Goal: Task Accomplishment & Management: Use online tool/utility

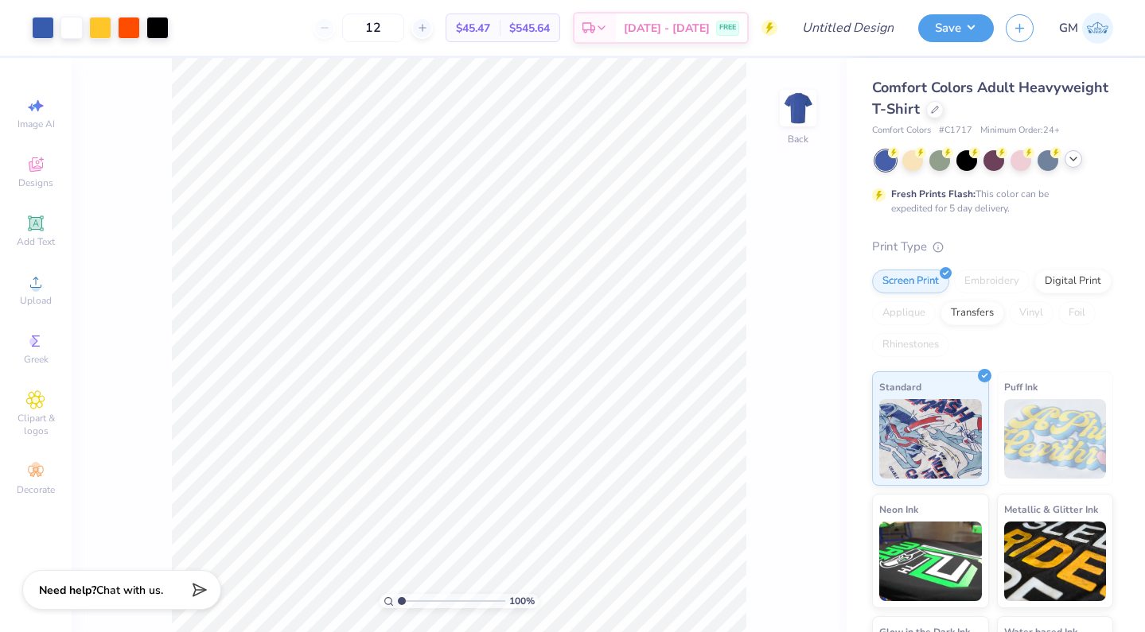
click at [1070, 158] on icon at bounding box center [1073, 159] width 13 height 13
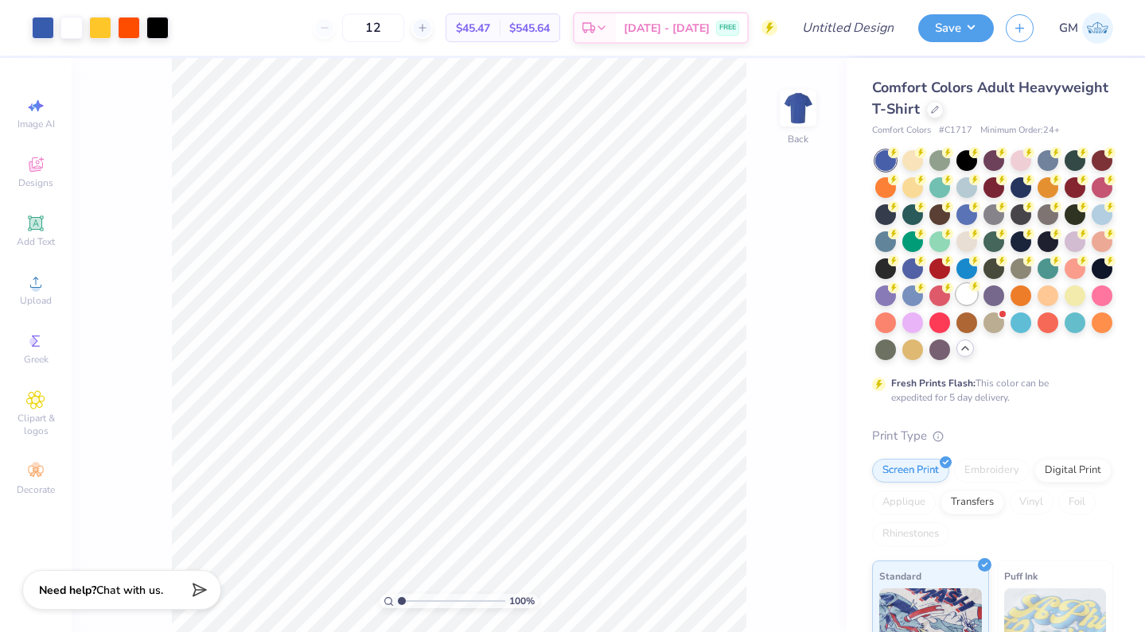
click at [959, 299] on div at bounding box center [966, 294] width 21 height 21
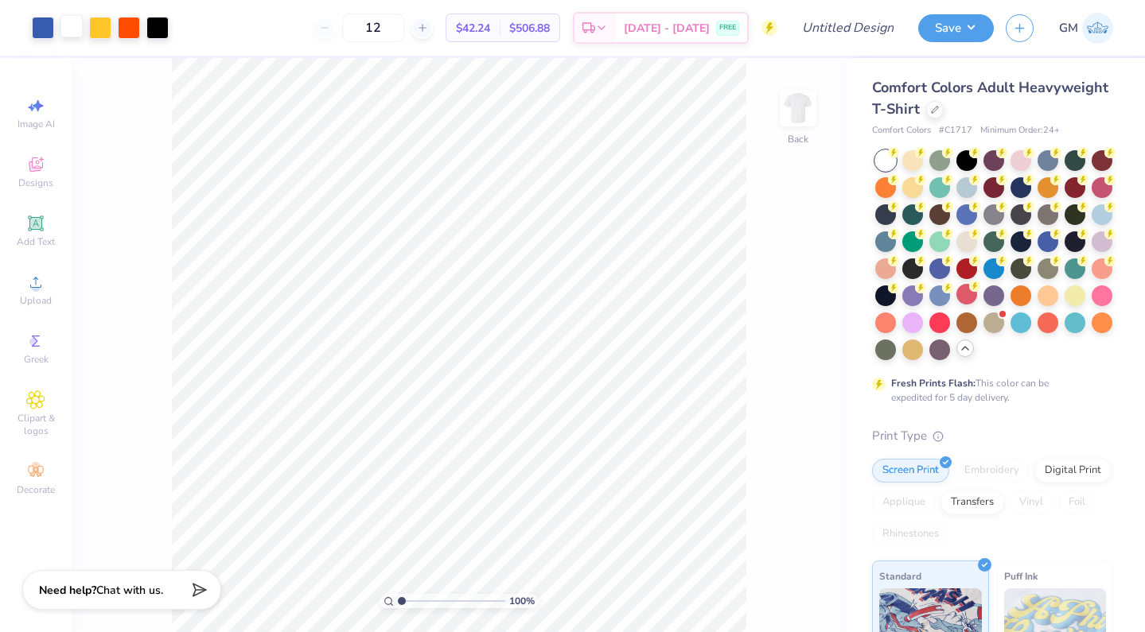
click at [68, 29] on div at bounding box center [71, 26] width 22 height 22
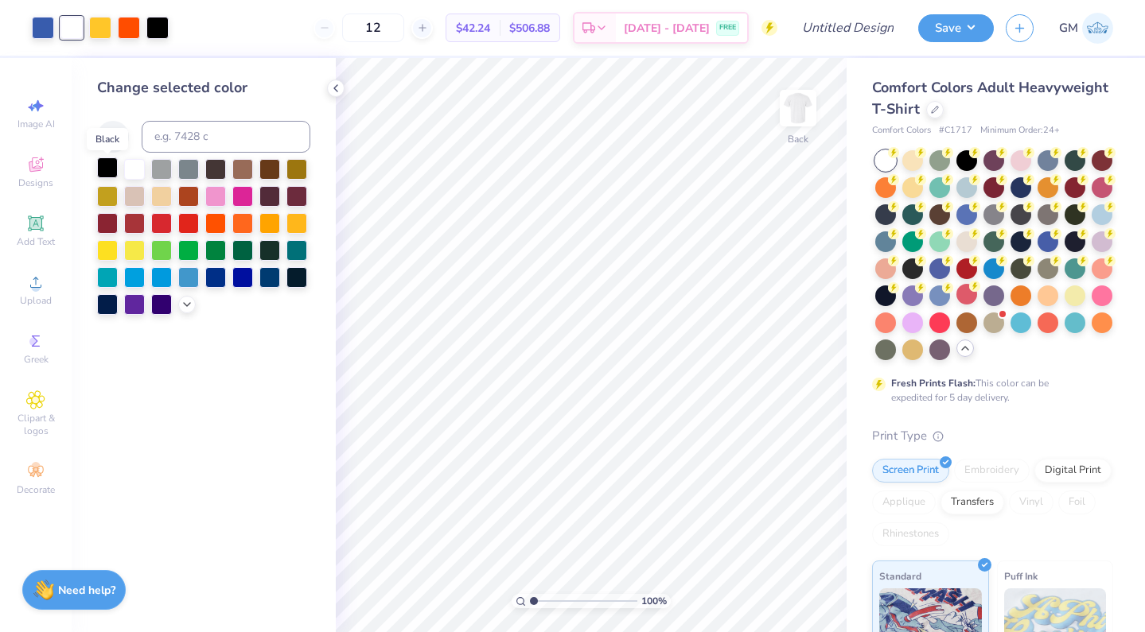
click at [105, 175] on div at bounding box center [107, 168] width 21 height 21
click at [130, 170] on div at bounding box center [134, 168] width 21 height 21
click at [967, 164] on div at bounding box center [966, 159] width 21 height 21
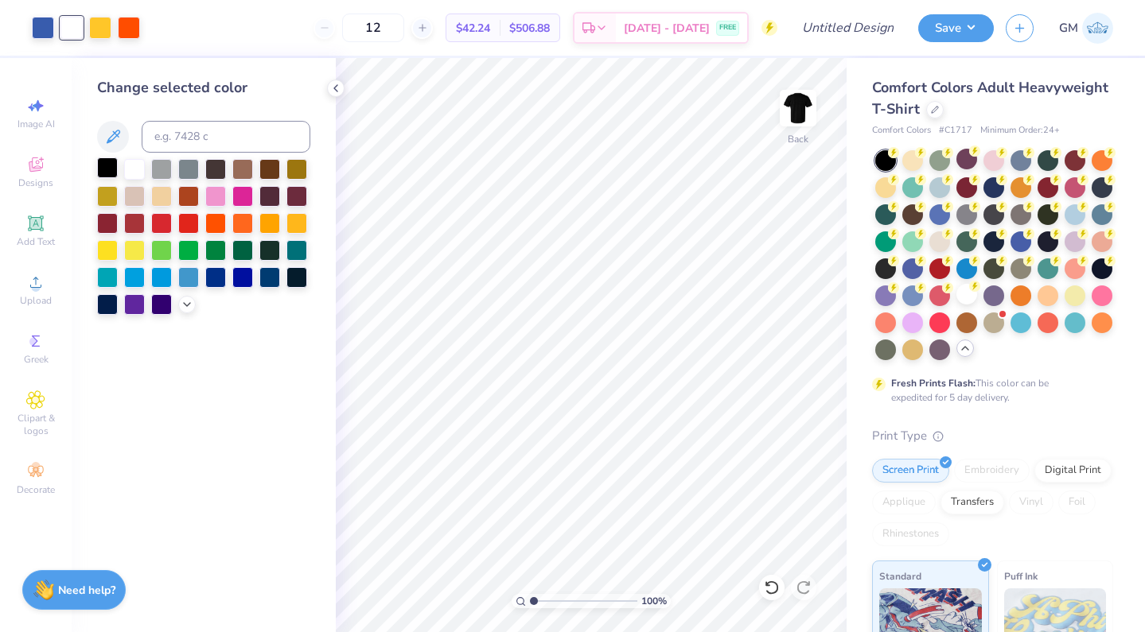
click at [112, 170] on div at bounding box center [107, 168] width 21 height 21
click at [962, 293] on div at bounding box center [966, 294] width 21 height 21
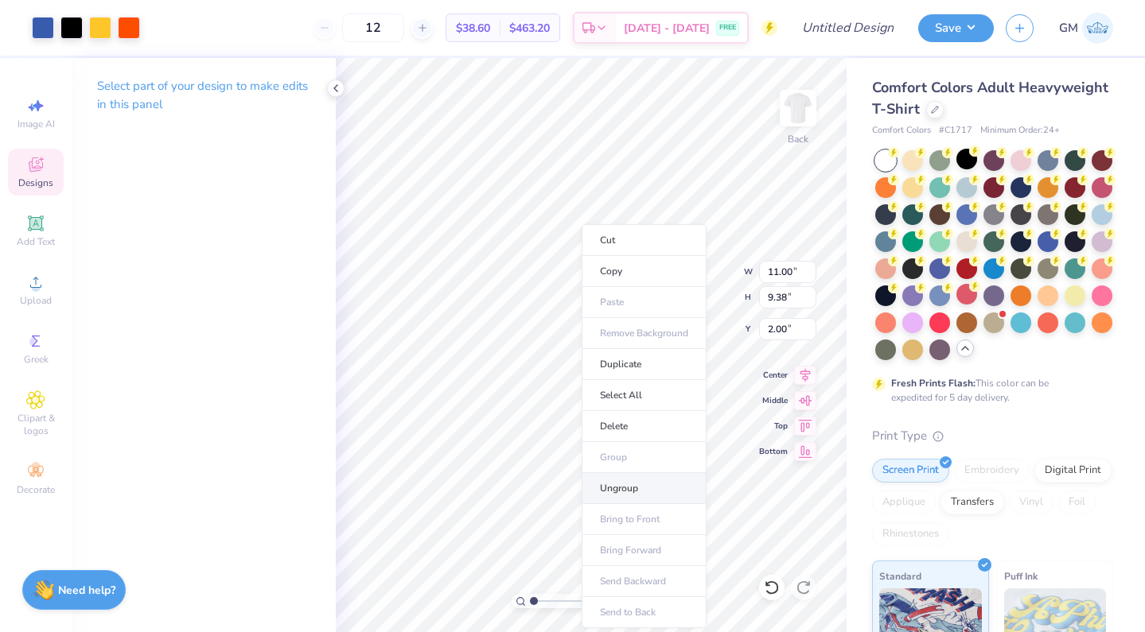
click at [609, 495] on li "Ungroup" at bounding box center [644, 488] width 125 height 31
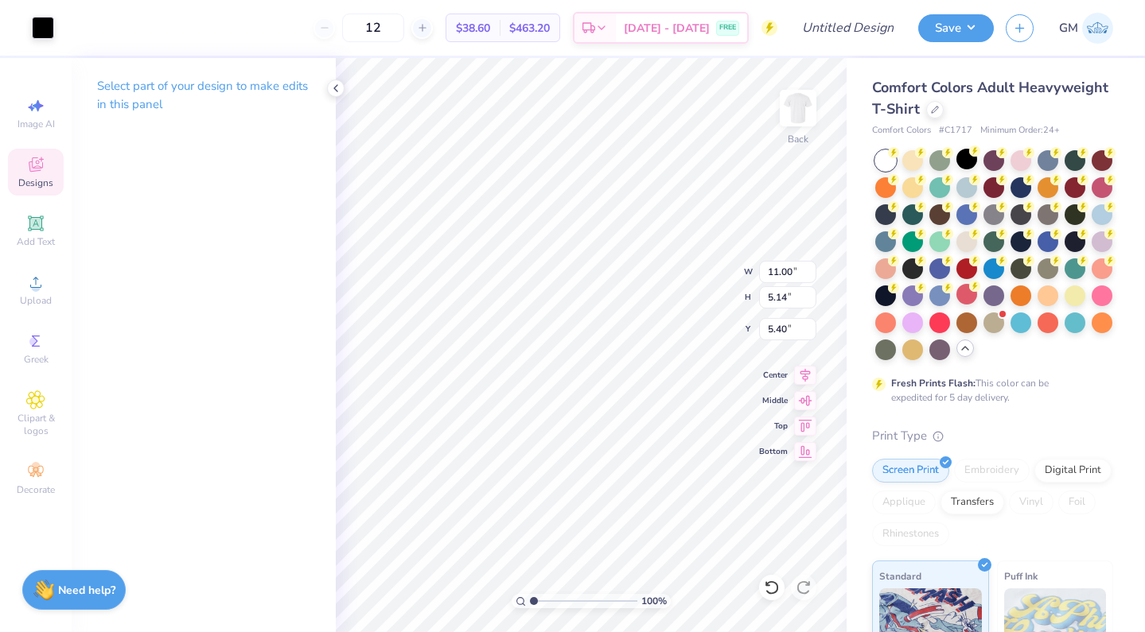
click at [26, 27] on div "Art colors" at bounding box center [27, 28] width 54 height 56
click at [47, 30] on div at bounding box center [43, 26] width 22 height 22
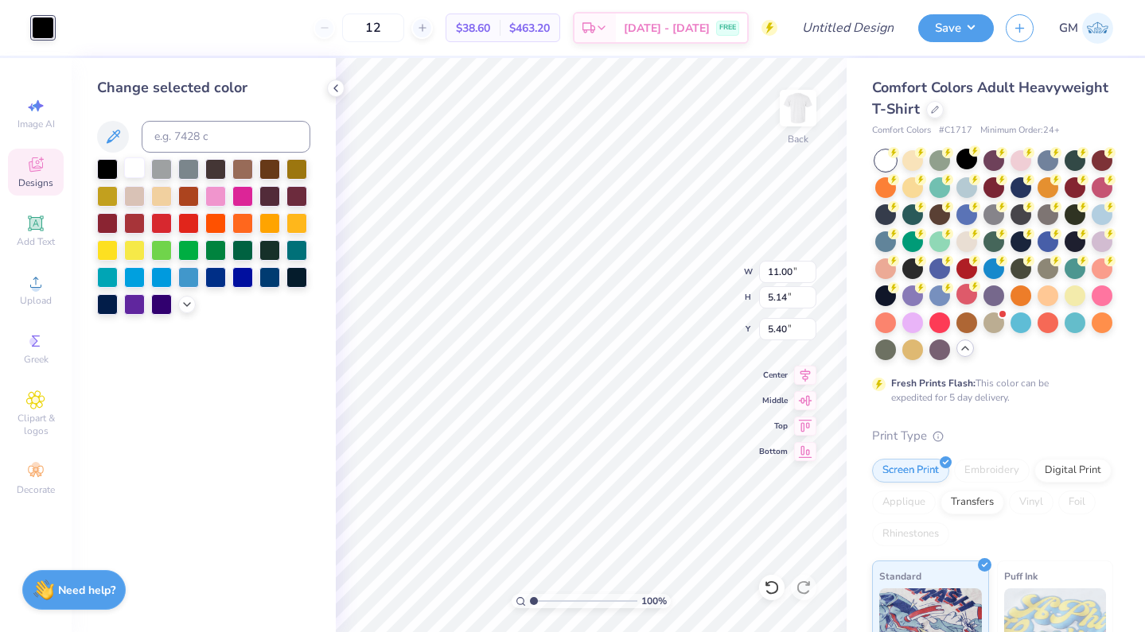
click at [133, 178] on div at bounding box center [134, 168] width 21 height 21
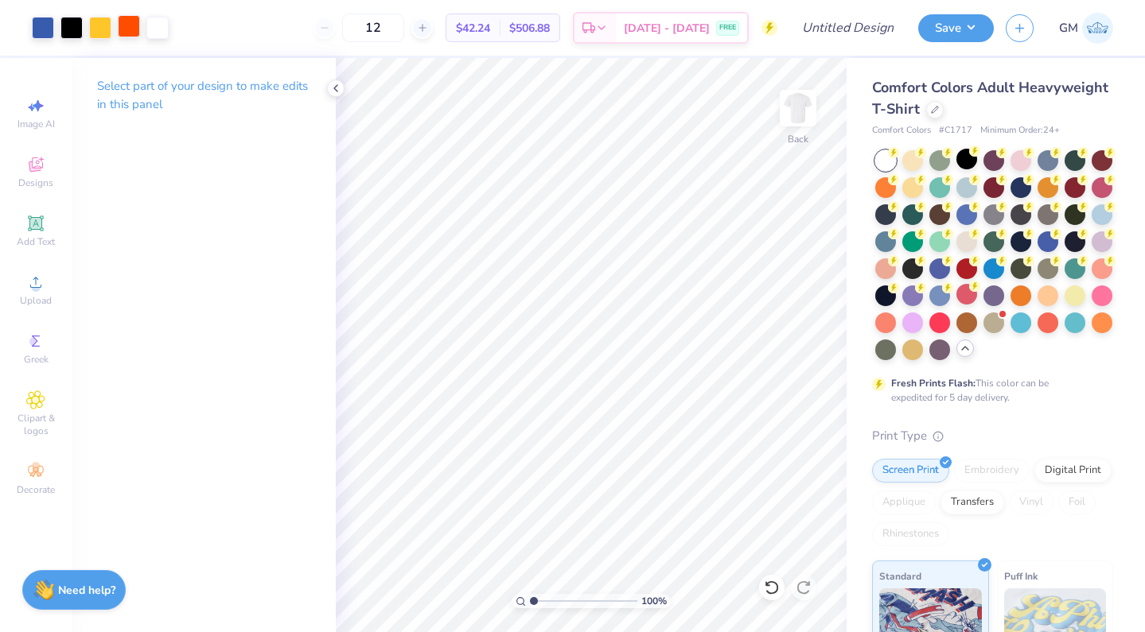
click at [134, 24] on div at bounding box center [129, 26] width 22 height 22
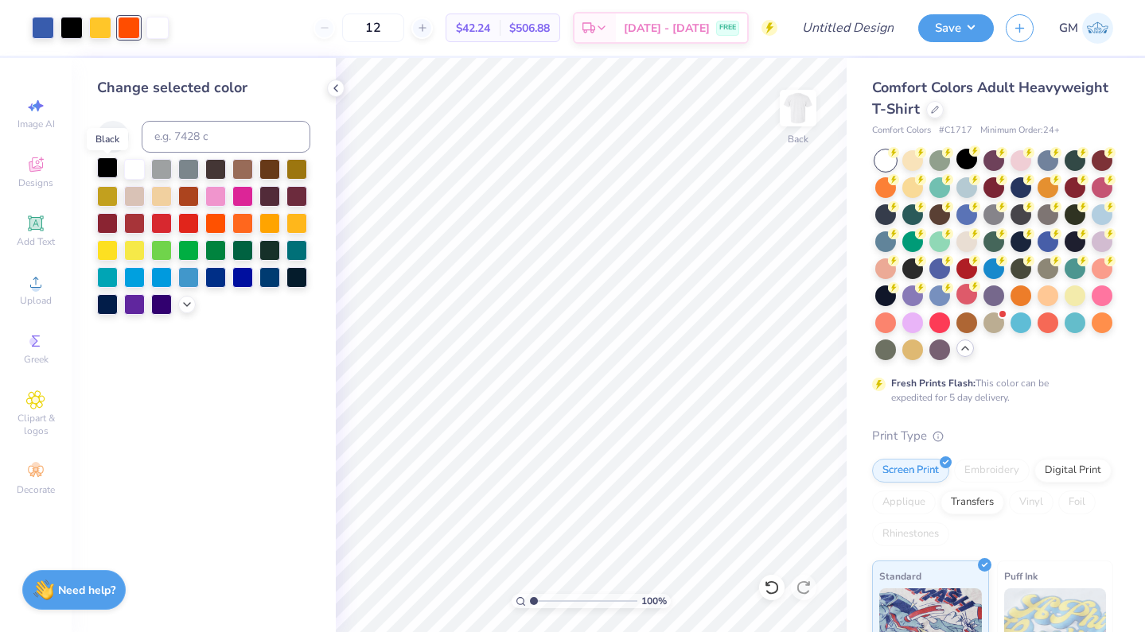
click at [111, 169] on div at bounding box center [107, 168] width 21 height 21
click at [43, 28] on div at bounding box center [43, 26] width 22 height 22
click at [183, 171] on div at bounding box center [188, 168] width 21 height 21
click at [95, 31] on div at bounding box center [100, 26] width 22 height 22
click at [187, 172] on div at bounding box center [188, 168] width 21 height 21
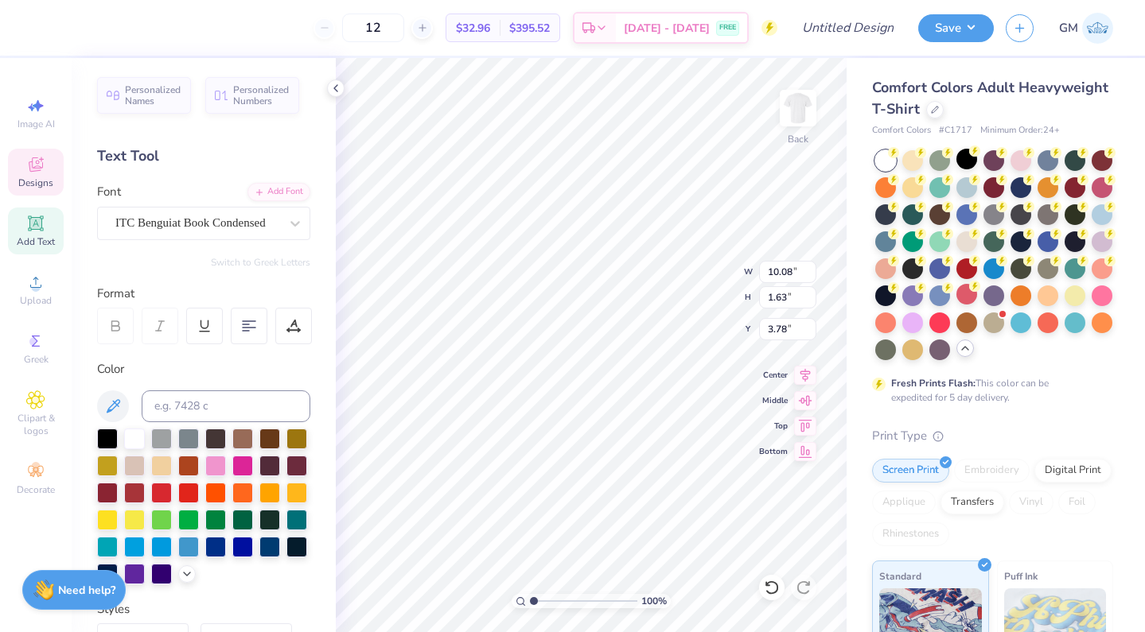
type textarea "T"
type textarea "BETA"
click at [299, 222] on icon at bounding box center [295, 224] width 10 height 6
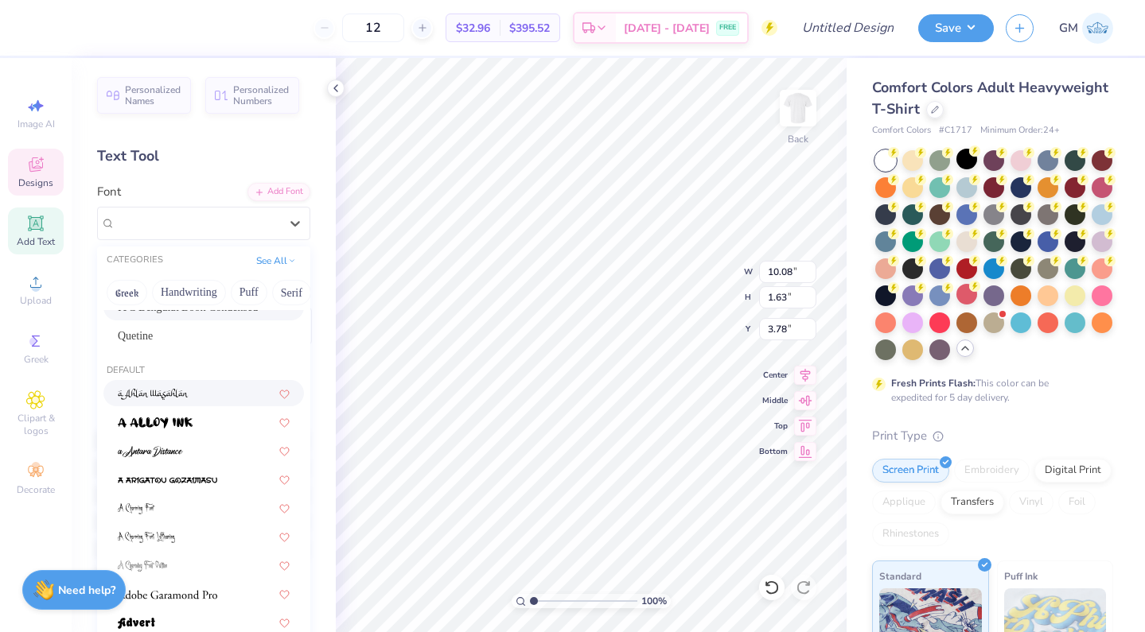
scroll to position [45, 0]
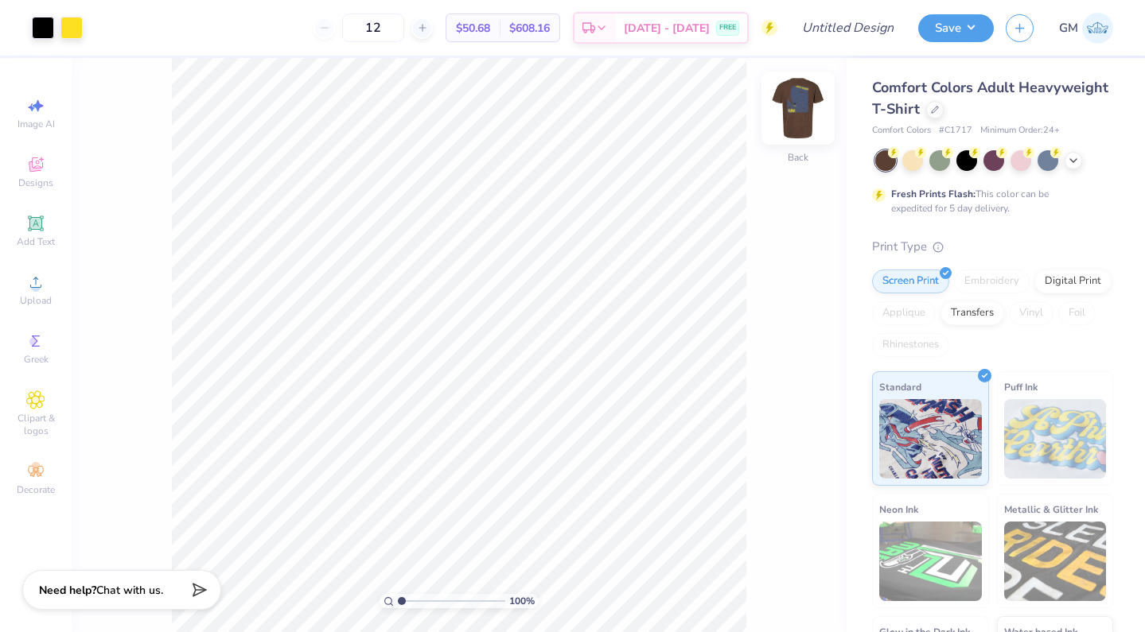
click at [789, 114] on img at bounding box center [798, 108] width 64 height 64
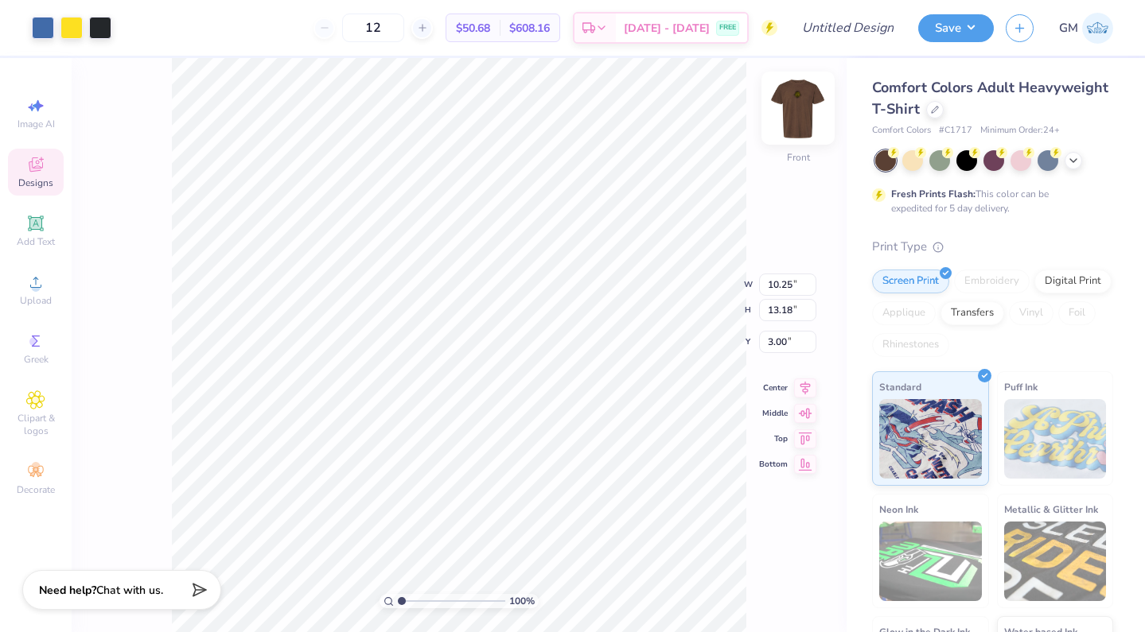
click at [800, 114] on img at bounding box center [798, 108] width 64 height 64
type input "3.00"
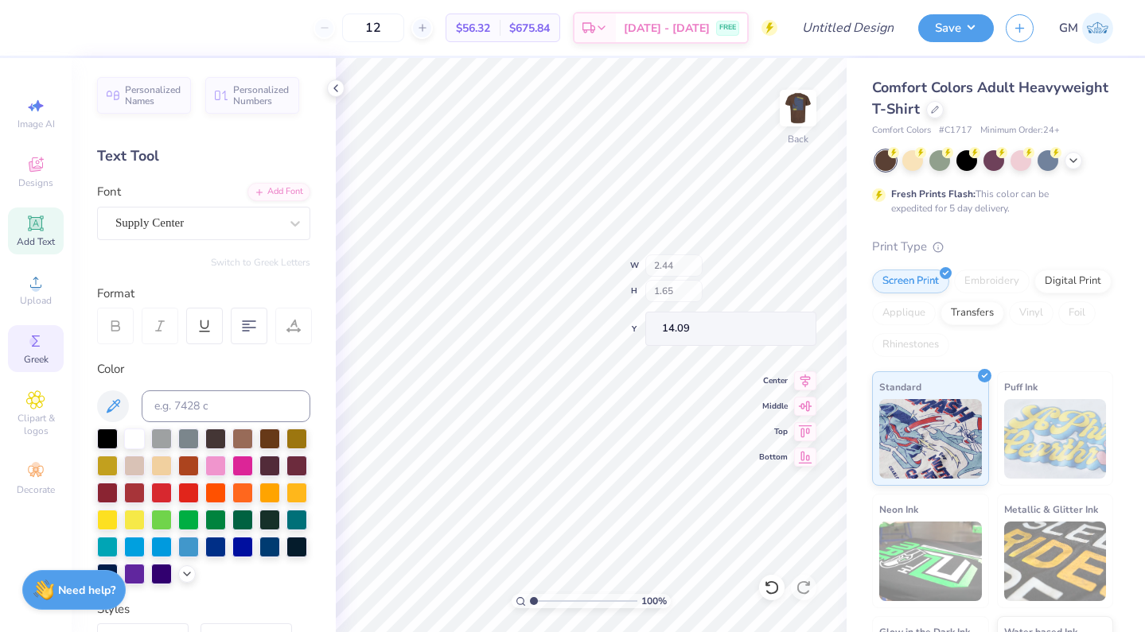
click at [41, 347] on icon at bounding box center [35, 341] width 19 height 19
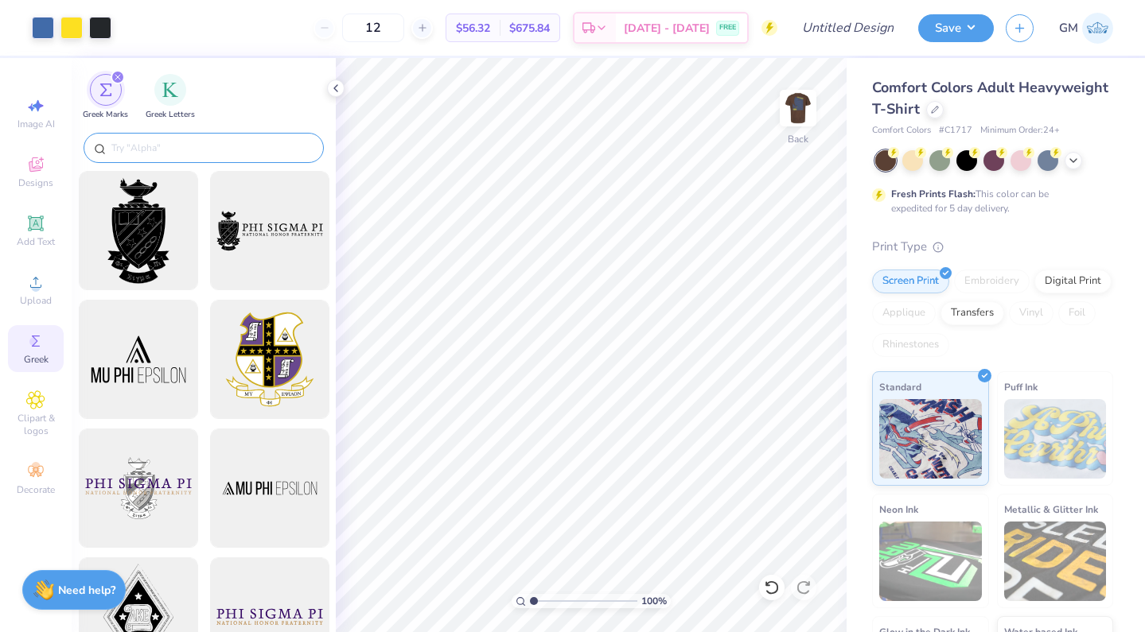
click at [220, 150] on input "text" at bounding box center [212, 148] width 204 height 16
type input "p"
click at [168, 91] on img "filter for Greek Letters" at bounding box center [170, 88] width 16 height 16
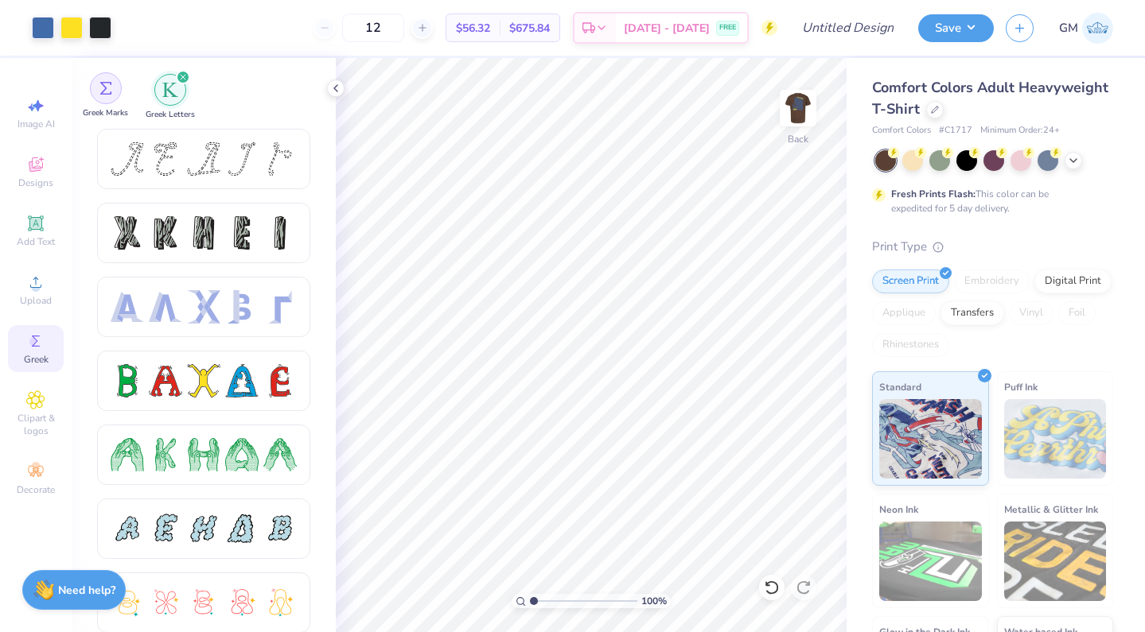
click at [109, 92] on img "filter for Greek Marks" at bounding box center [105, 88] width 13 height 13
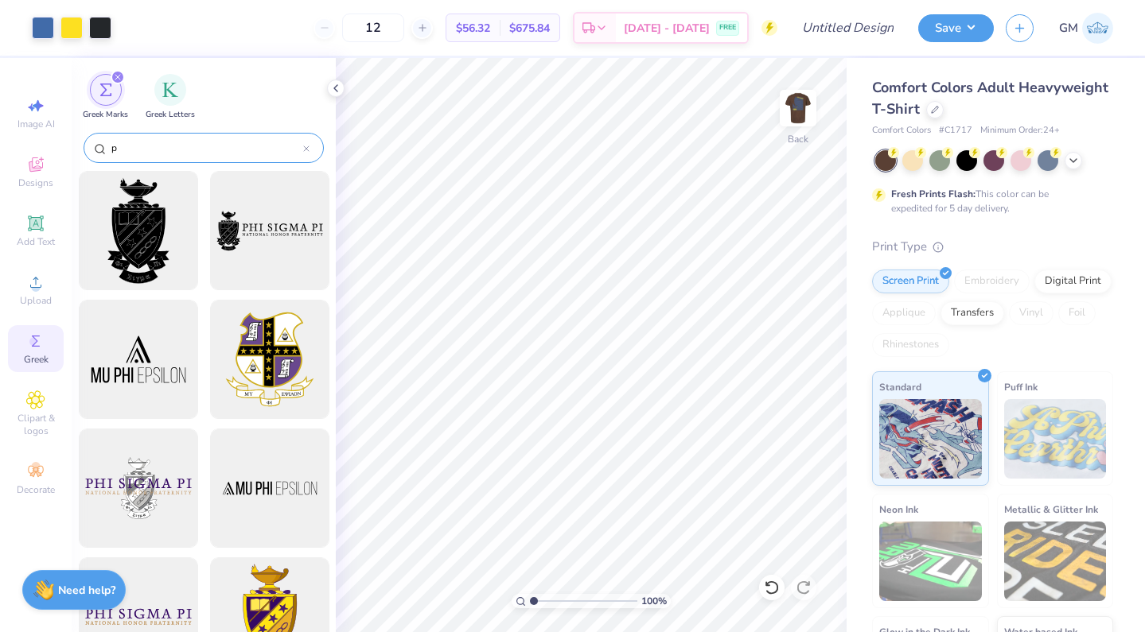
click at [165, 151] on input "p" at bounding box center [206, 148] width 193 height 16
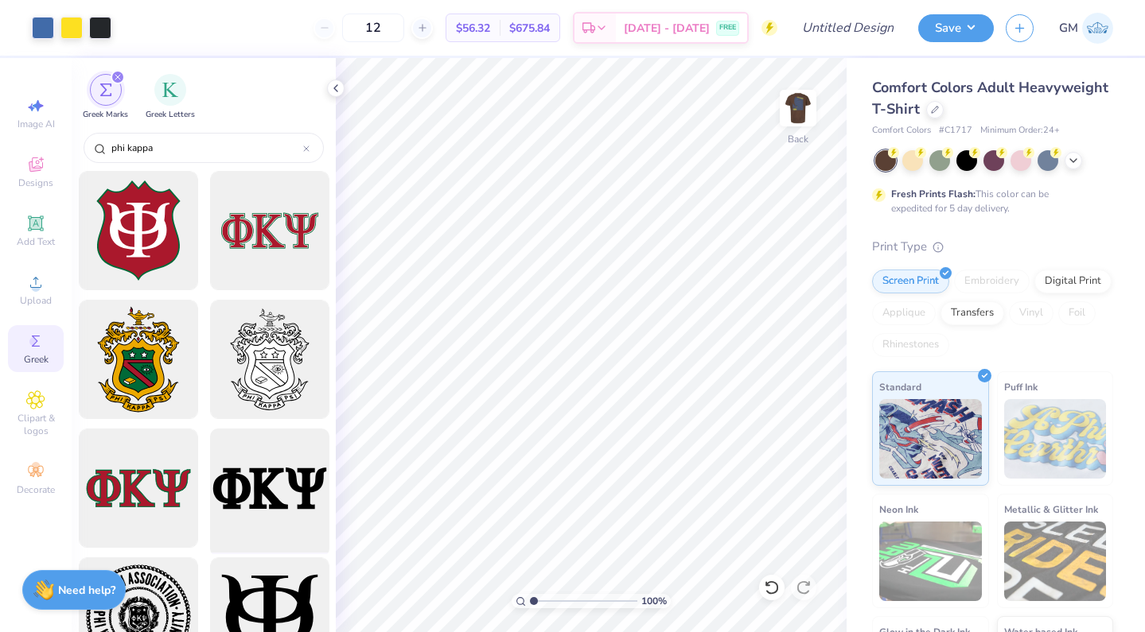
type input "phi kappa"
click at [274, 514] on div at bounding box center [269, 488] width 131 height 131
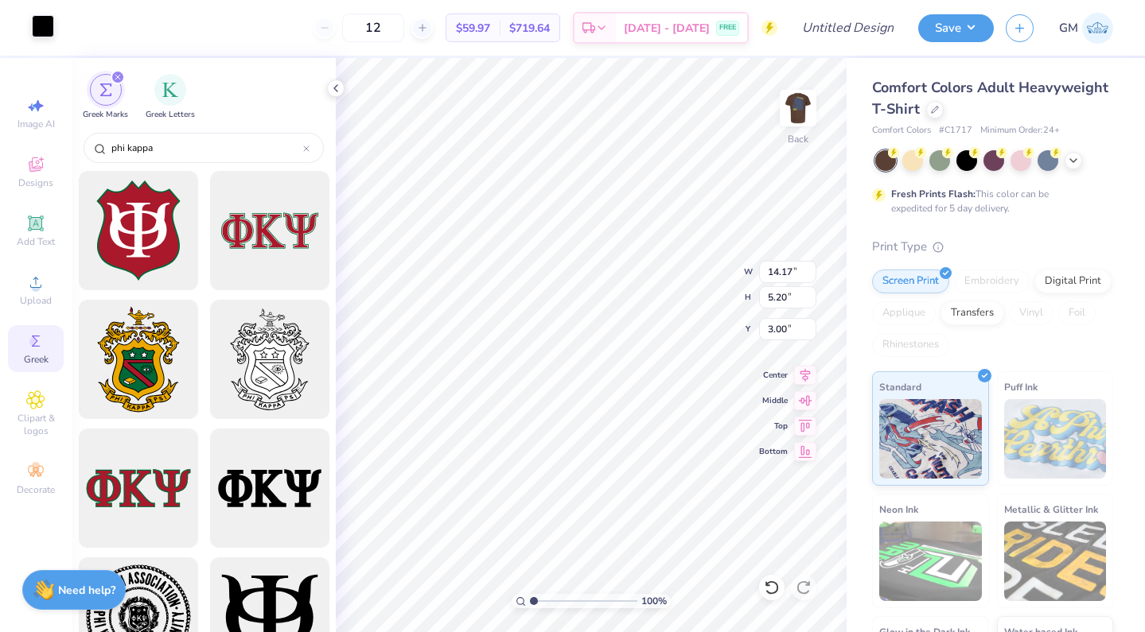
click at [51, 28] on div at bounding box center [43, 26] width 22 height 22
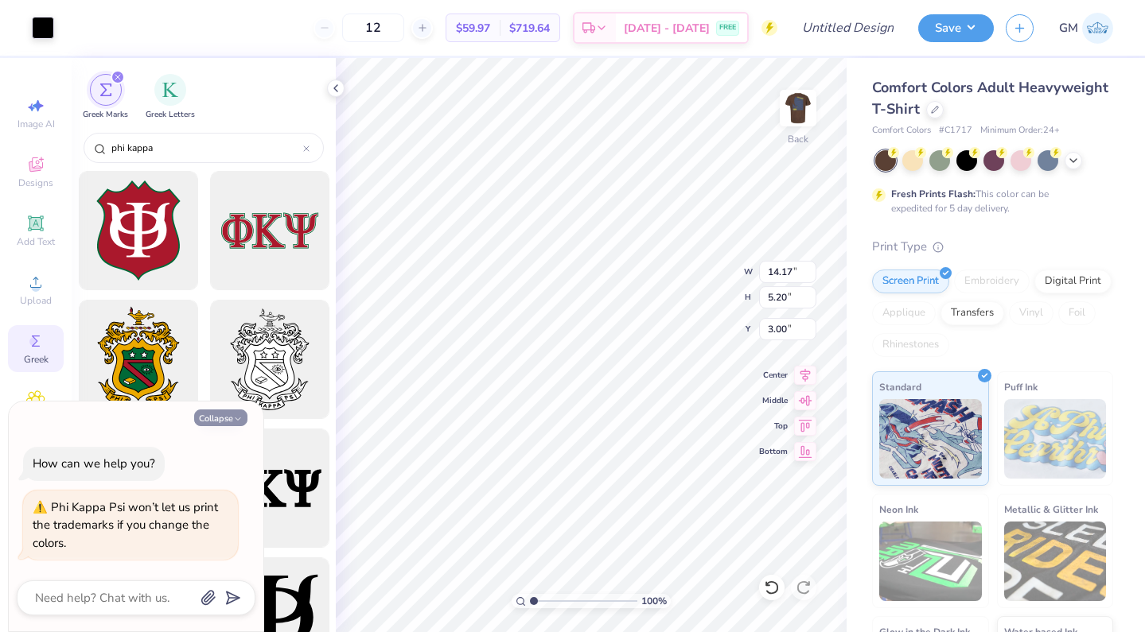
click at [226, 422] on button "Collapse" at bounding box center [220, 418] width 53 height 17
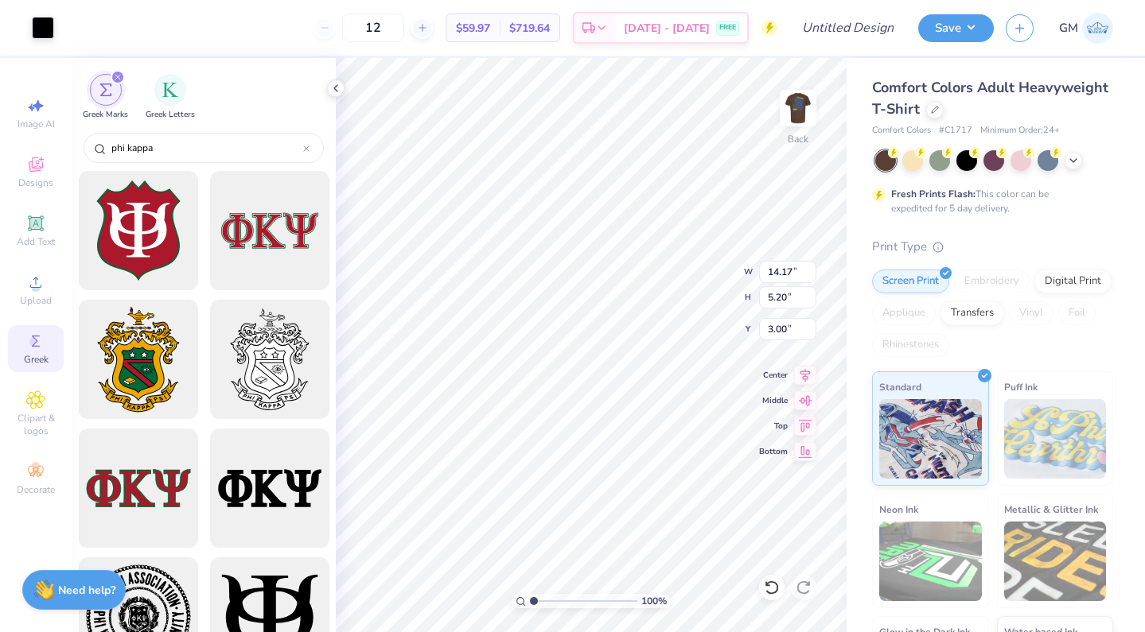
type textarea "x"
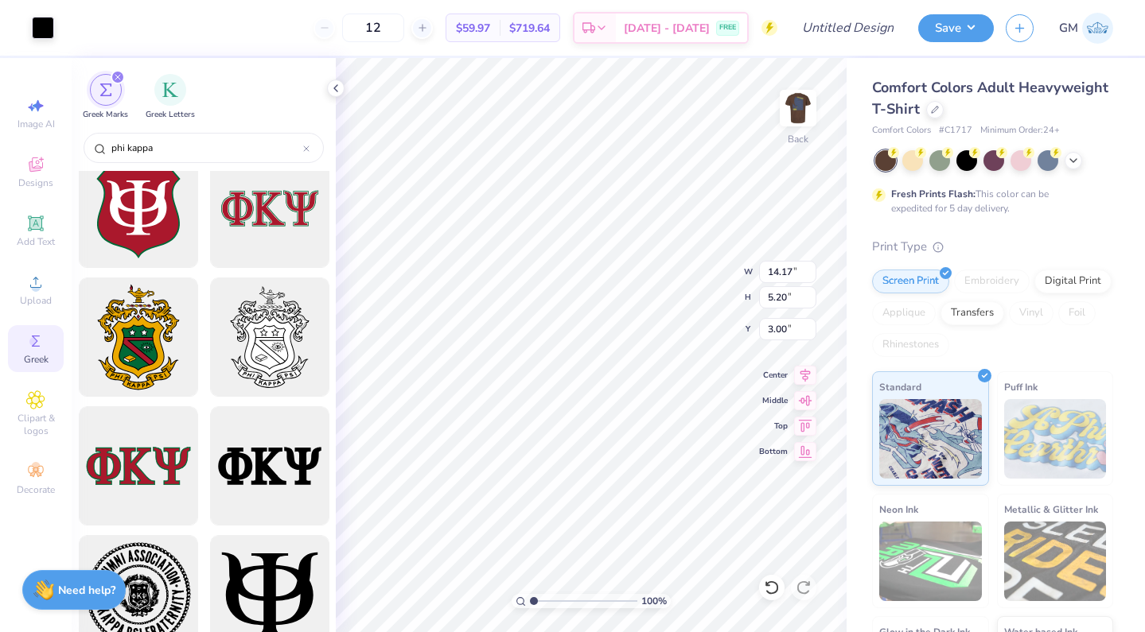
scroll to position [25, 0]
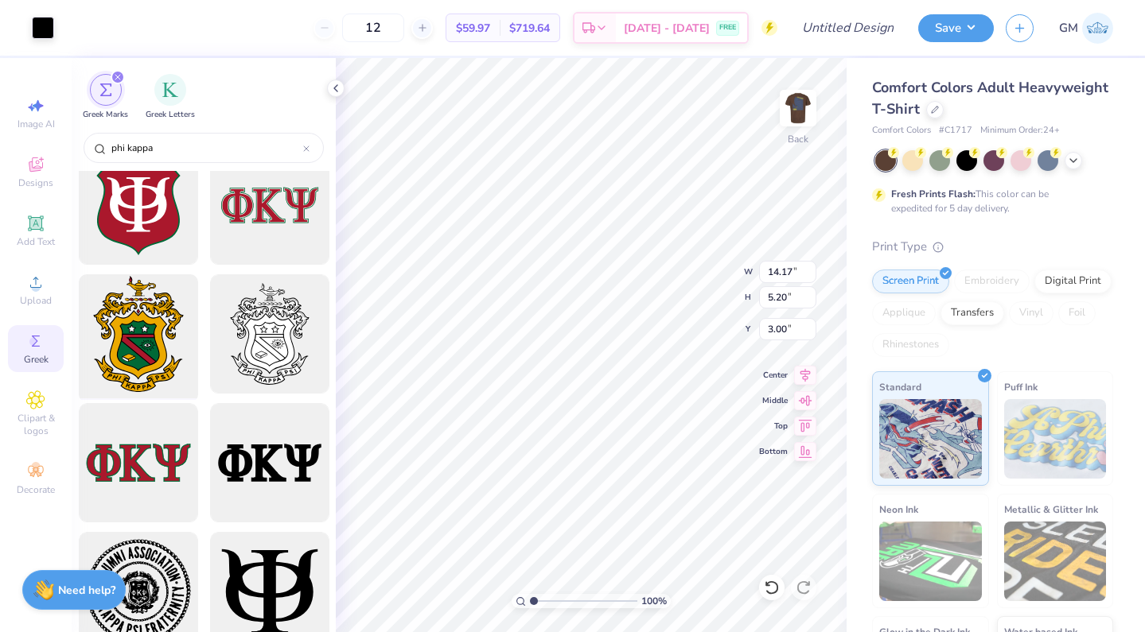
click at [158, 362] on div at bounding box center [137, 334] width 131 height 131
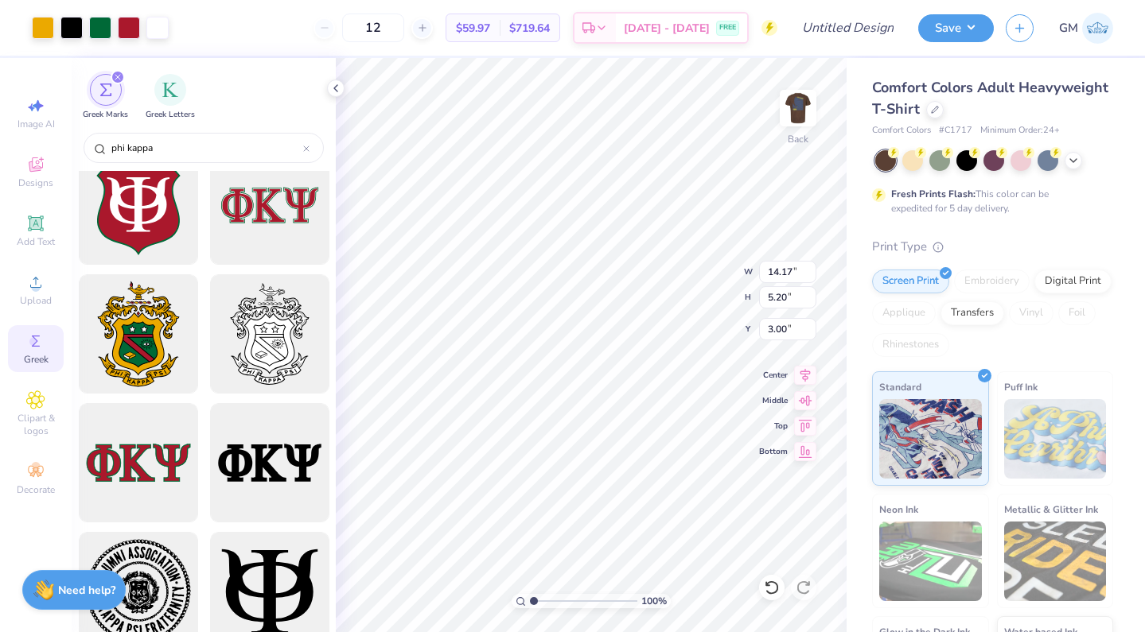
type input "11.00"
type input "14.21"
type input "3.53"
type input "4.56"
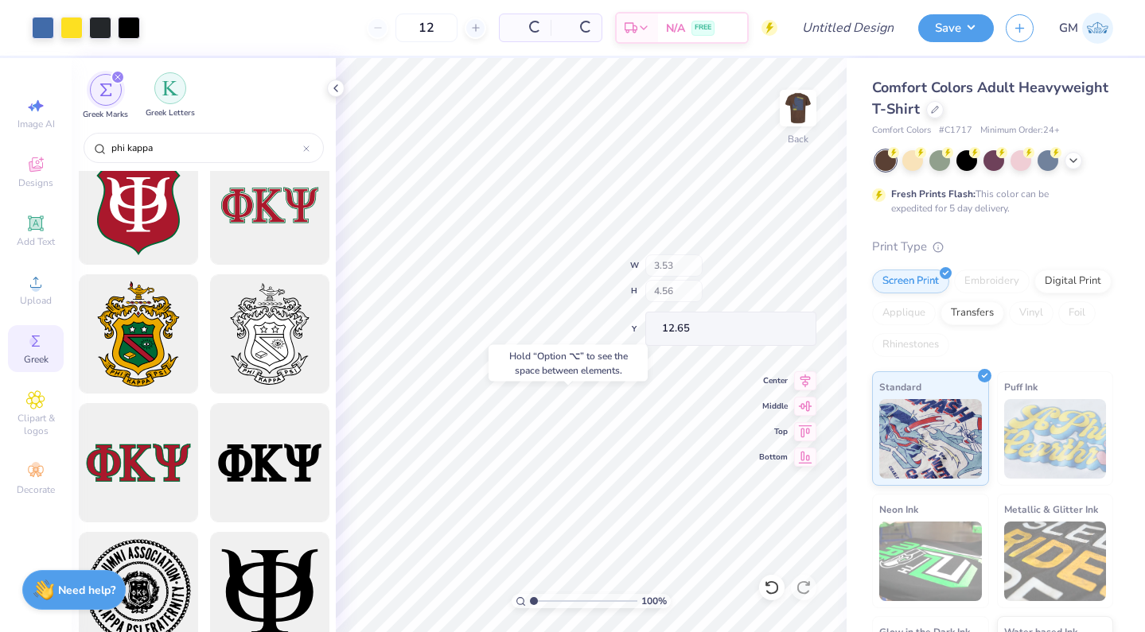
type input "14.23"
click at [165, 89] on img "filter for Greek Letters" at bounding box center [170, 88] width 16 height 16
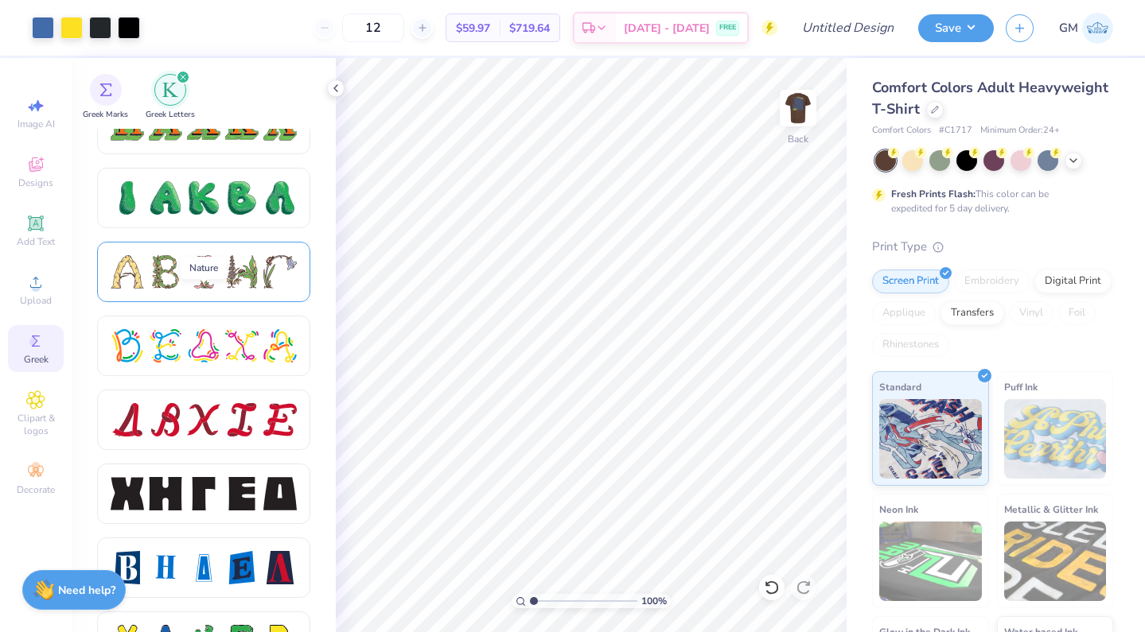
scroll to position [1825, 0]
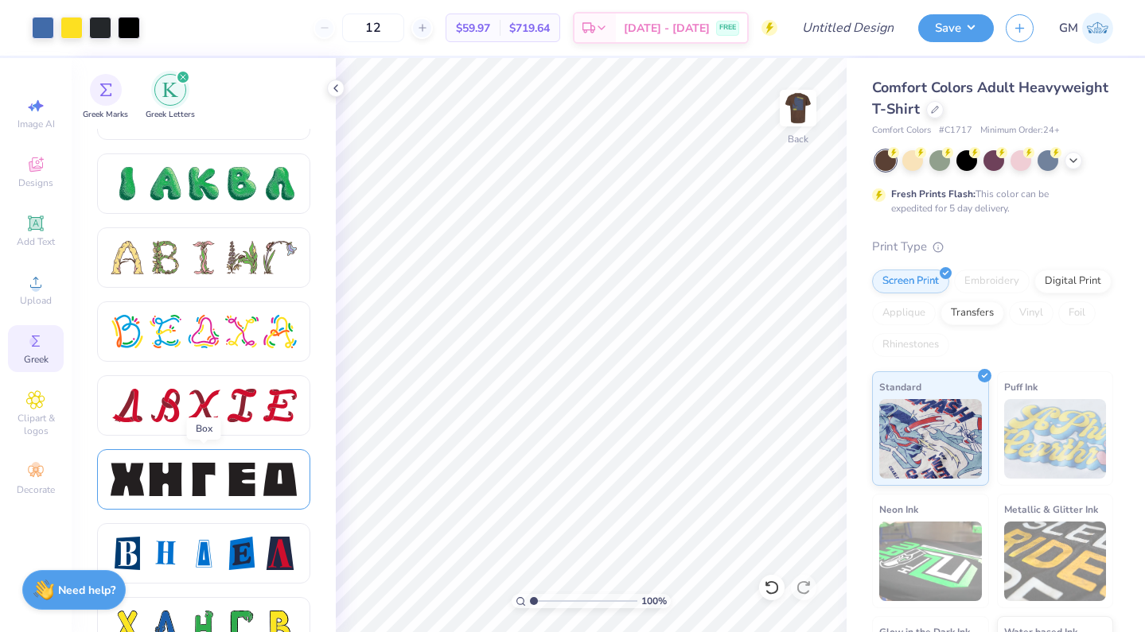
click at [218, 469] on div at bounding box center [203, 479] width 33 height 33
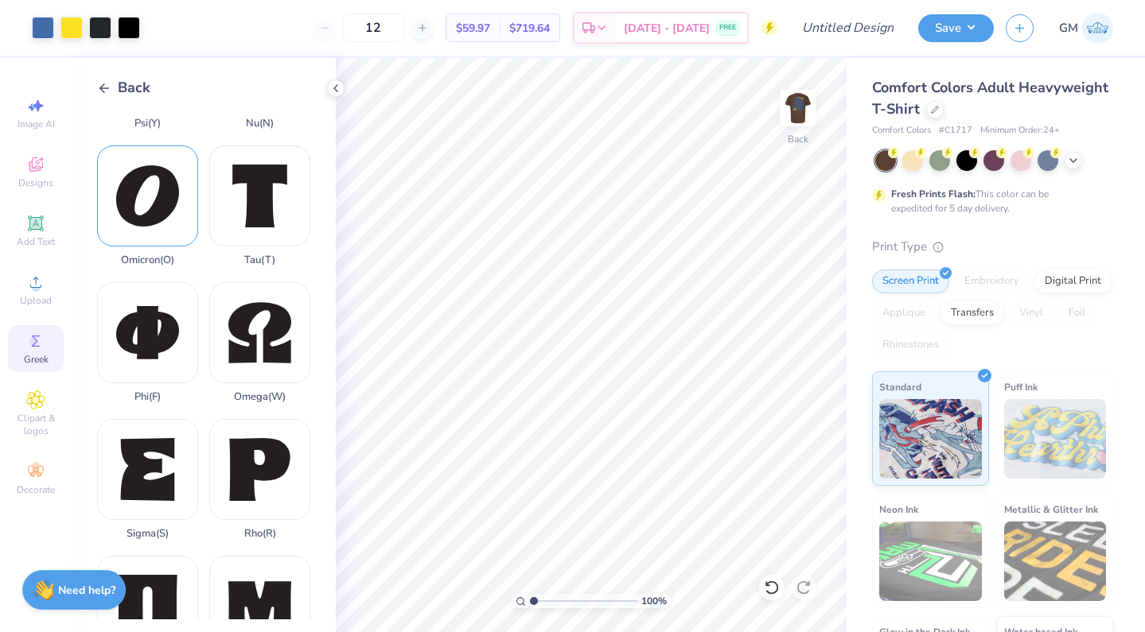
scroll to position [823, 0]
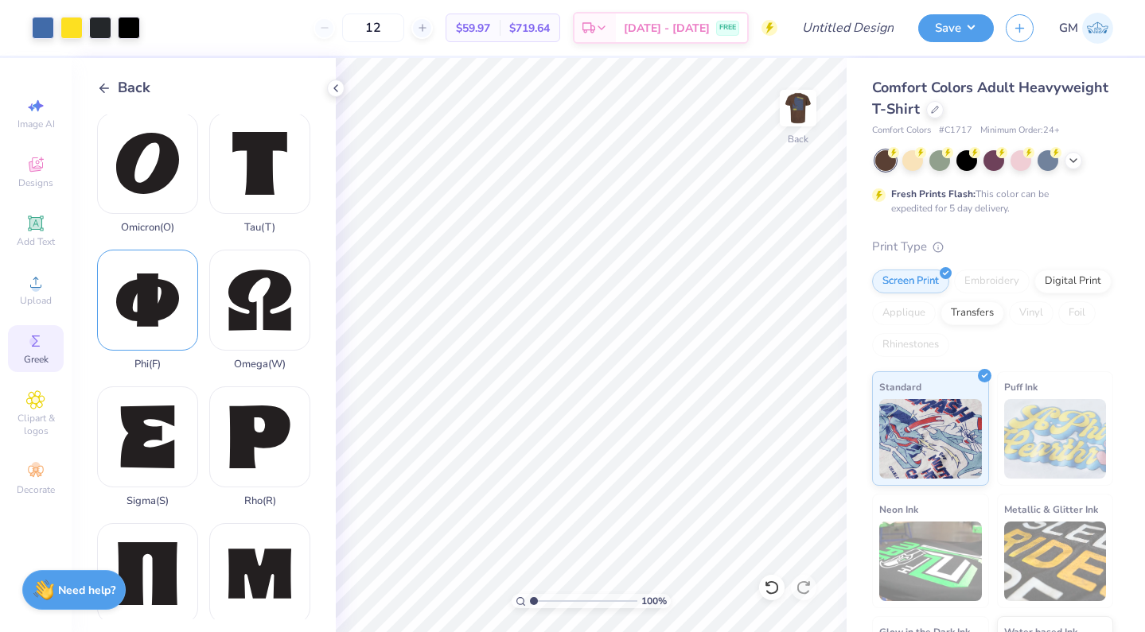
click at [155, 323] on div "Phi ( F )" at bounding box center [147, 310] width 101 height 121
type input "14.17"
type input "5.20"
type input "3.00"
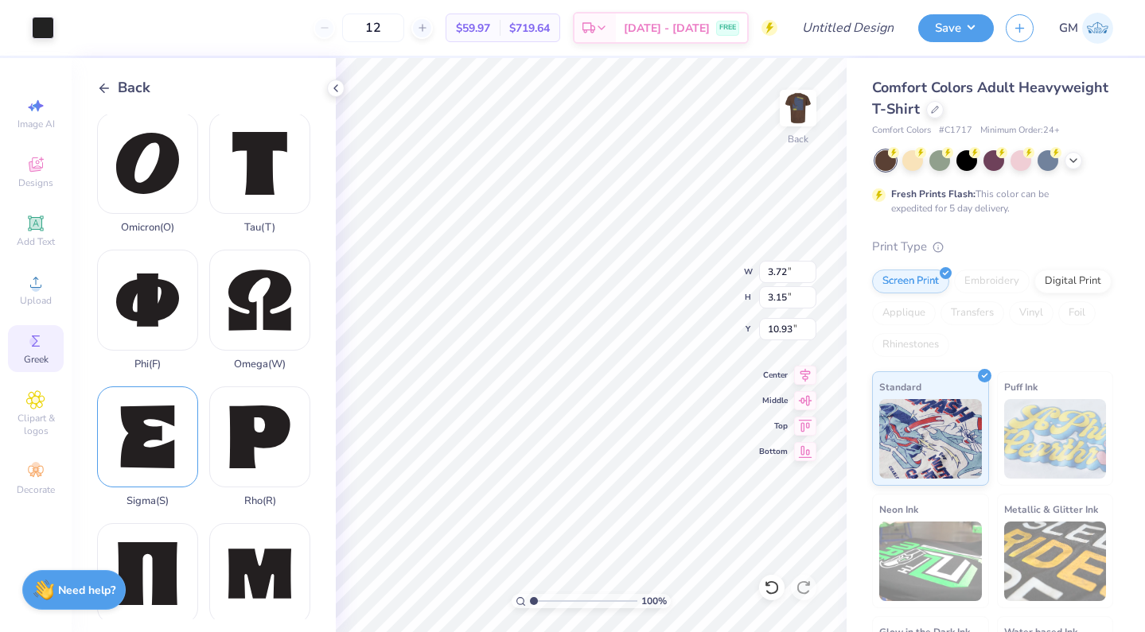
type input "18.26"
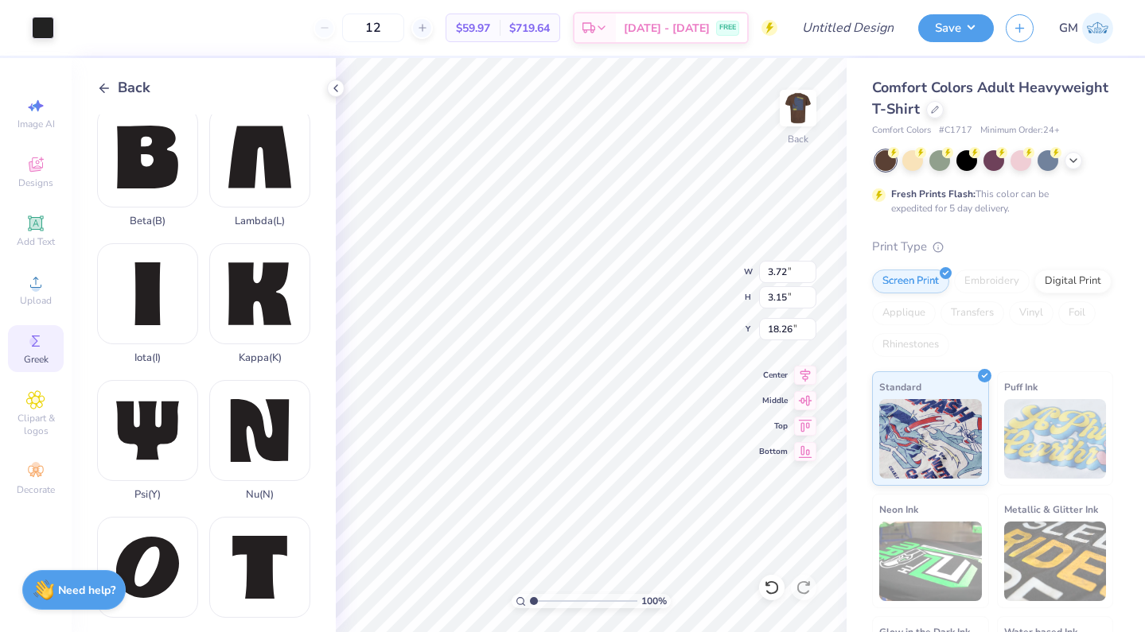
scroll to position [383, 0]
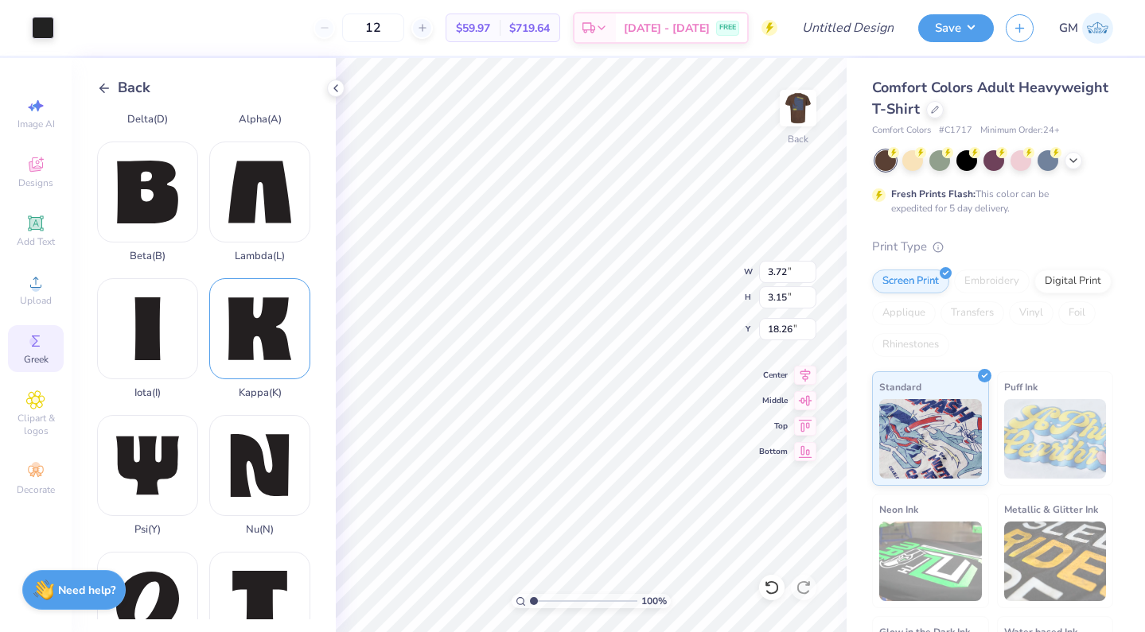
click at [246, 317] on div "Kappa ( K )" at bounding box center [259, 338] width 101 height 121
type input "3.16"
type input "18.26"
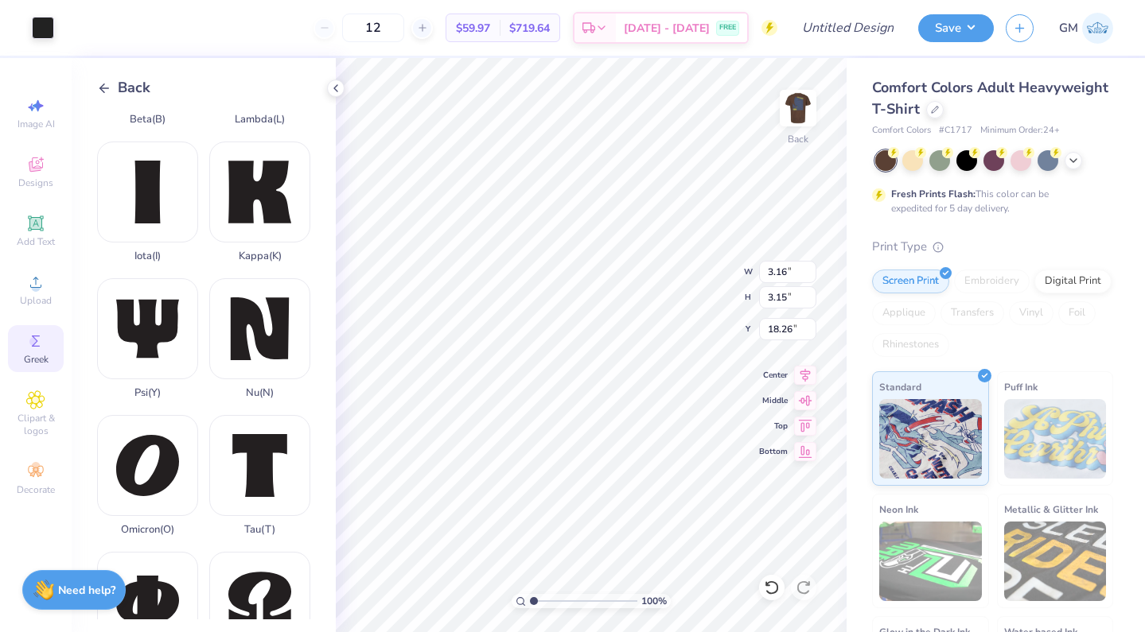
scroll to position [537, 0]
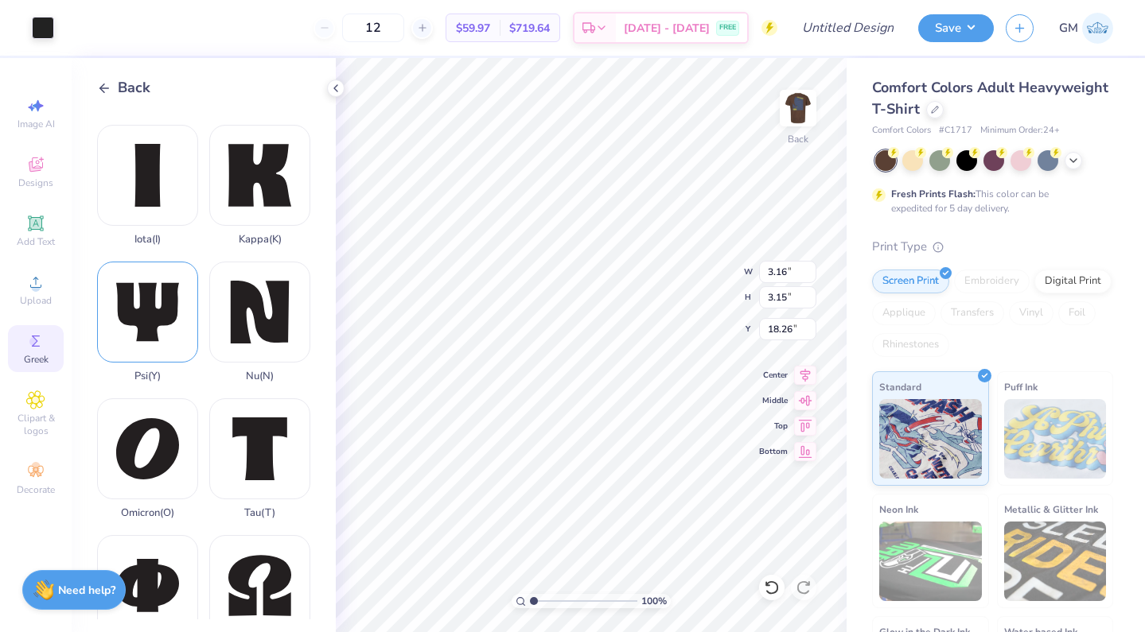
click at [158, 330] on div "Psi ( Y )" at bounding box center [147, 322] width 101 height 121
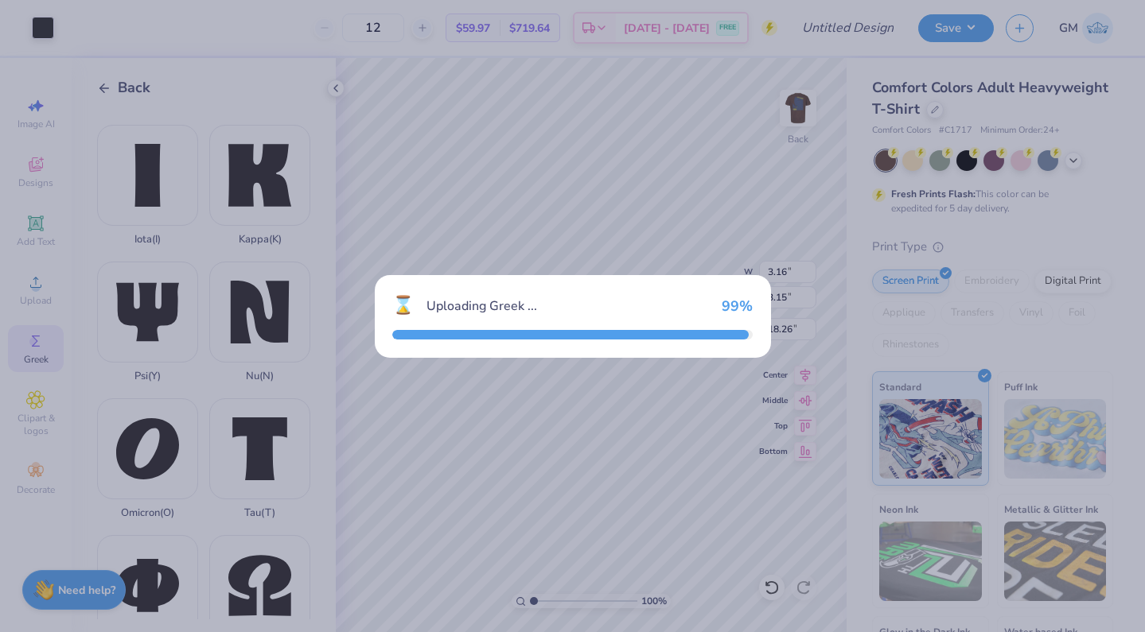
type input "3.38"
type input "3.14"
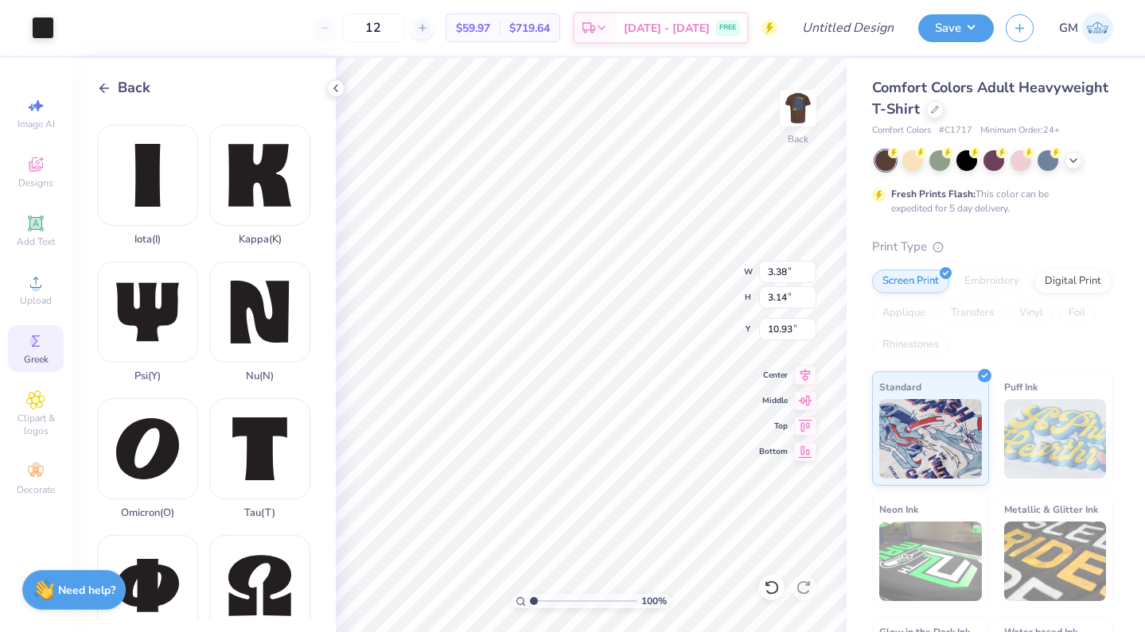
type input "18.26"
type input "2.51"
type input "2.12"
type input "18.77"
type input "3.38"
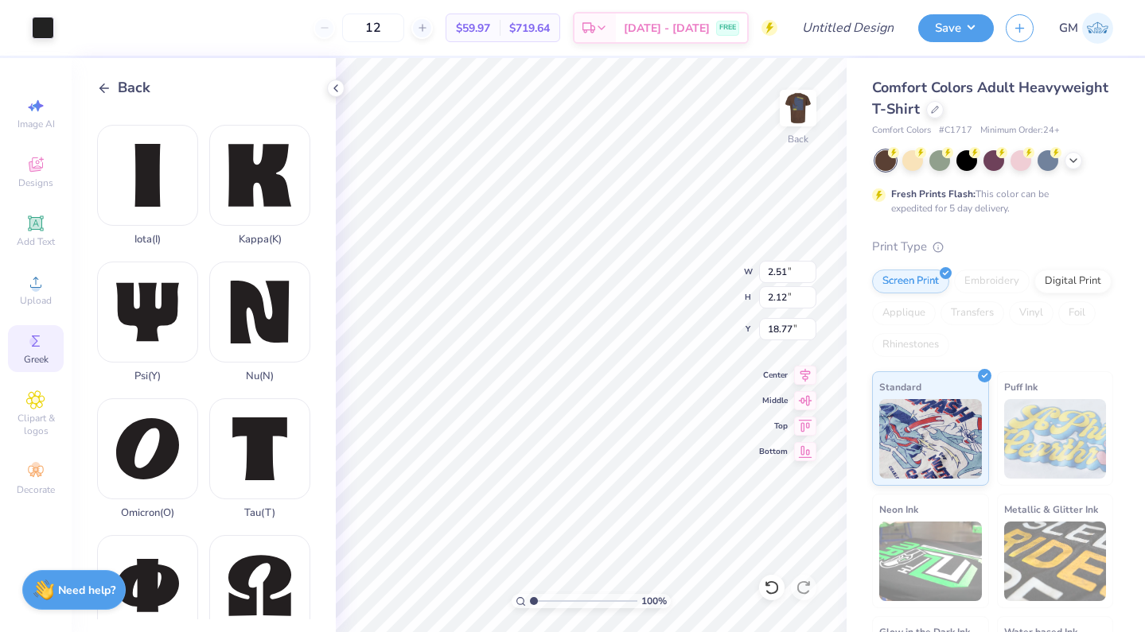
type input "3.14"
type input "18.27"
type input "2.21"
type input "2.06"
type input "18.80"
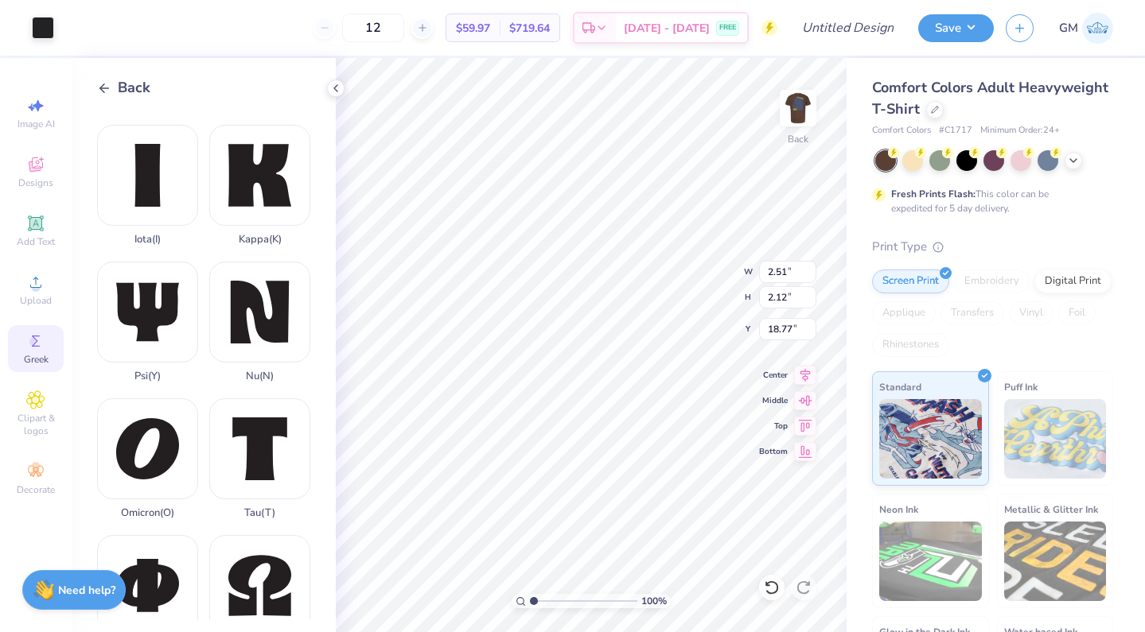
type input "2.88"
type input "2.43"
type input "18.45"
type input "2.47"
type input "2.30"
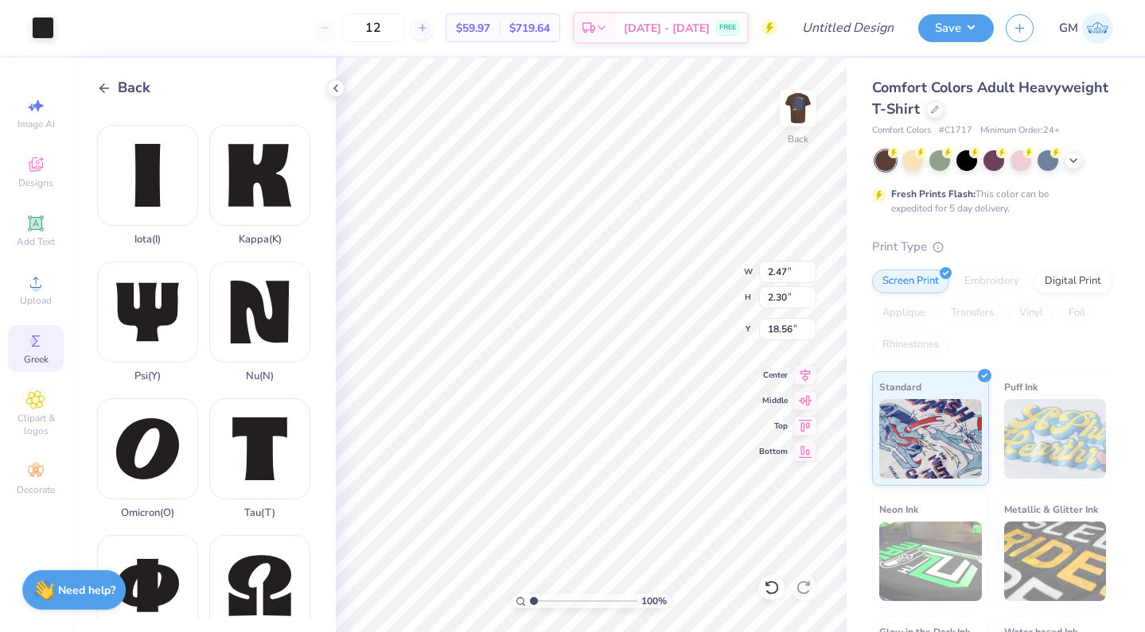
type input "18.68"
click at [44, 33] on div at bounding box center [43, 26] width 22 height 22
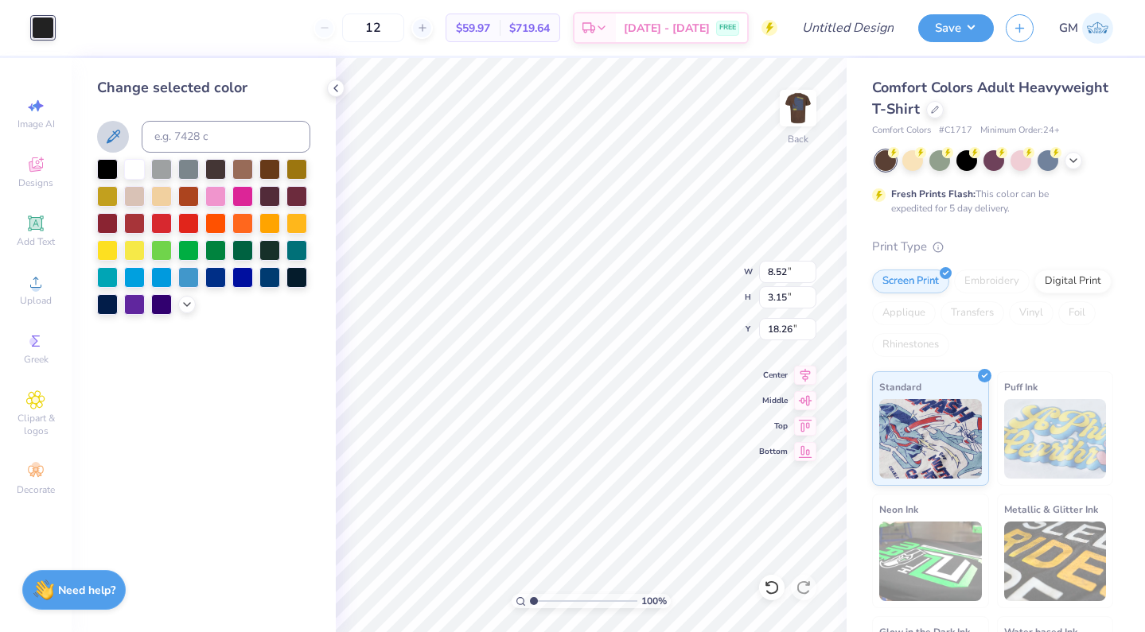
click at [112, 135] on icon at bounding box center [114, 137] width 14 height 14
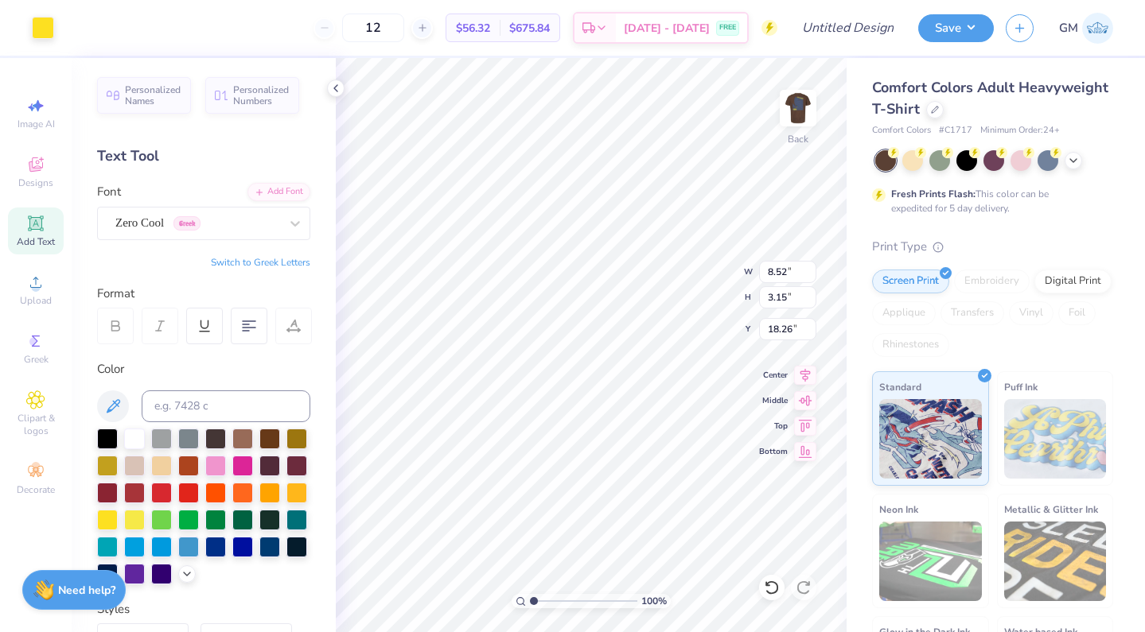
type input "3.98"
type input "1.47"
type input "14.04"
click at [334, 88] on icon at bounding box center [335, 88] width 13 height 13
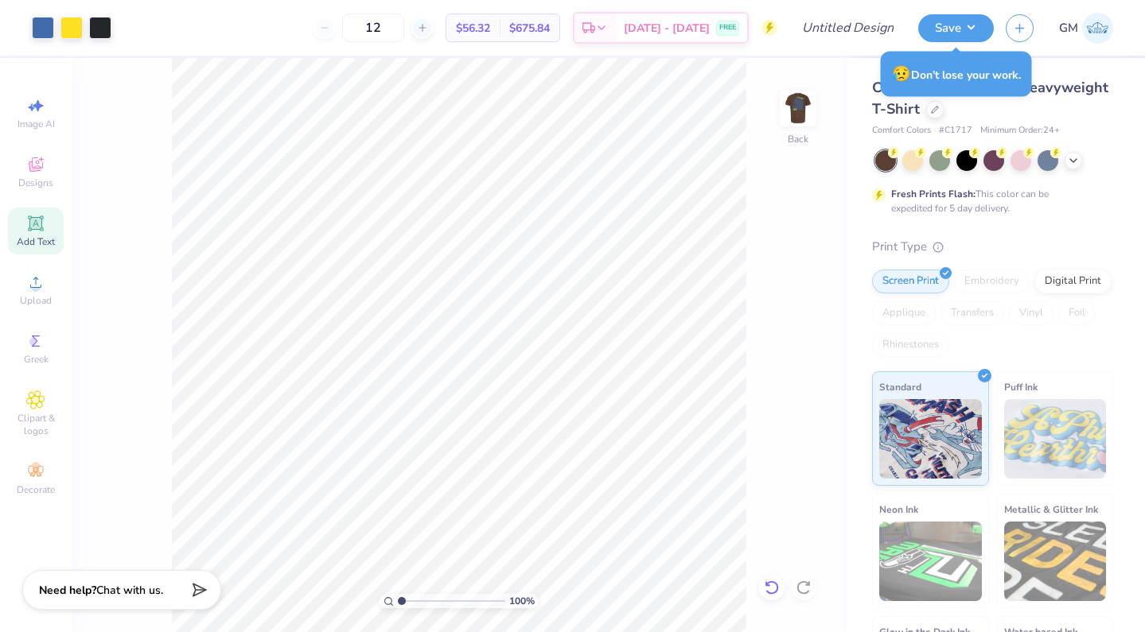
click at [770, 582] on icon at bounding box center [772, 588] width 16 height 16
click at [775, 586] on icon at bounding box center [772, 588] width 16 height 16
click at [774, 586] on icon at bounding box center [772, 588] width 16 height 16
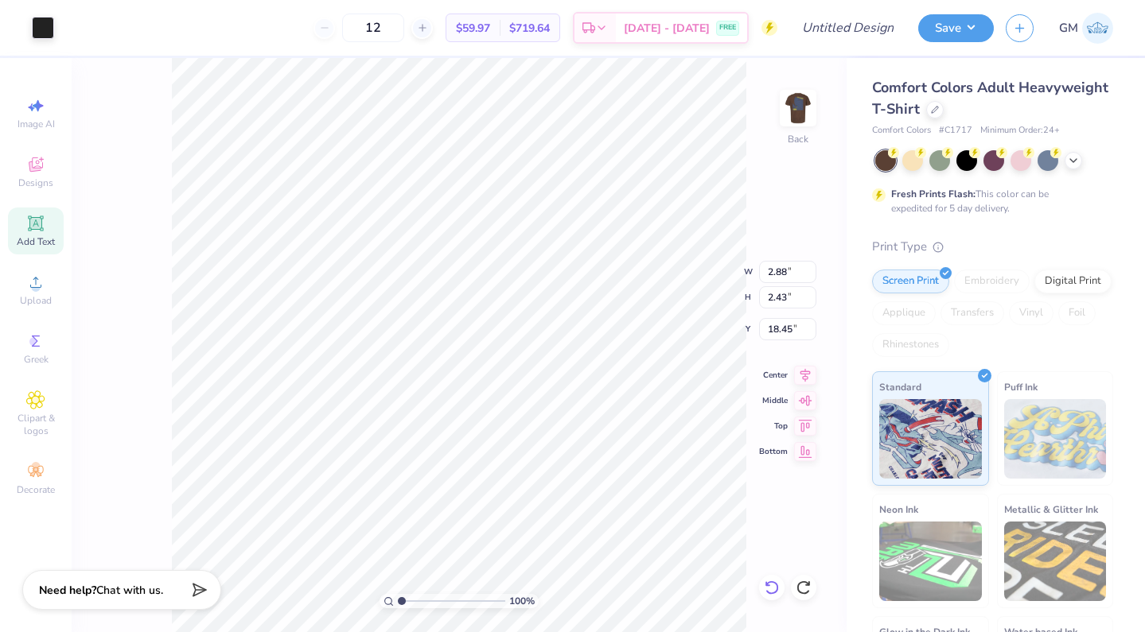
type input "0.89"
type input "1.35"
type input "14.23"
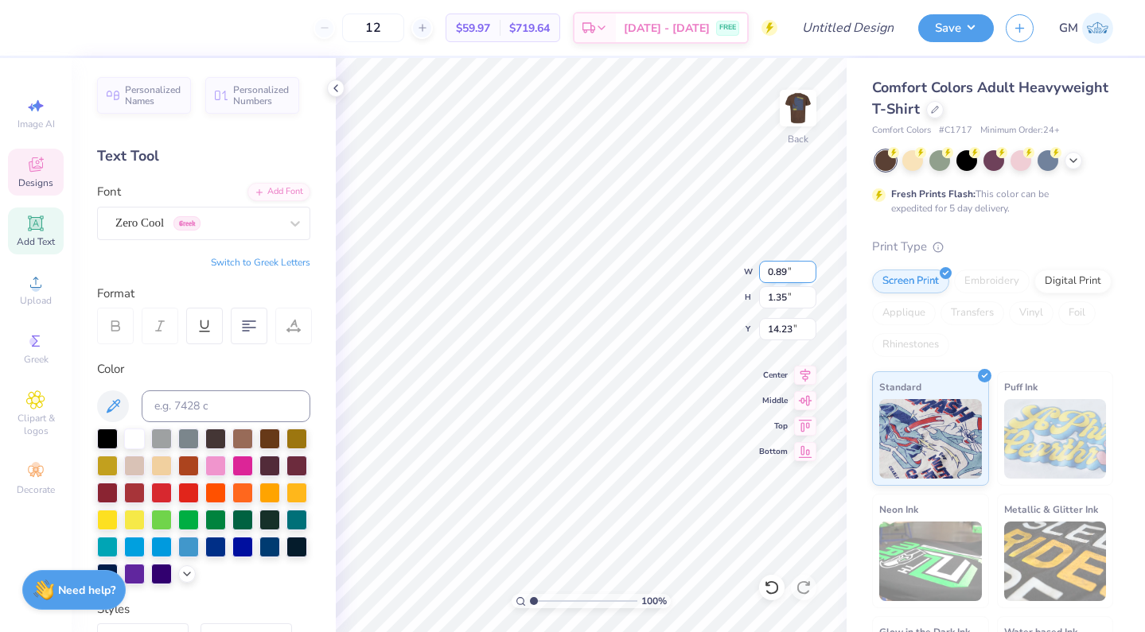
paste textarea "FKY"
type textarea "FKY"
type input "2.44"
type input "1.65"
type input "14.09"
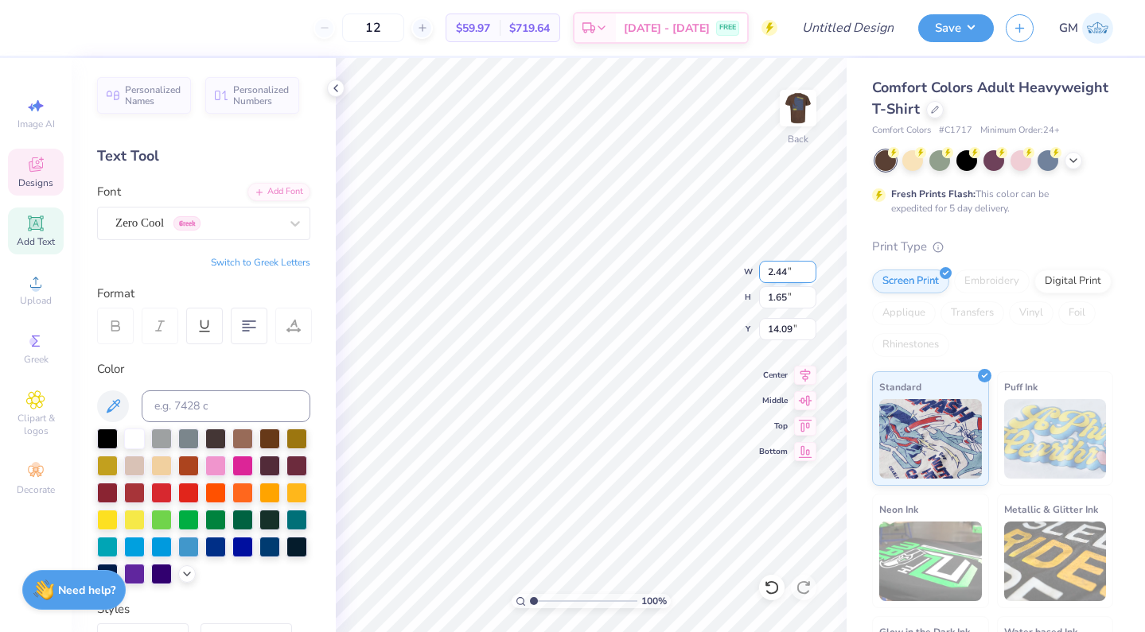
type input "0.90"
type input "1.47"
type input "14.17"
click at [773, 579] on div at bounding box center [771, 587] width 25 height 25
type input "0.89"
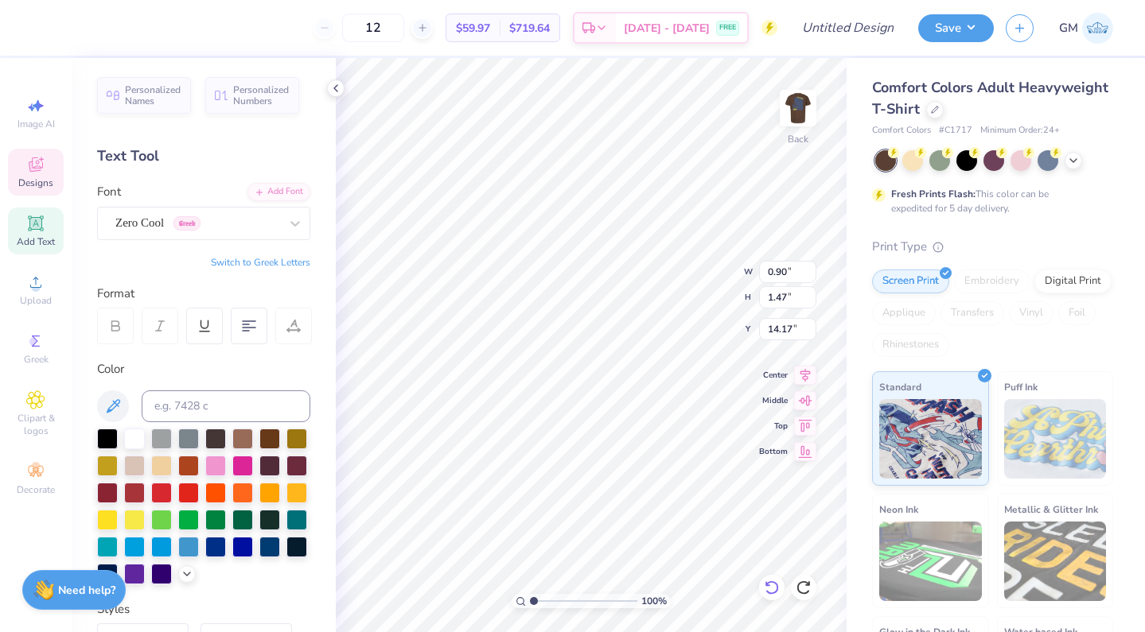
type input "1.35"
type input "14.23"
click at [200, 228] on span "Greek" at bounding box center [186, 223] width 27 height 14
type input "2.44"
type input "1.65"
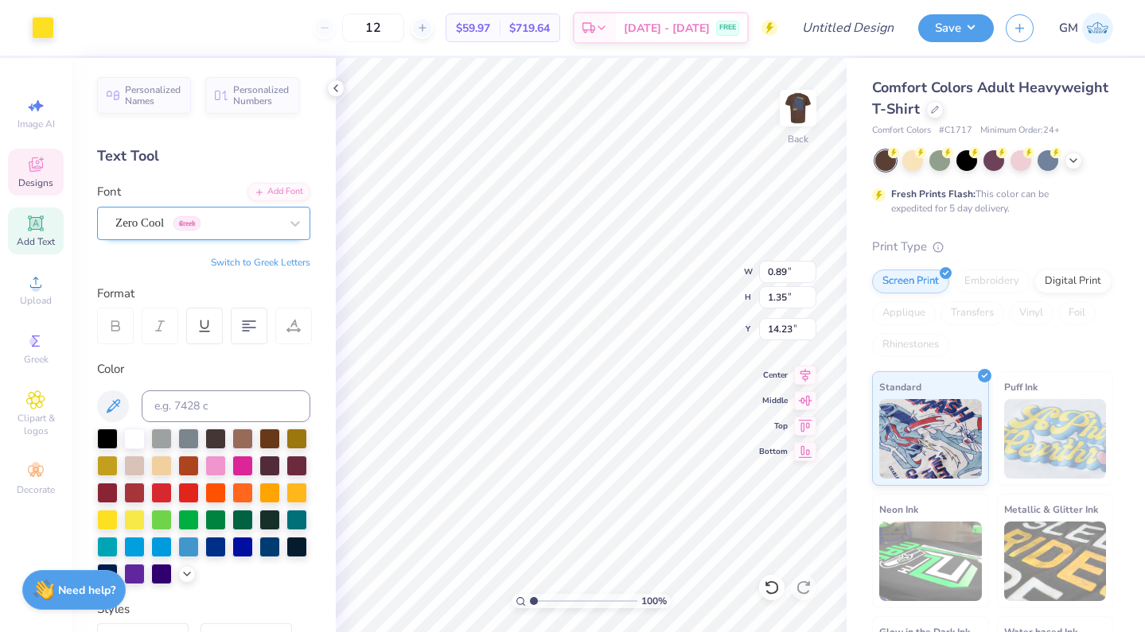
type input "14.09"
click at [164, 228] on span "Zero Cool" at bounding box center [139, 223] width 49 height 18
type input "0.89"
type input "1.35"
type input "14.23"
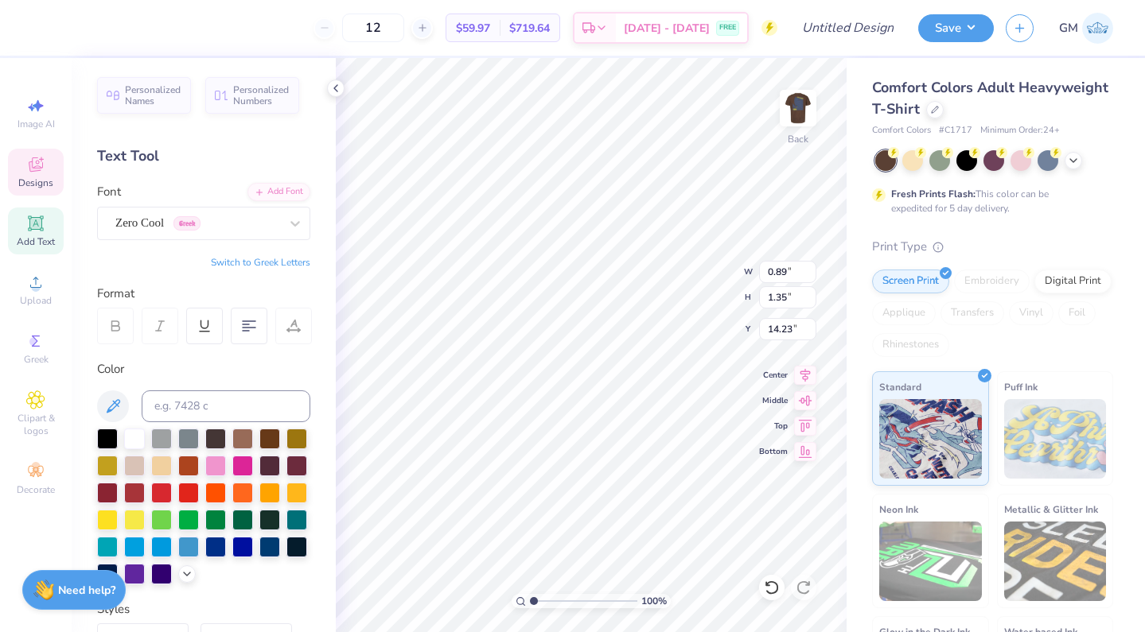
click at [299, 263] on button "Switch to Greek Letters" at bounding box center [260, 262] width 99 height 13
type input "1.49"
type input "14.17"
click at [277, 259] on button "Switch to Normal Letters" at bounding box center [257, 262] width 107 height 13
type input "1.35"
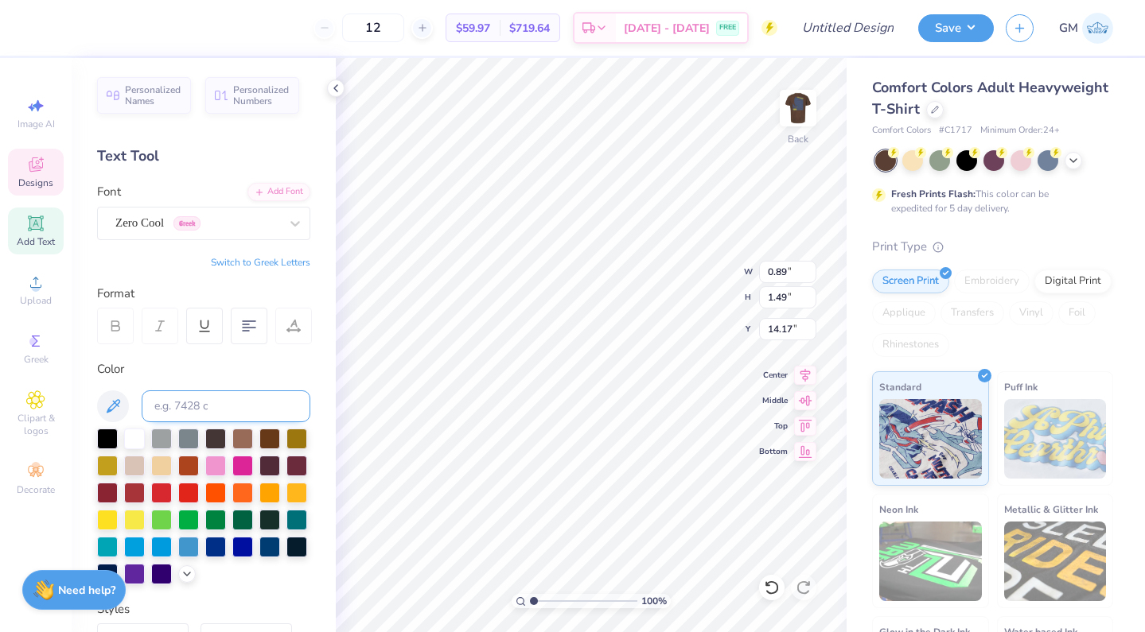
type input "14.23"
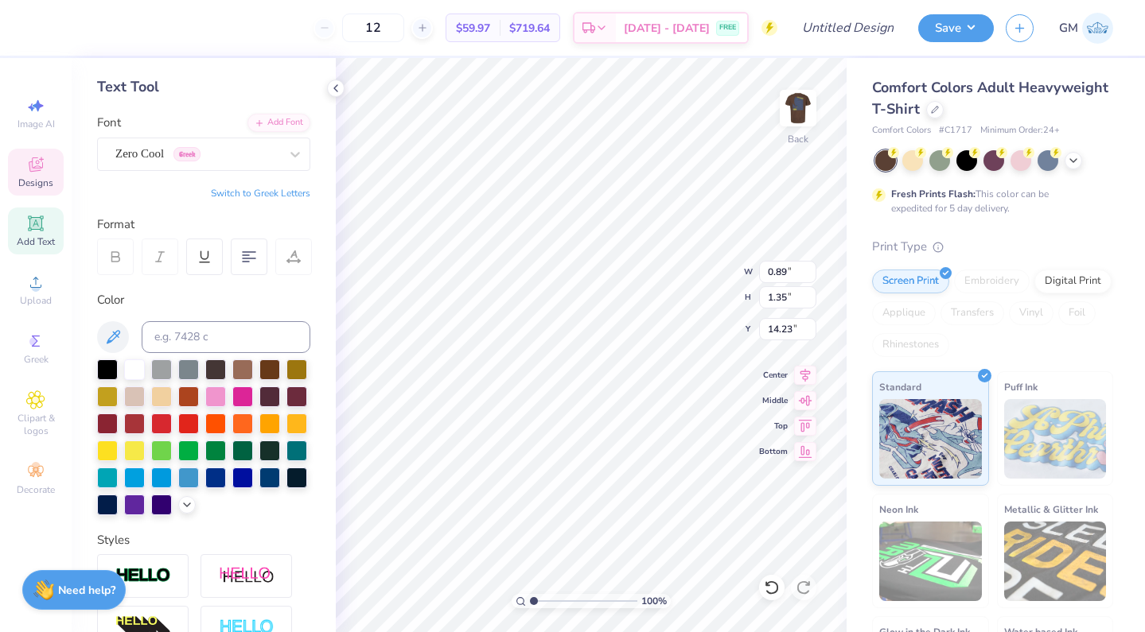
scroll to position [55, 0]
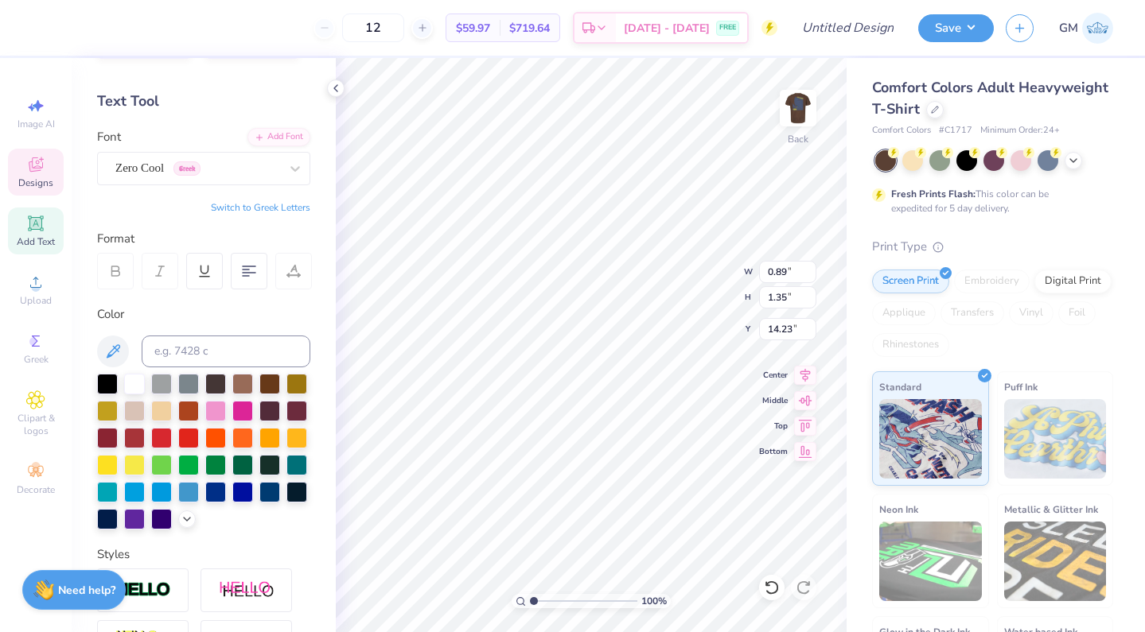
click at [251, 207] on button "Switch to Greek Letters" at bounding box center [260, 207] width 99 height 13
type input "1.49"
type input "14.17"
type textarea "ω"
type textarea "π"
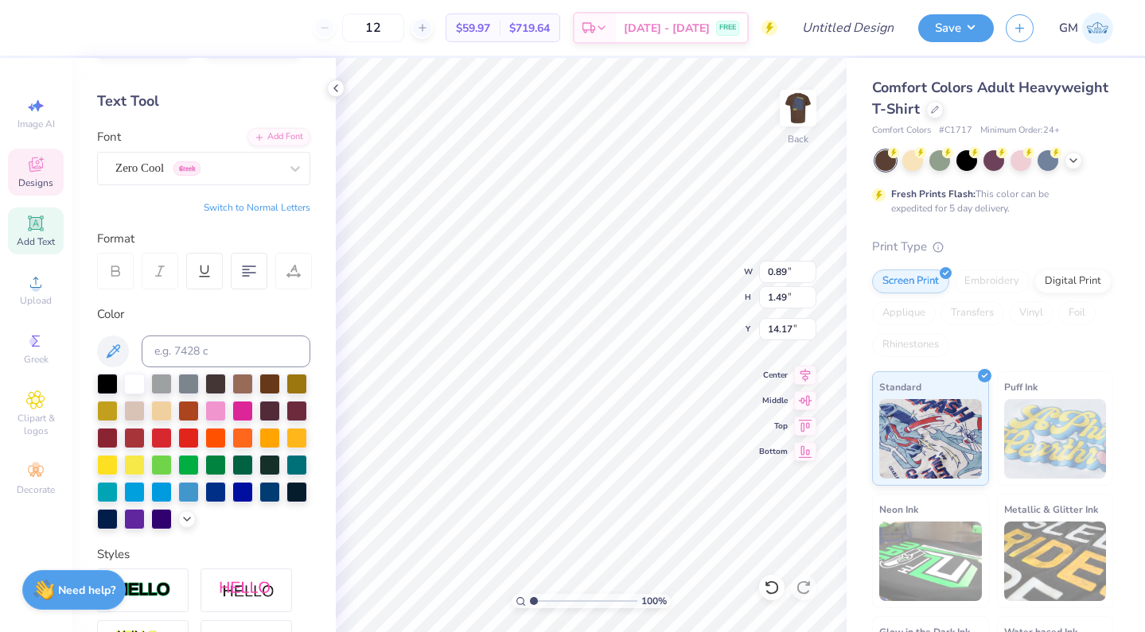
type textarea "θ"
type textarea "ω"
type textarea "ε"
type textarea "ρ"
type textarea "τ"
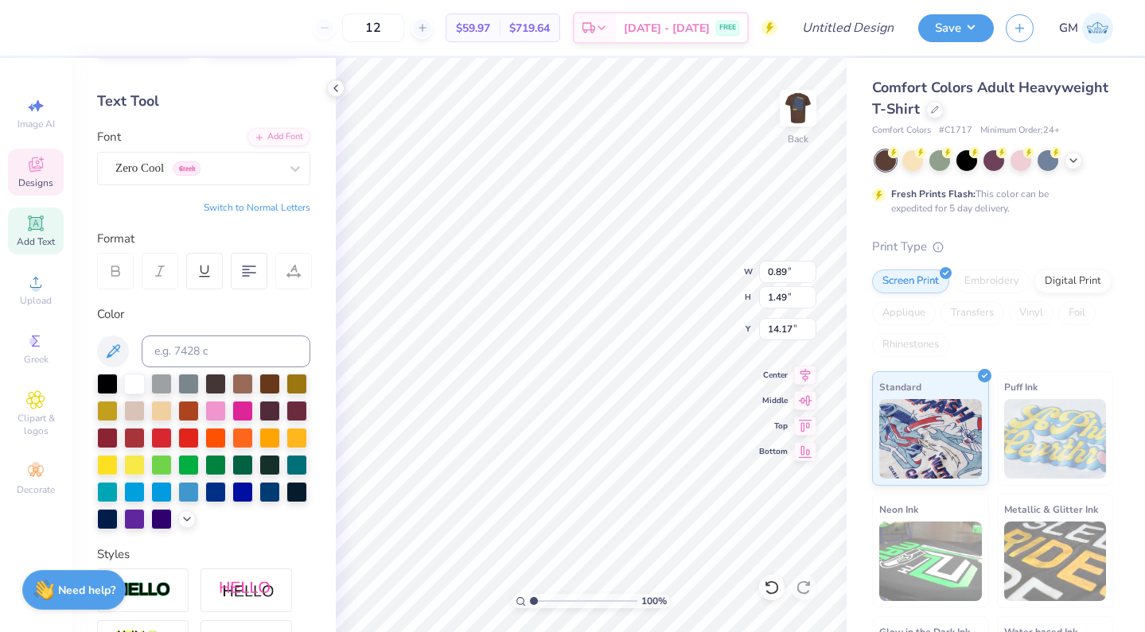
type textarea "ψ"
type textarea "υ"
type textarea "ι"
type textarea "ο"
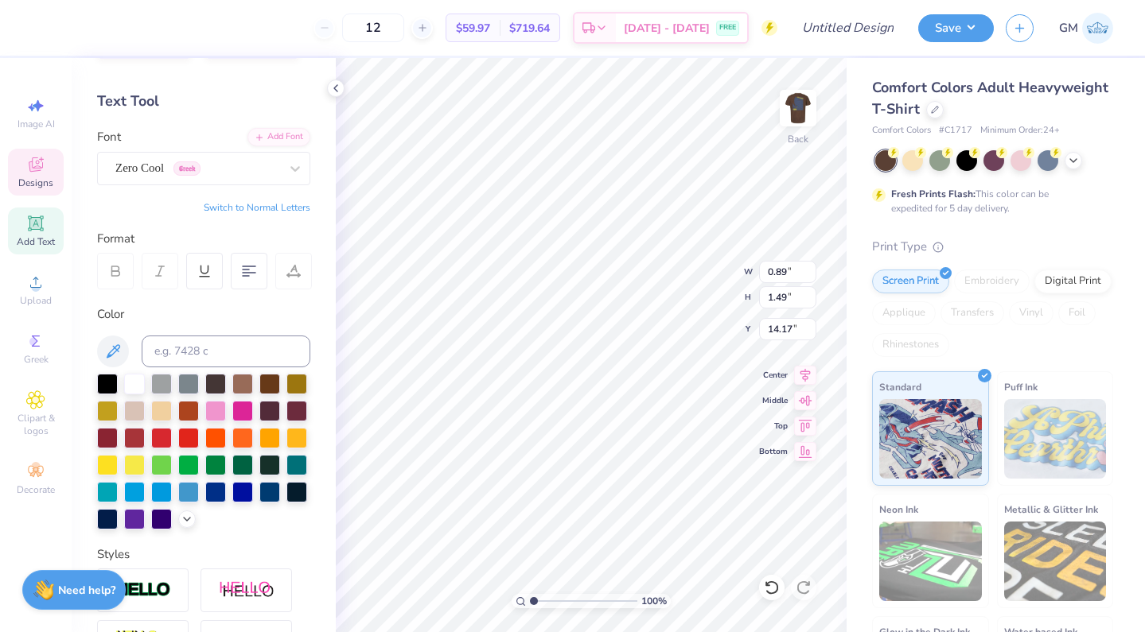
type textarea "π"
type textarea "α"
type textarea "σ"
type textarea "δ"
type textarea "φ"
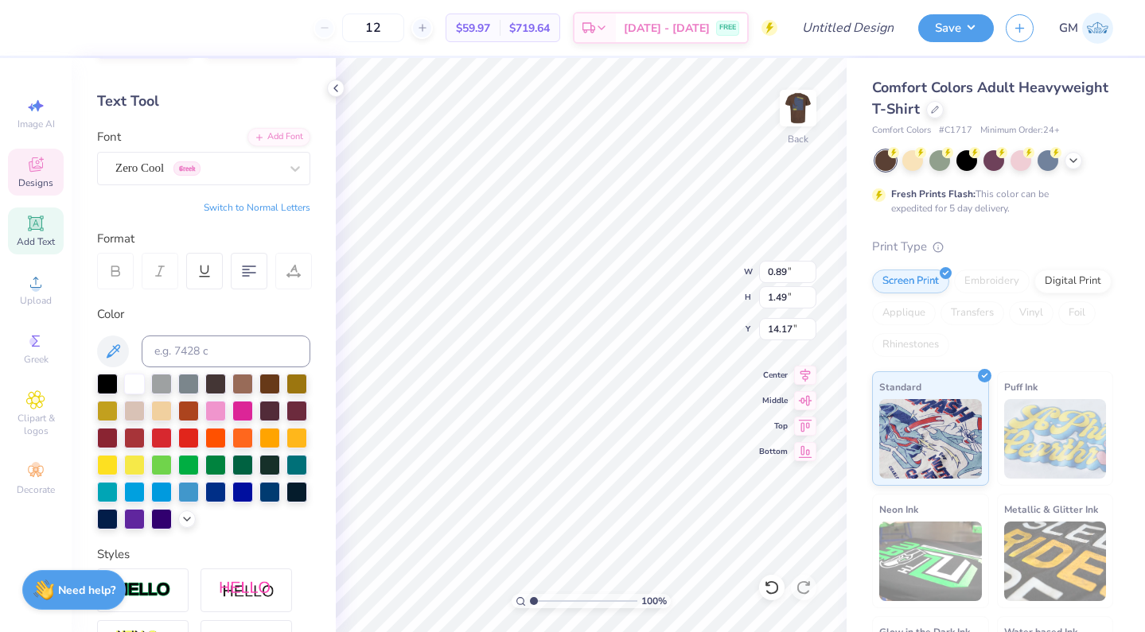
type textarea "φκ"
type input "2.44"
type input "1.65"
type input "14.09"
type textarea "KE"
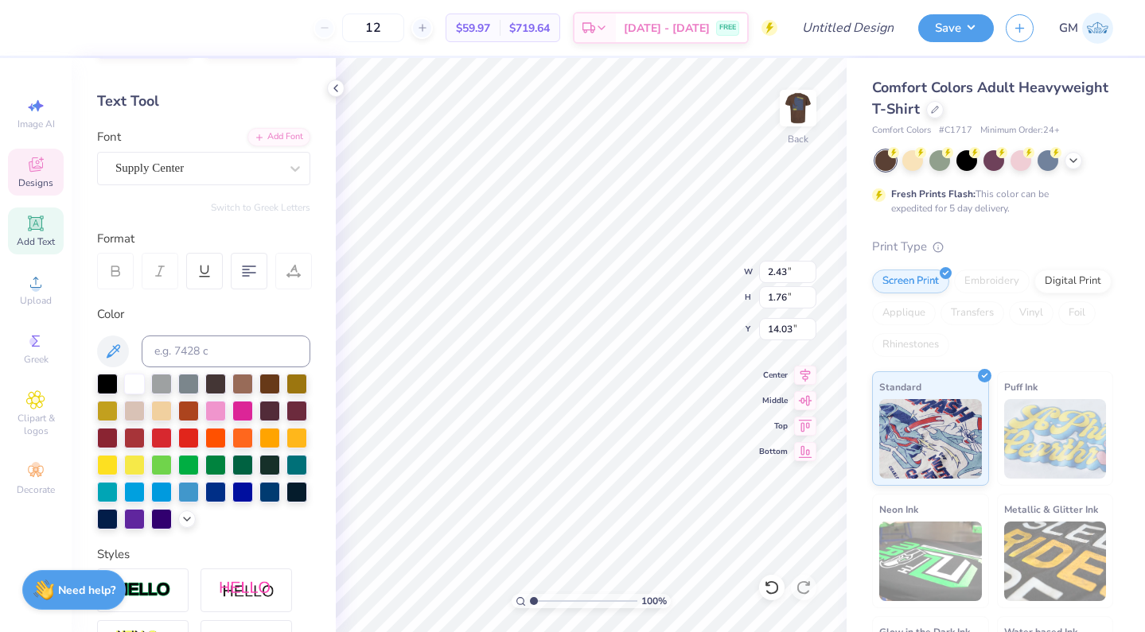
type input "10.08"
type input "12.96"
type input "3.00"
type input "2.43"
type input "1.76"
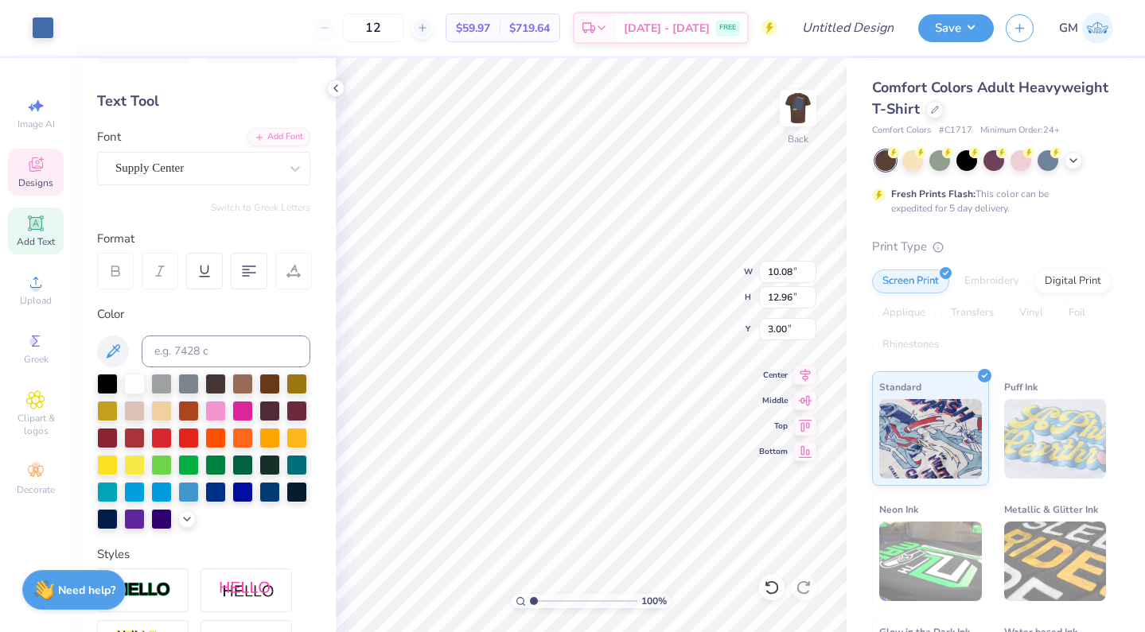
type input "14.03"
type textarea "K"
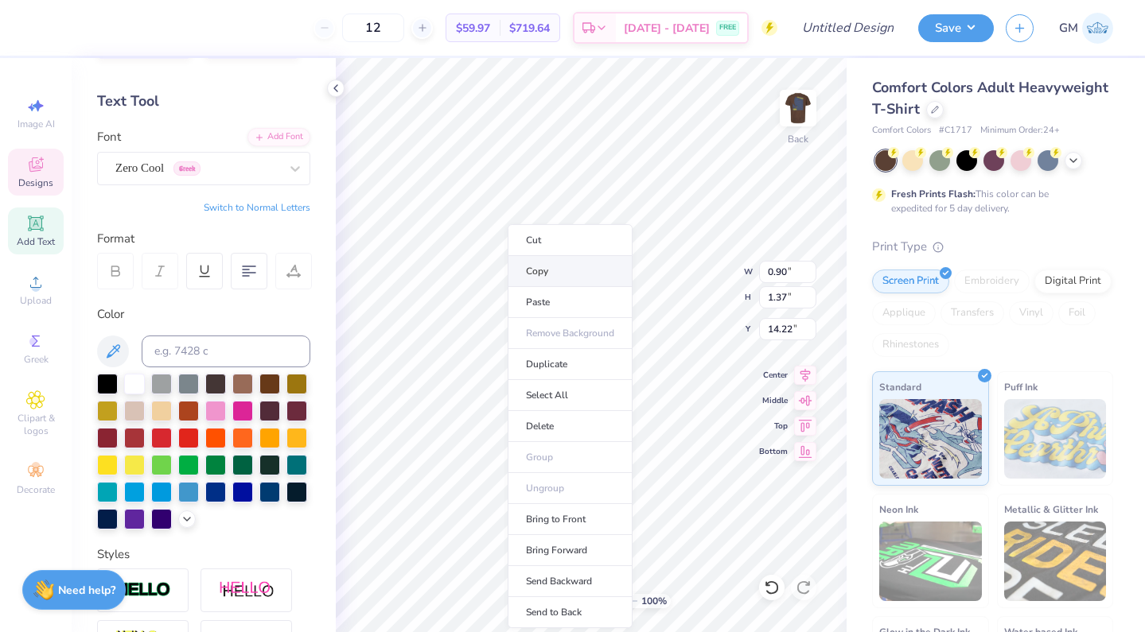
click at [550, 274] on li "Copy" at bounding box center [570, 271] width 125 height 31
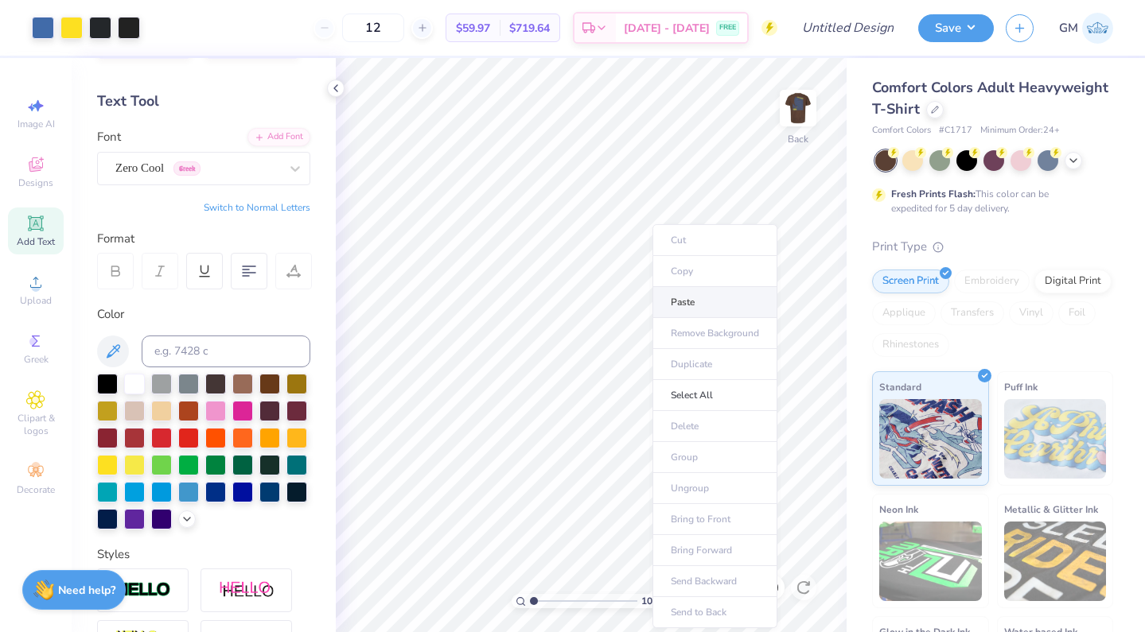
click at [687, 299] on li "Paste" at bounding box center [714, 302] width 125 height 31
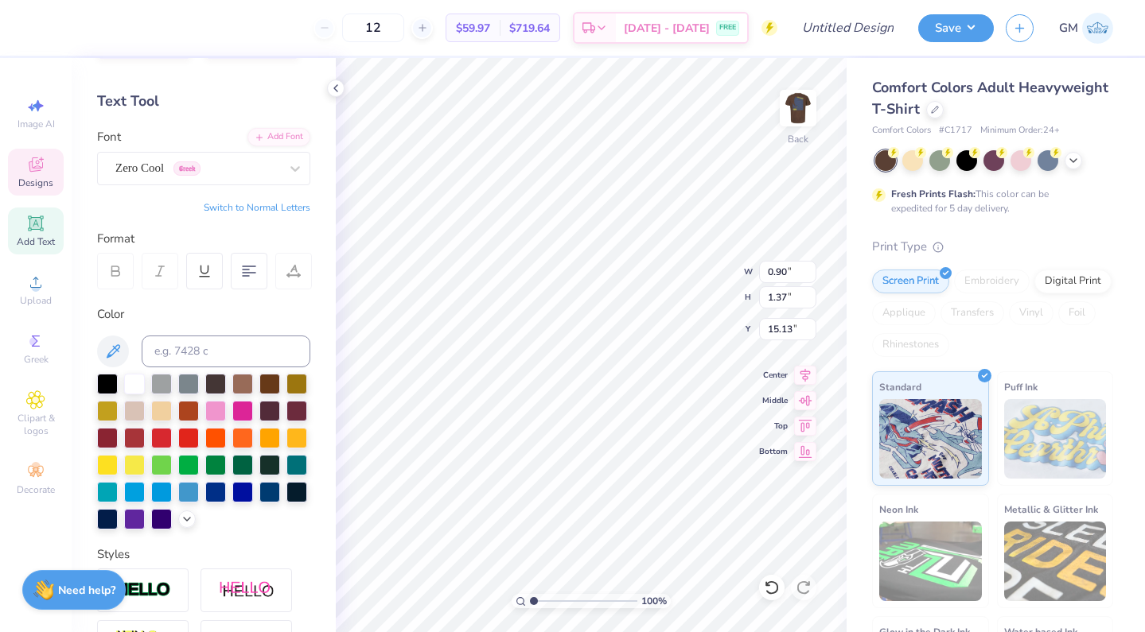
type input "14.22"
type textarea "φ"
type input "2.45"
type input "1.80"
type input "14.01"
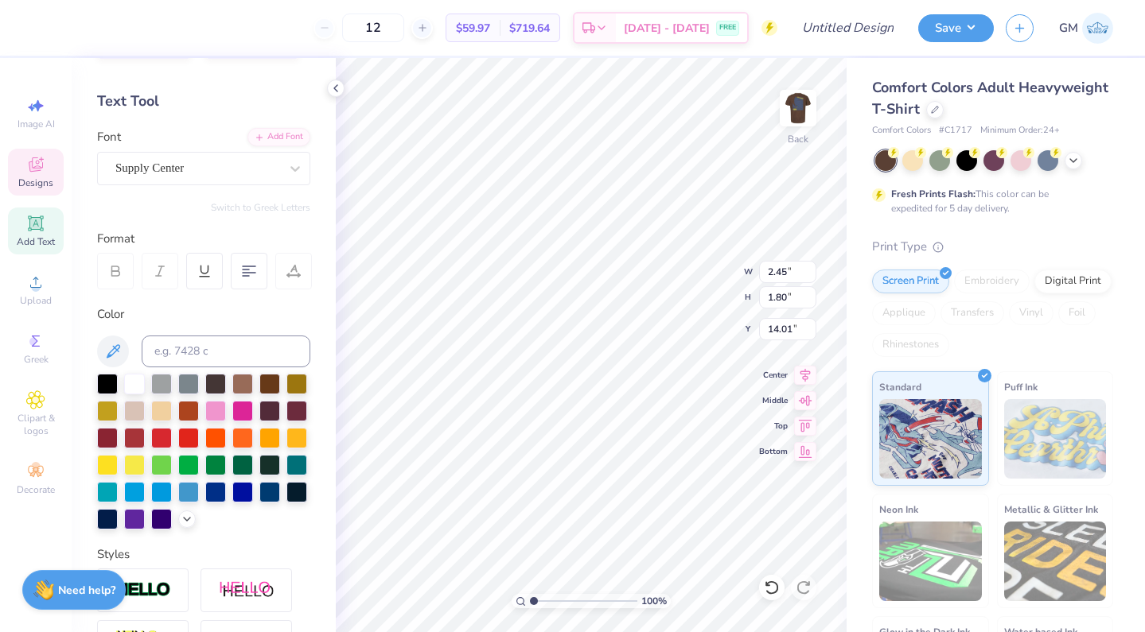
type input "0.90"
type input "1.37"
type input "15.13"
type textarea "θ"
type textarea "ω"
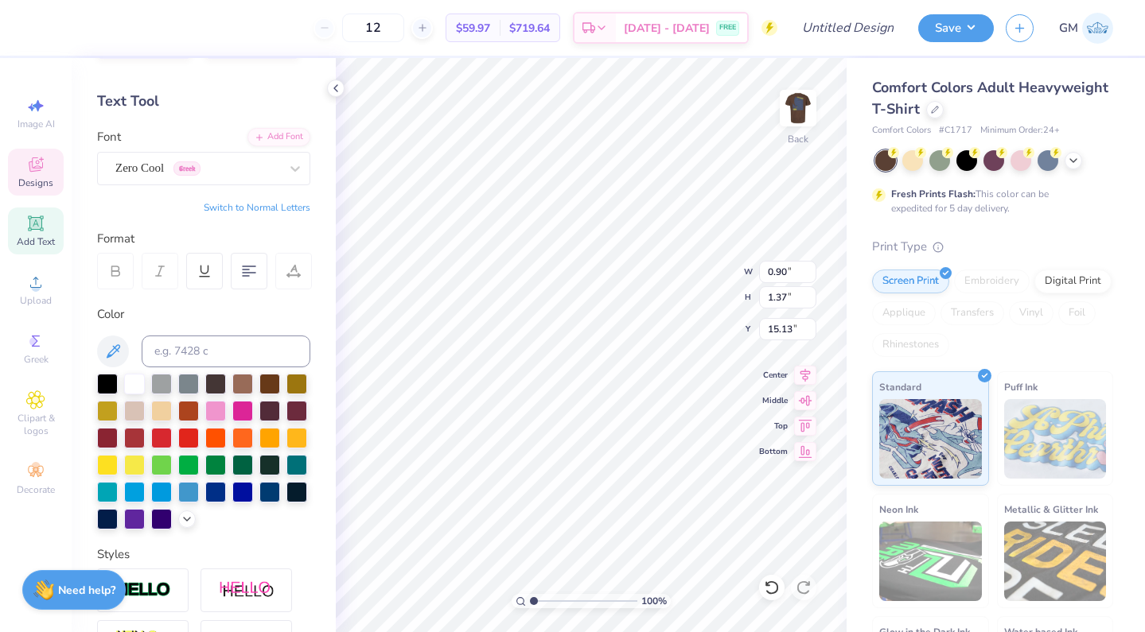
type textarea "ε"
type textarea "ρ"
type textarea "τ"
type textarea "ψ"
type input "14.29"
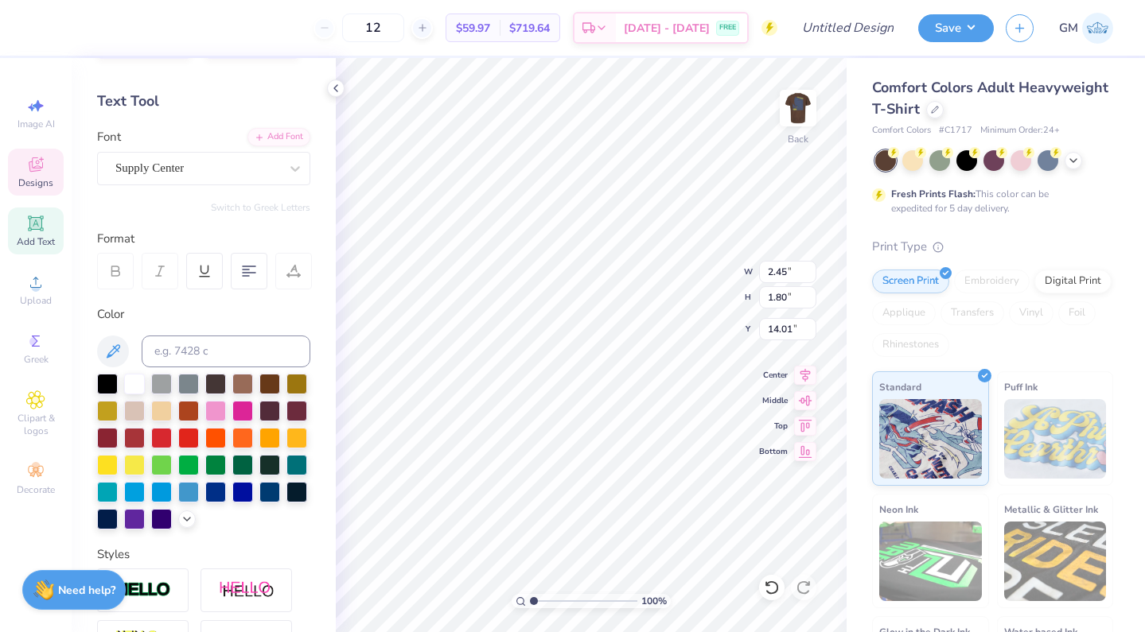
type input "2.06"
type input "1.52"
type input "14.15"
type input "0.89"
type input "1.38"
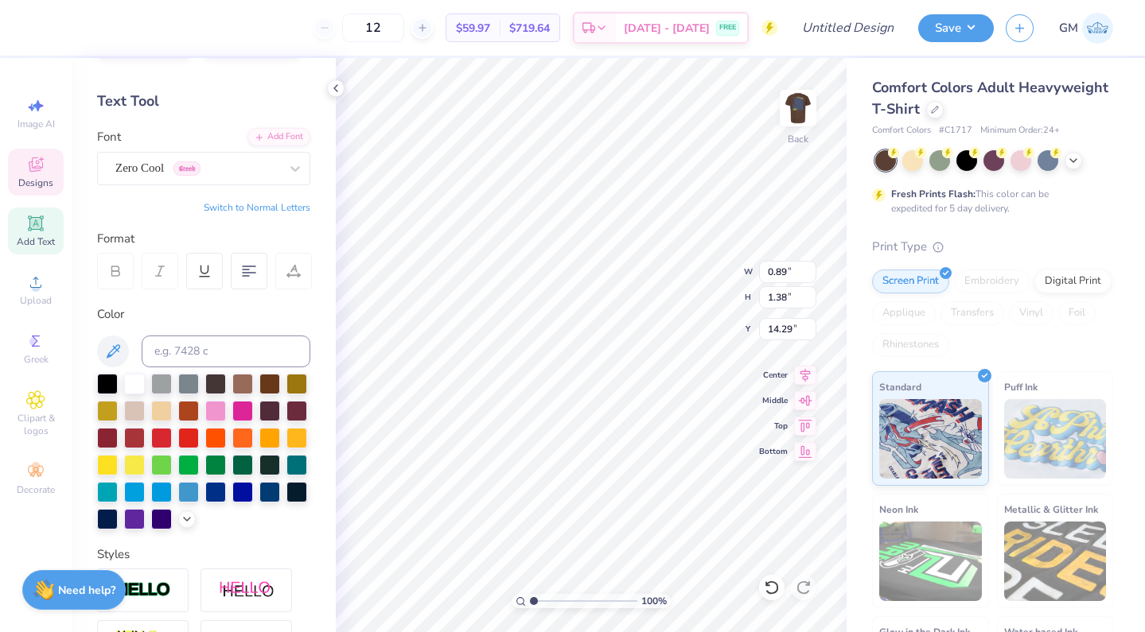
type input "14.22"
type input "3.16"
type input "3.15"
type input "18.26"
click at [1066, 164] on div at bounding box center [1073, 159] width 18 height 18
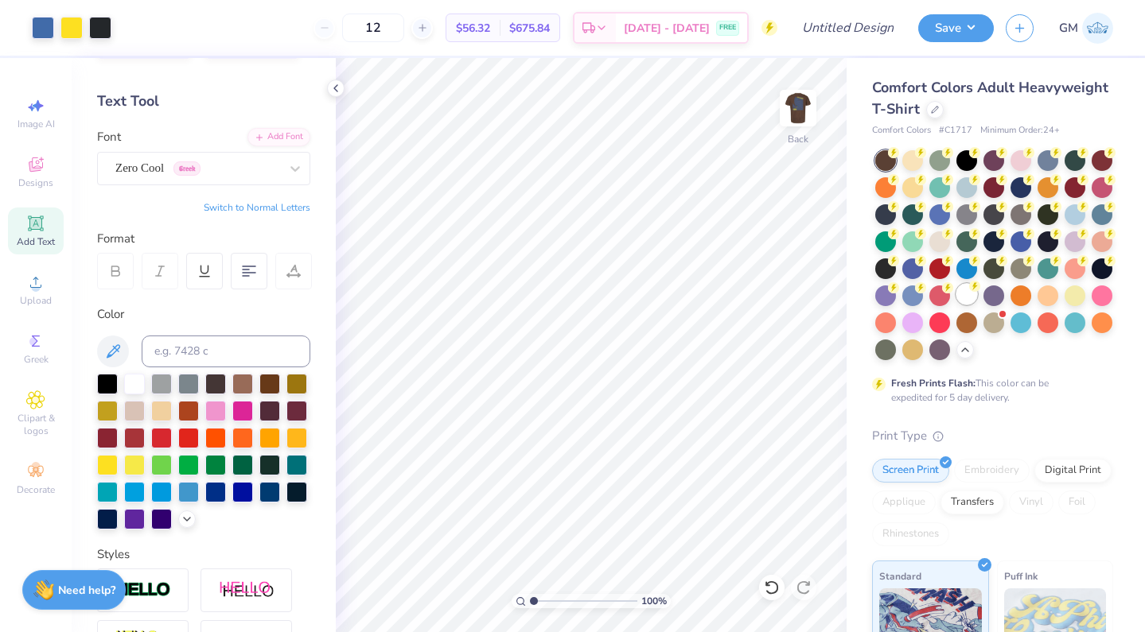
click at [971, 296] on div at bounding box center [966, 294] width 21 height 21
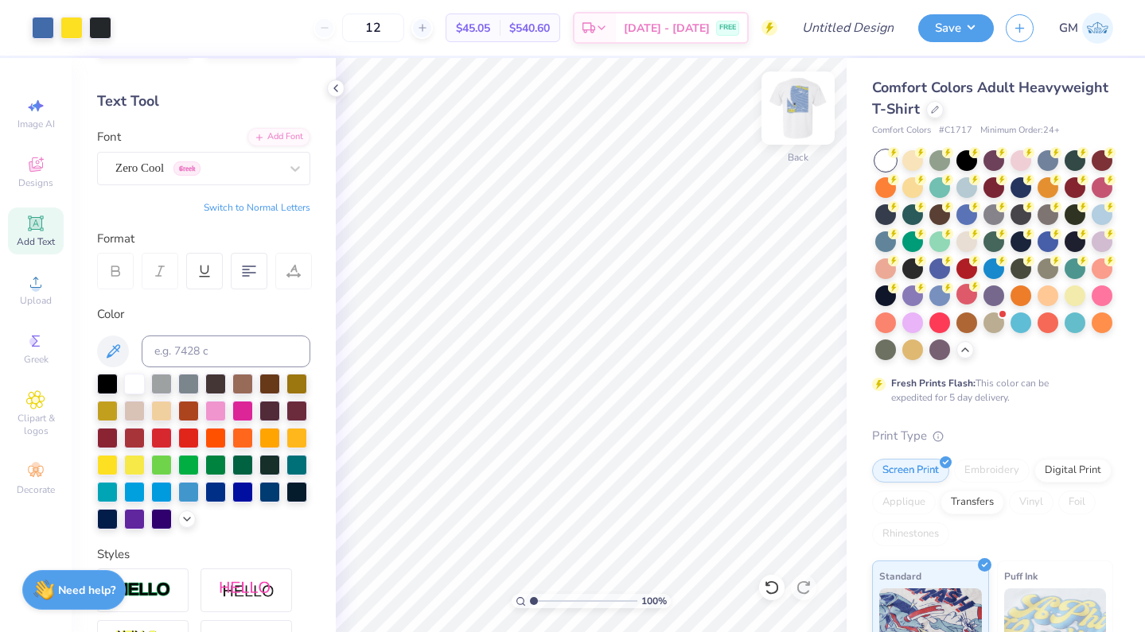
click at [802, 137] on img at bounding box center [798, 108] width 64 height 64
click at [999, 212] on div at bounding box center [993, 213] width 21 height 21
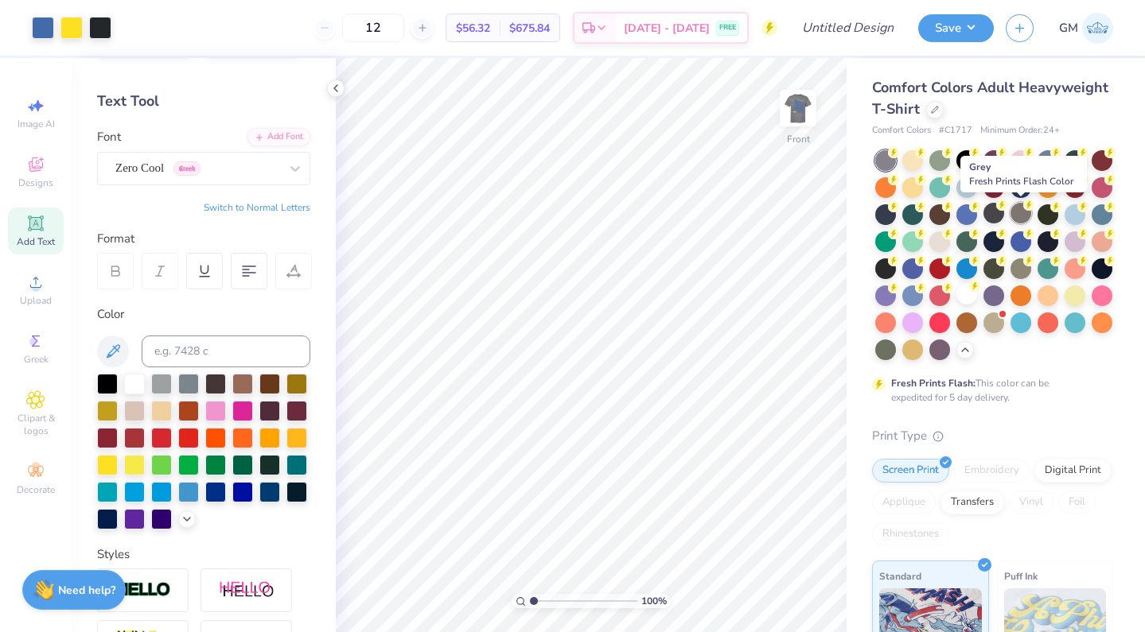
click at [1018, 216] on div at bounding box center [1020, 213] width 21 height 21
click at [997, 214] on div at bounding box center [993, 213] width 21 height 21
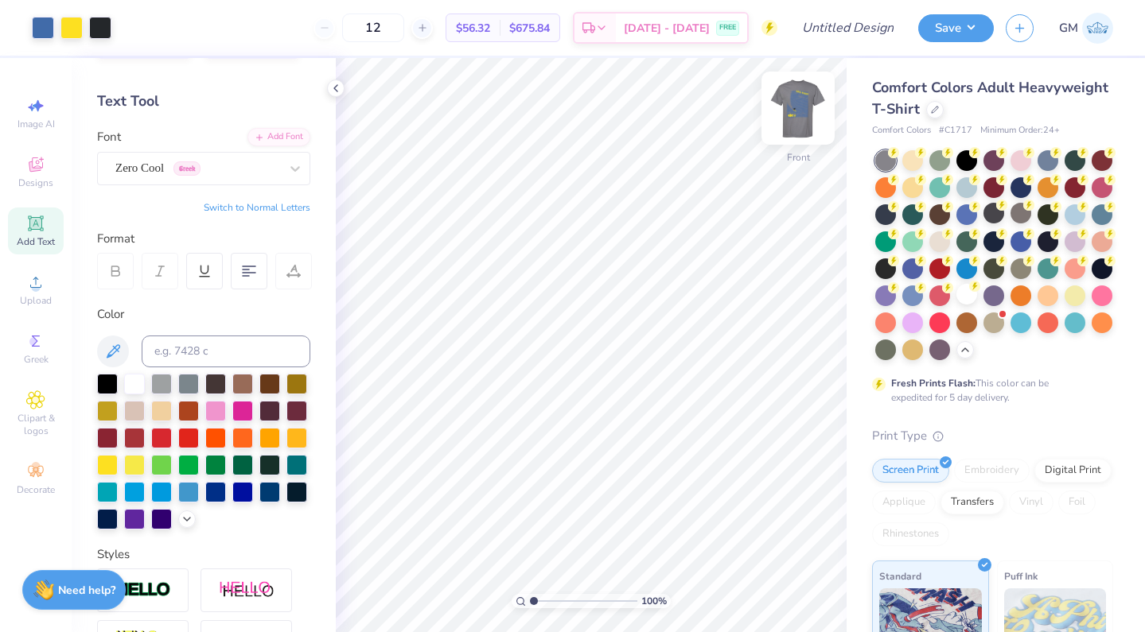
click at [805, 118] on img at bounding box center [798, 108] width 64 height 64
click at [37, 171] on icon at bounding box center [36, 165] width 14 height 14
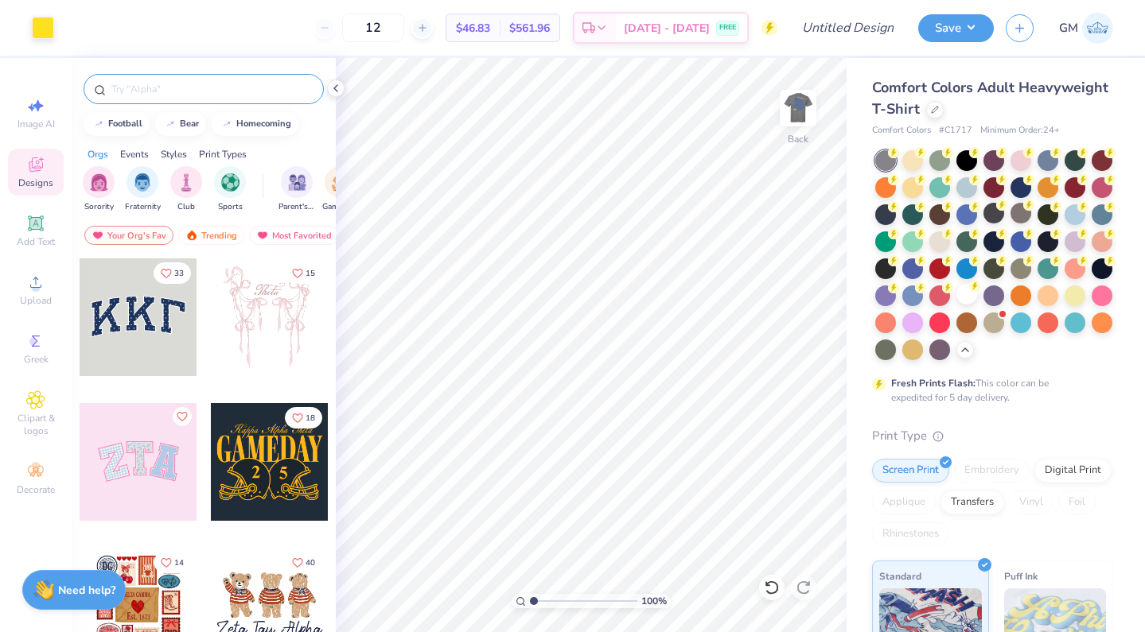
click at [203, 99] on div at bounding box center [204, 89] width 240 height 30
click at [200, 87] on input "text" at bounding box center [212, 89] width 204 height 16
click at [150, 184] on img "filter for Fraternity" at bounding box center [143, 181] width 18 height 18
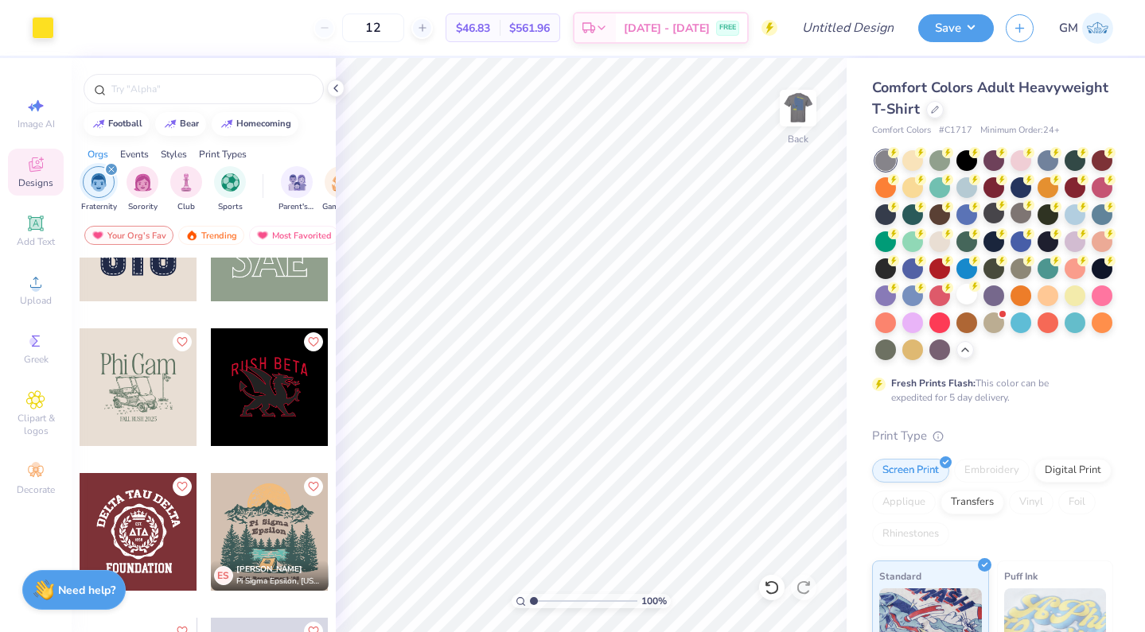
scroll to position [14943, 0]
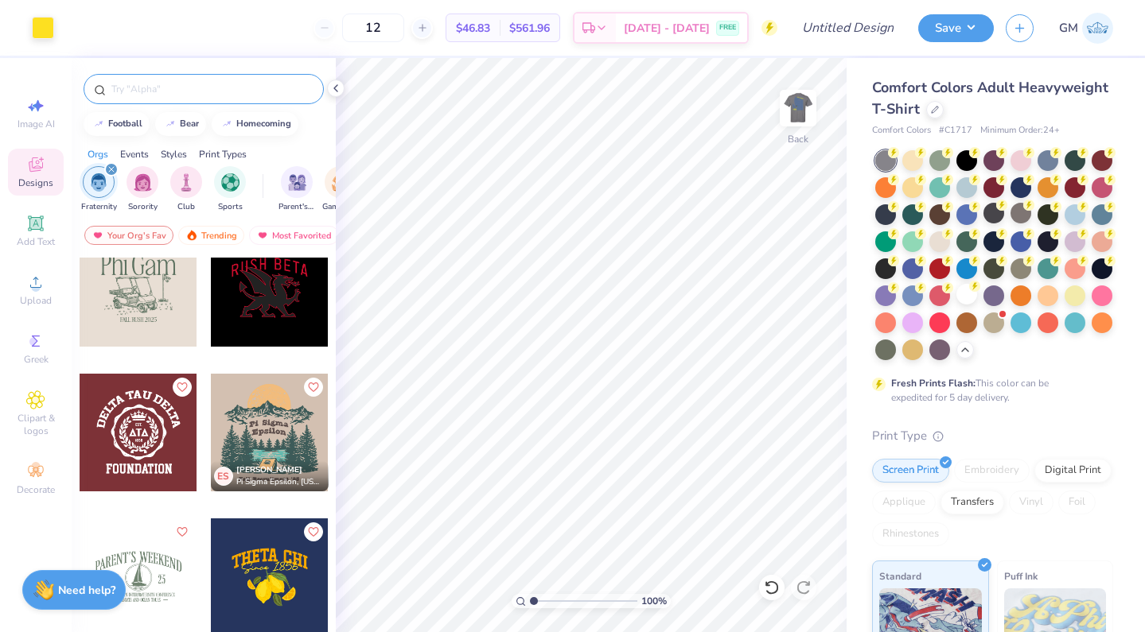
click at [220, 93] on input "text" at bounding box center [212, 89] width 204 height 16
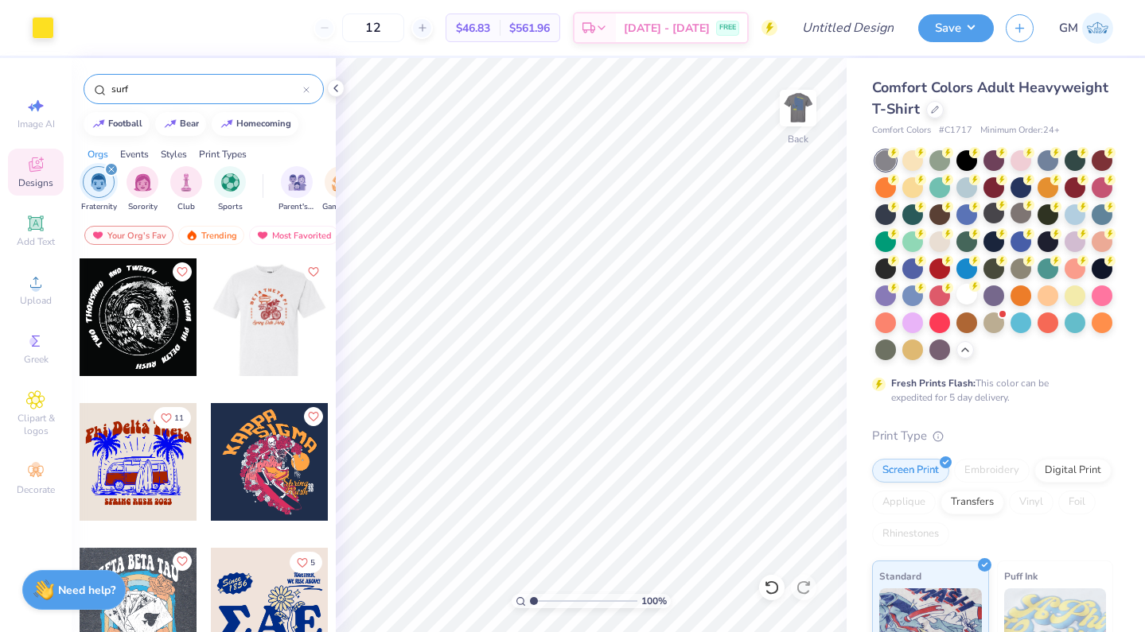
scroll to position [1158, 0]
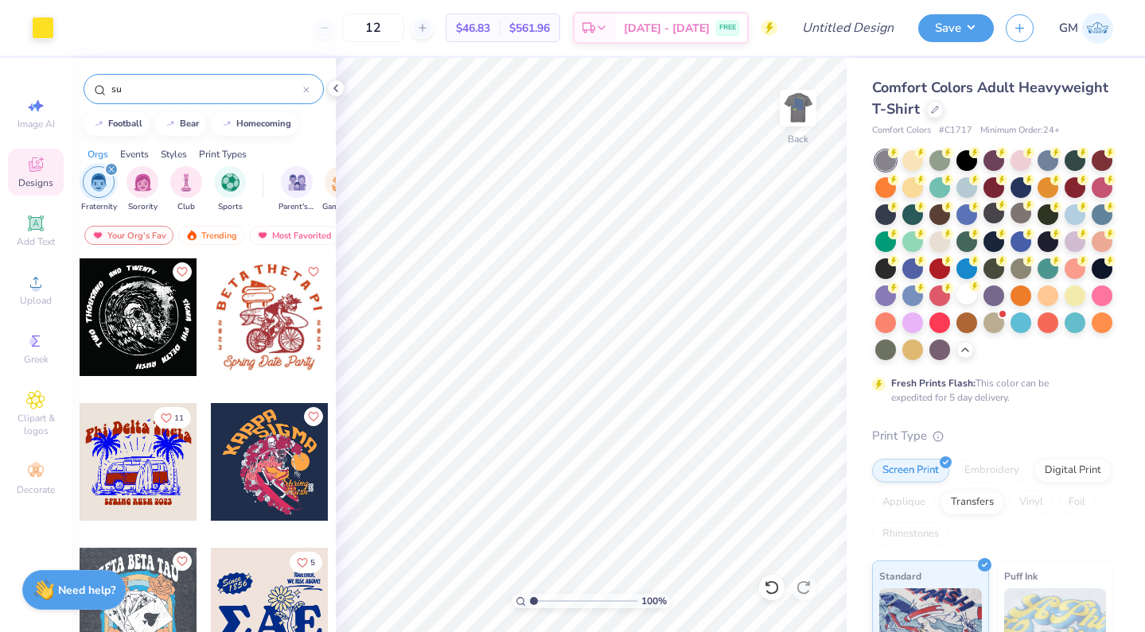
type input "s"
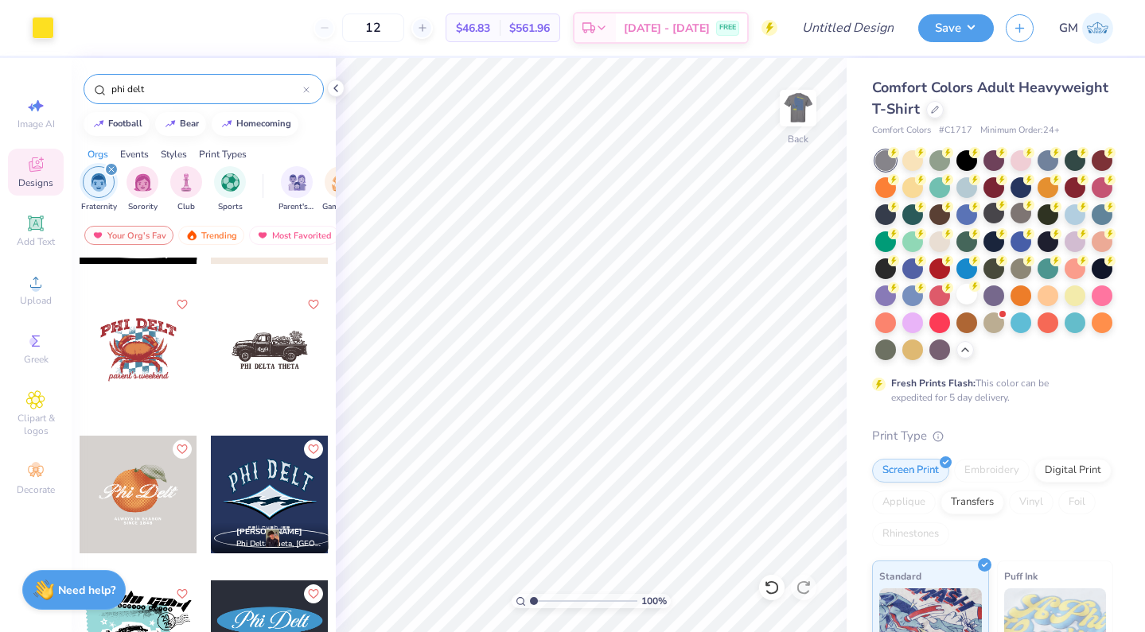
scroll to position [118, 0]
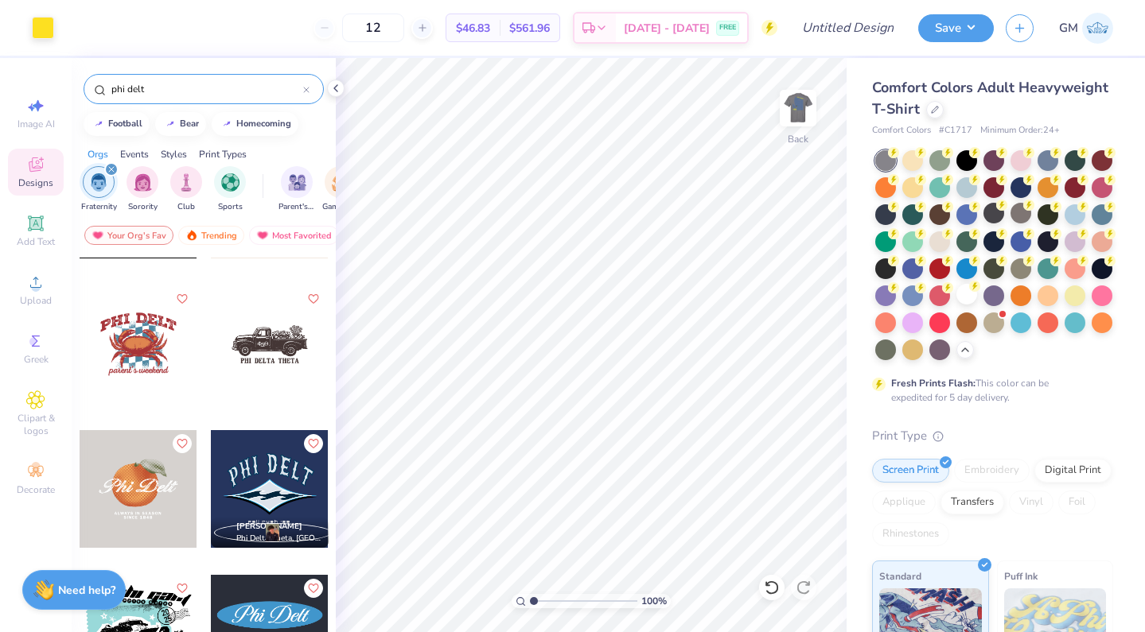
type input "phi delt"
click at [261, 493] on div at bounding box center [270, 489] width 118 height 118
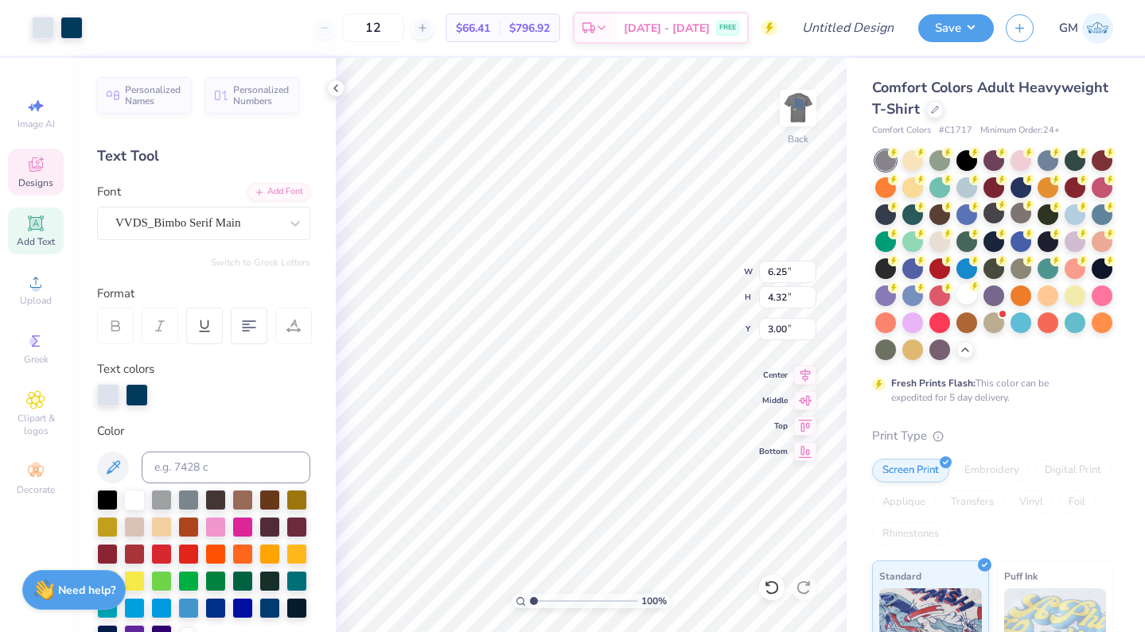
type input "6.25"
type input "4.32"
type textarea "PI"
type input "6.25"
type input "4.32"
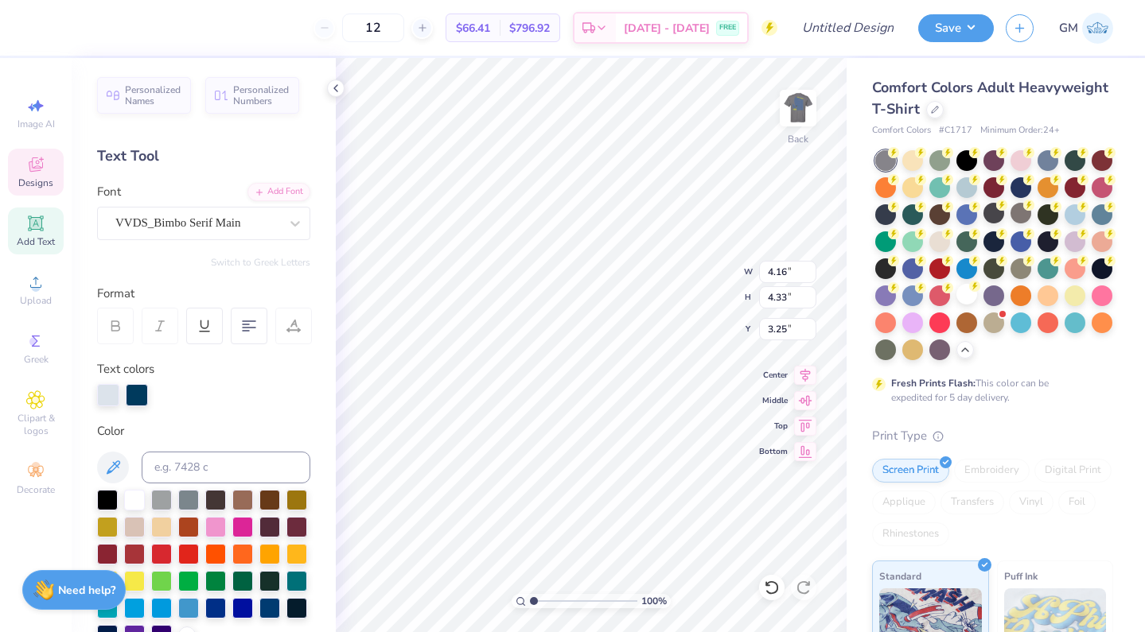
type input "3.00"
type input "4.19"
type input "4.42"
type input "3.18"
type textarea "PhI"
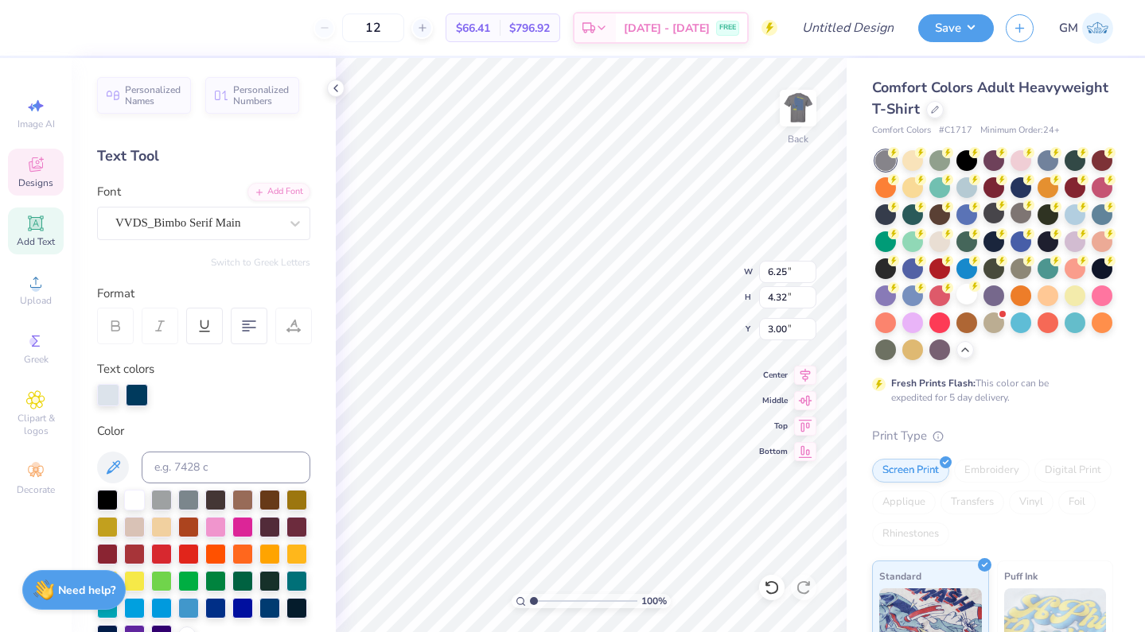
type input "6.25"
type input "4.32"
type input "3.00"
type textarea "PSI"
type input "3.00"
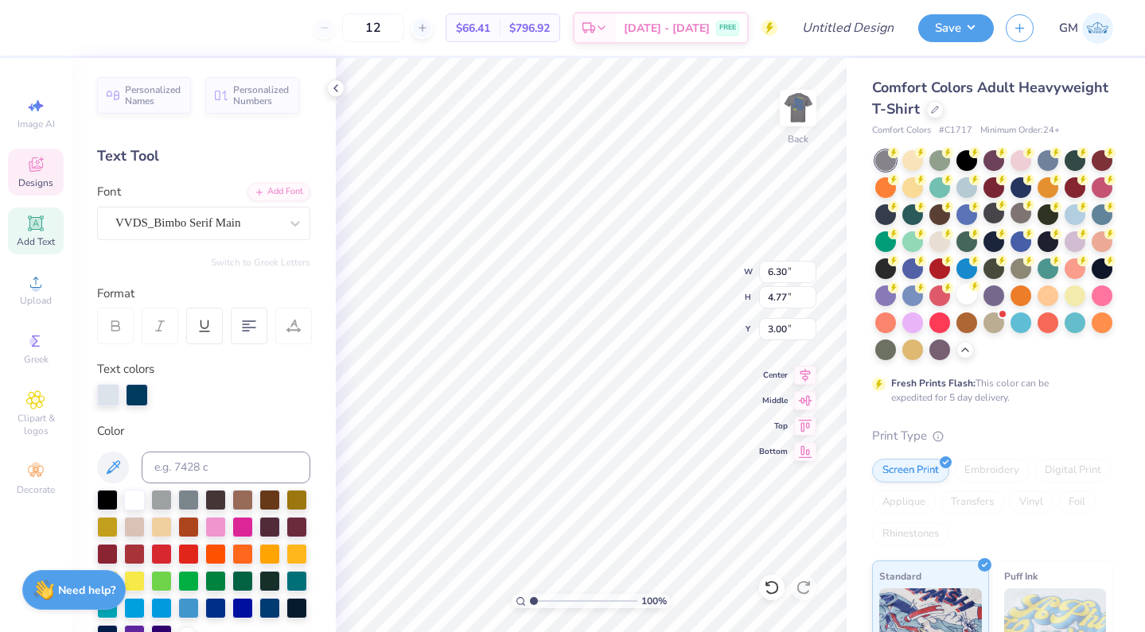
type input "5.82"
type input "4.41"
type input "3.38"
type input "3.57"
type input "5.82"
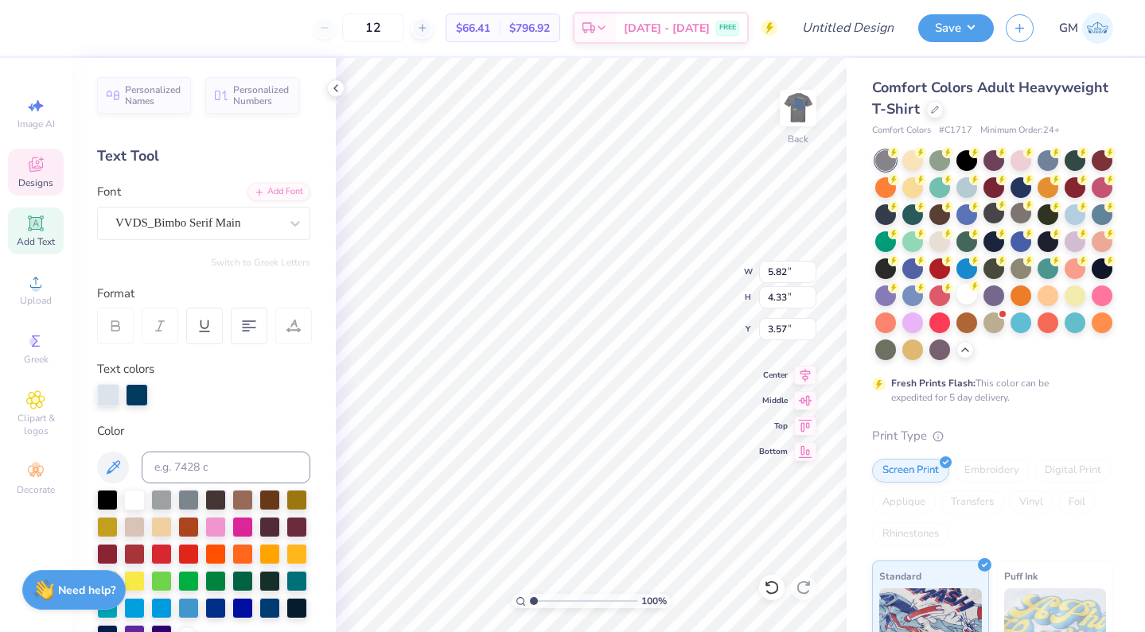
type input "4.41"
type input "3.38"
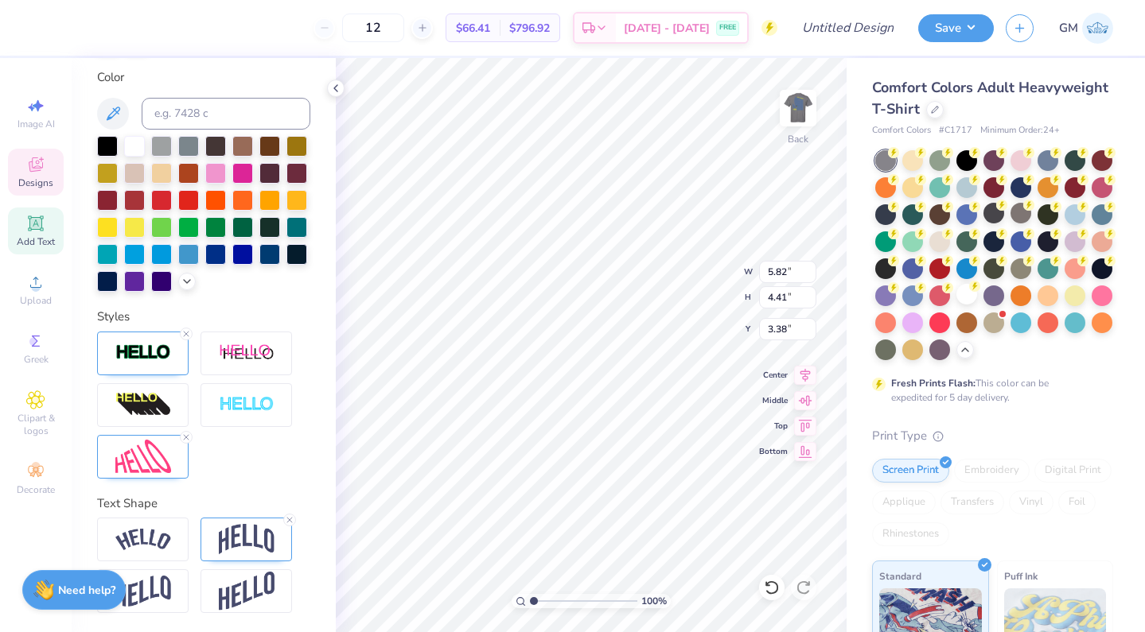
scroll to position [354, 0]
click at [181, 441] on icon at bounding box center [186, 438] width 10 height 10
type input "4.27"
type input "3.41"
type input "3.89"
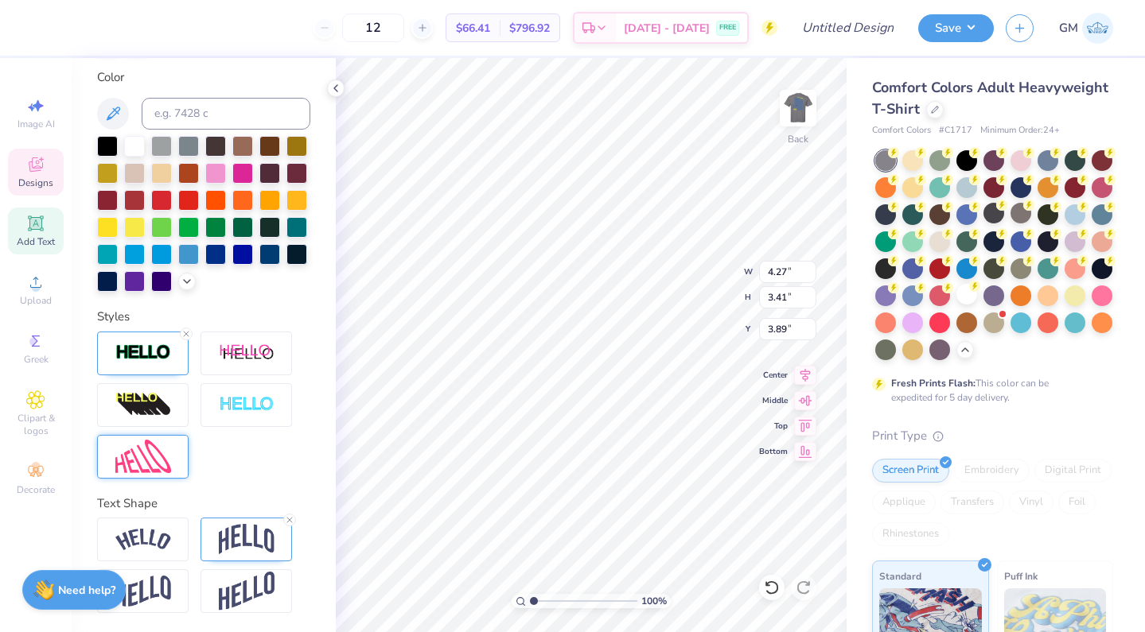
click at [161, 448] on img at bounding box center [143, 457] width 56 height 34
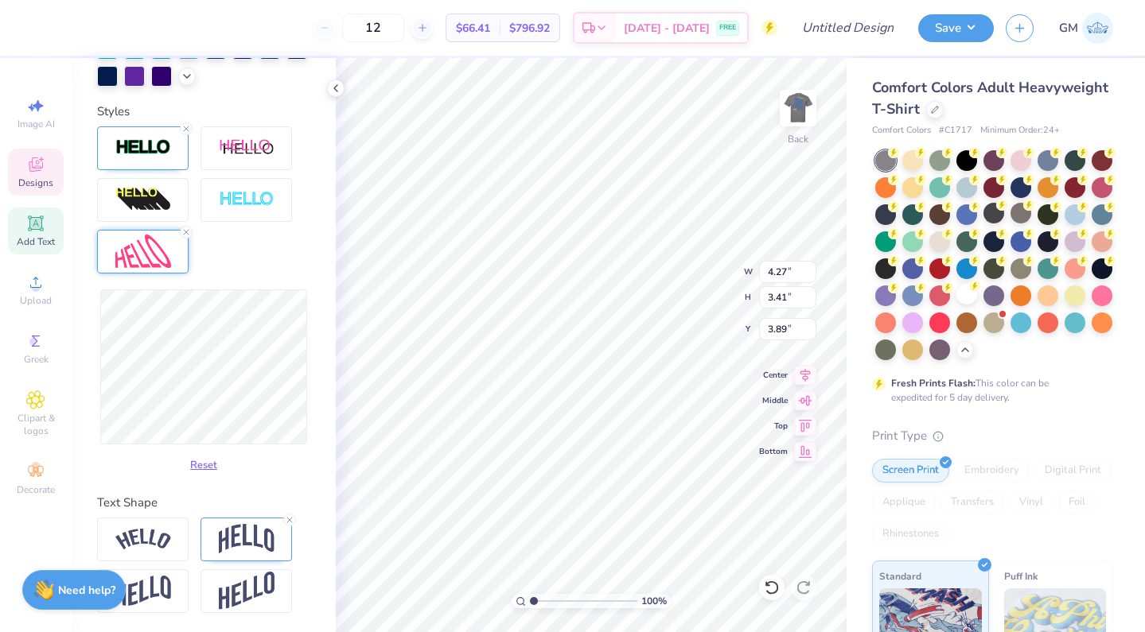
scroll to position [558, 0]
type input "3.51"
type input "3.40"
type input "3.78"
type input "3.91"
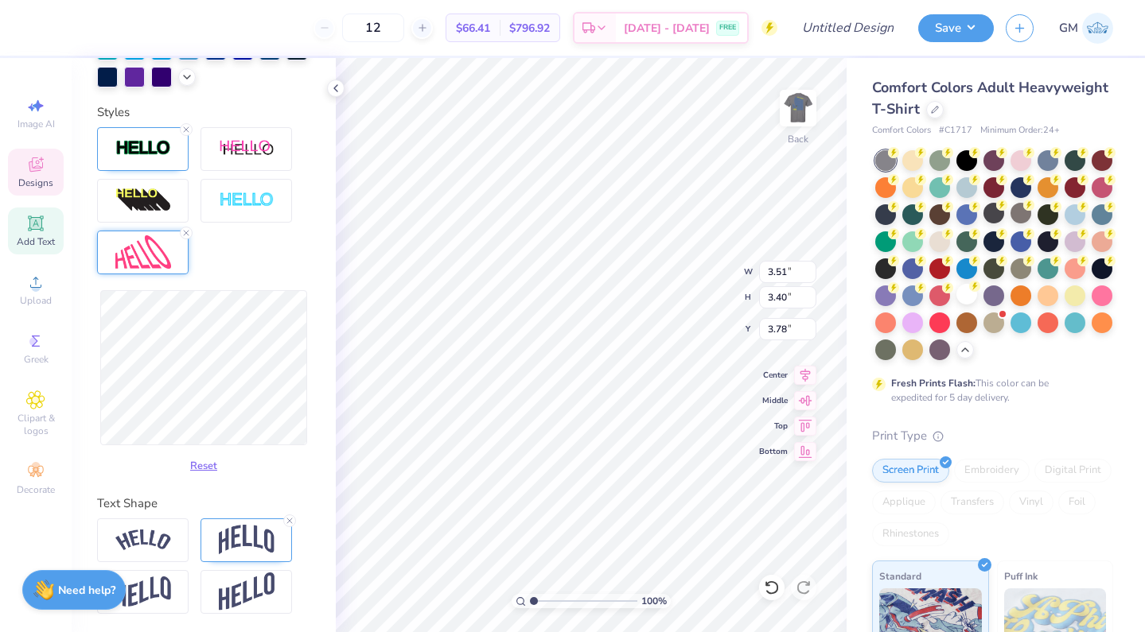
type input "3.83"
type input "4.16"
type input "4.33"
type input "3.57"
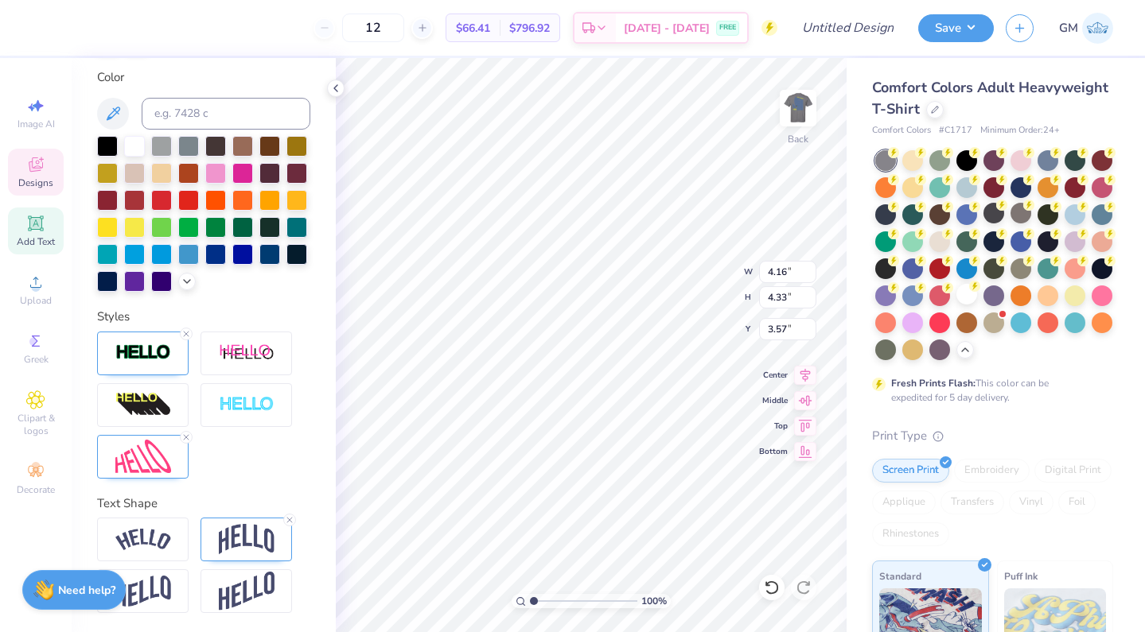
scroll to position [354, 0]
type input "3.91"
type input "3.40"
type input "3.83"
type input "4.35"
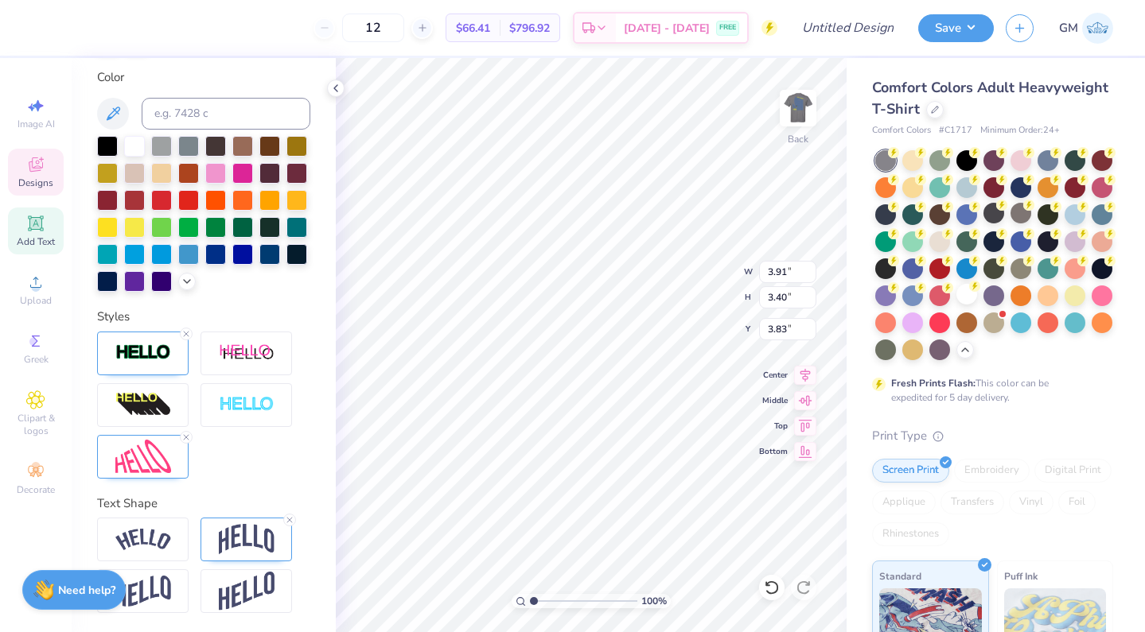
type input "3.79"
type input "3.57"
type input "4.16"
type input "4.33"
type input "4.35"
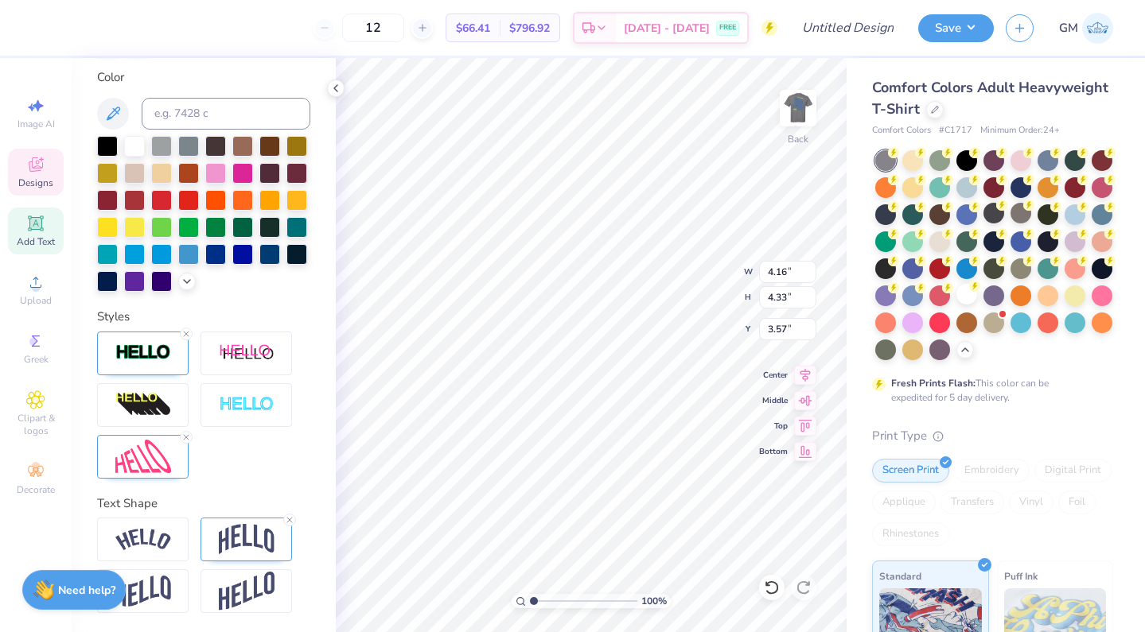
type input "3.79"
click at [146, 457] on img at bounding box center [143, 457] width 56 height 34
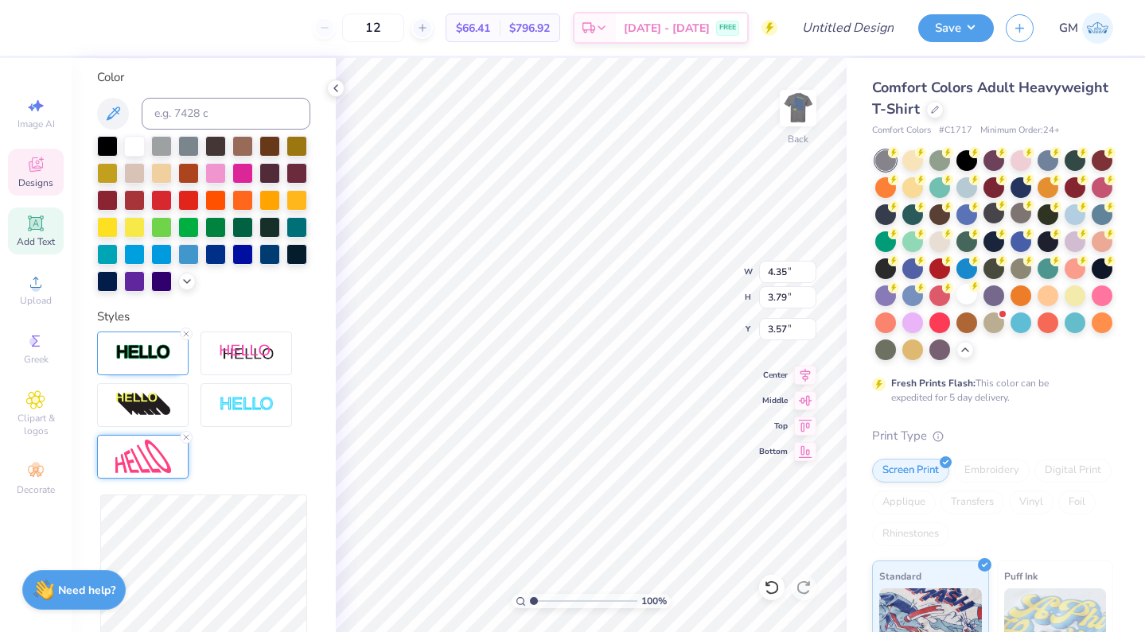
type input "4.36"
type input "3.68"
type input "3.69"
type input "4.35"
type input "3.91"
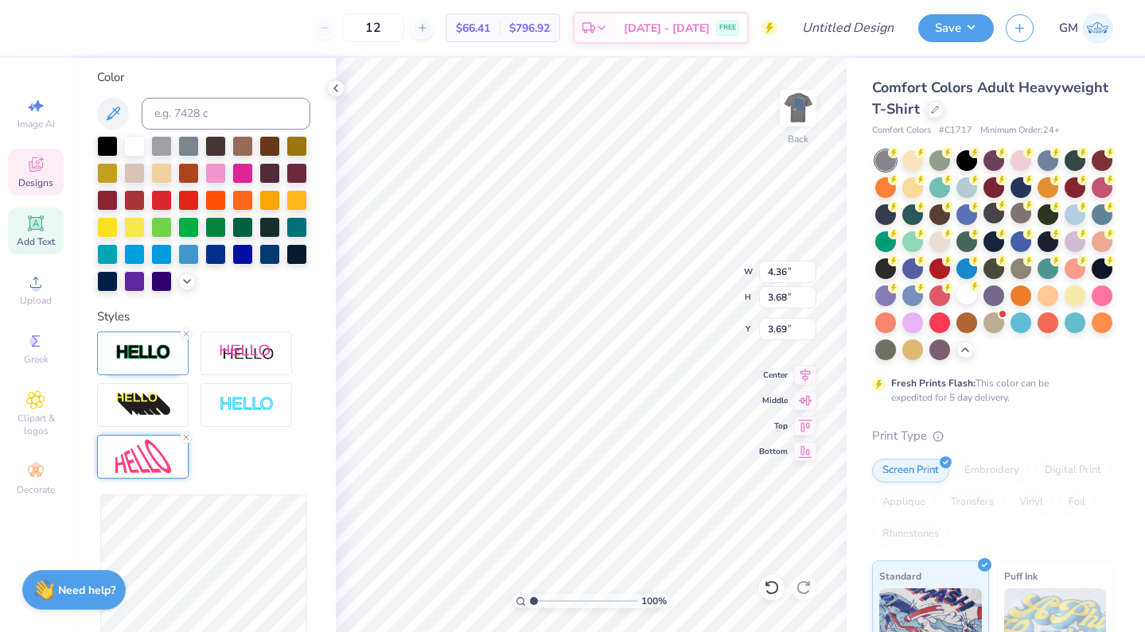
type input "3.48"
type input "3.94"
type input "3.88"
type input "3.44"
type input "3.91"
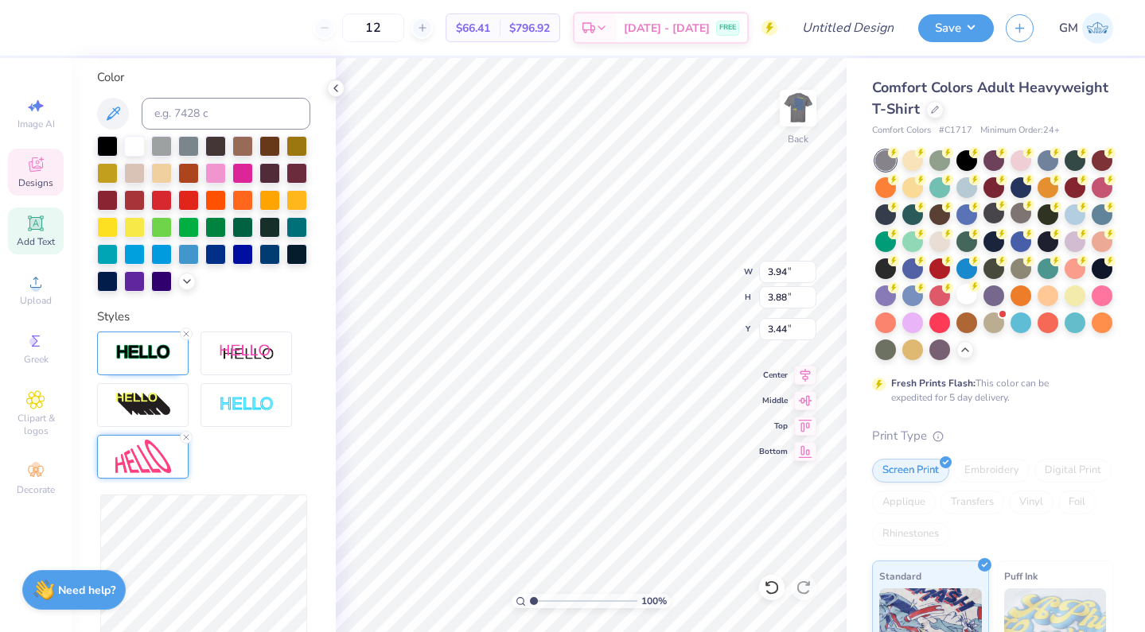
type input "3.72"
type input "3.51"
type input "3.36"
type input "3.49"
type input "3.83"
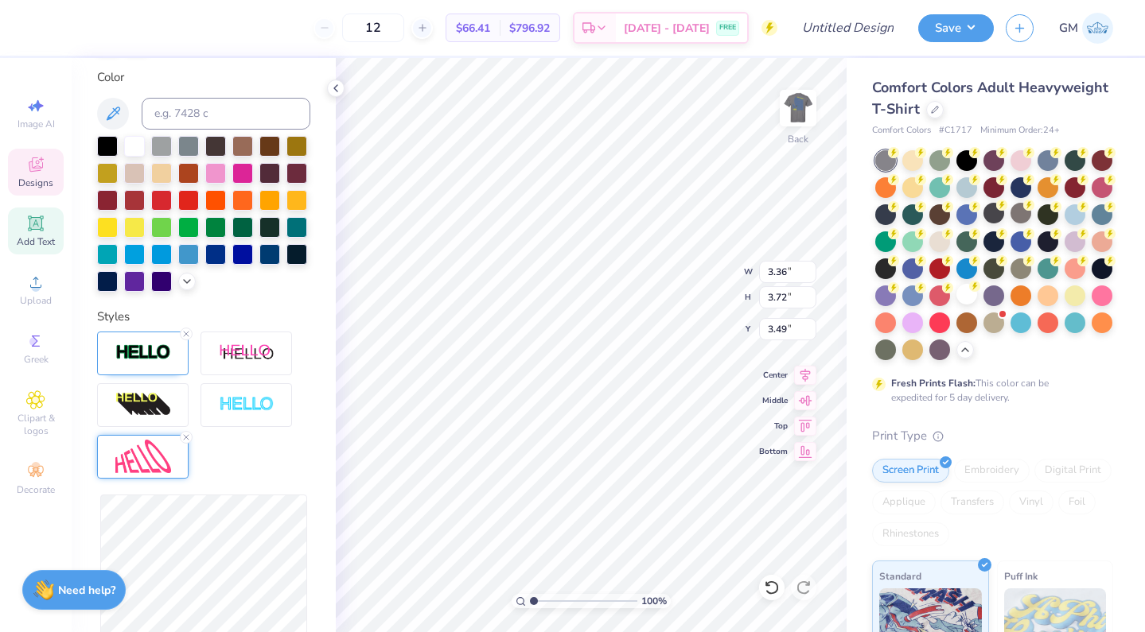
type input "3.44"
type input "3.50"
type input "4.00"
type input "3.35"
type input "3.77"
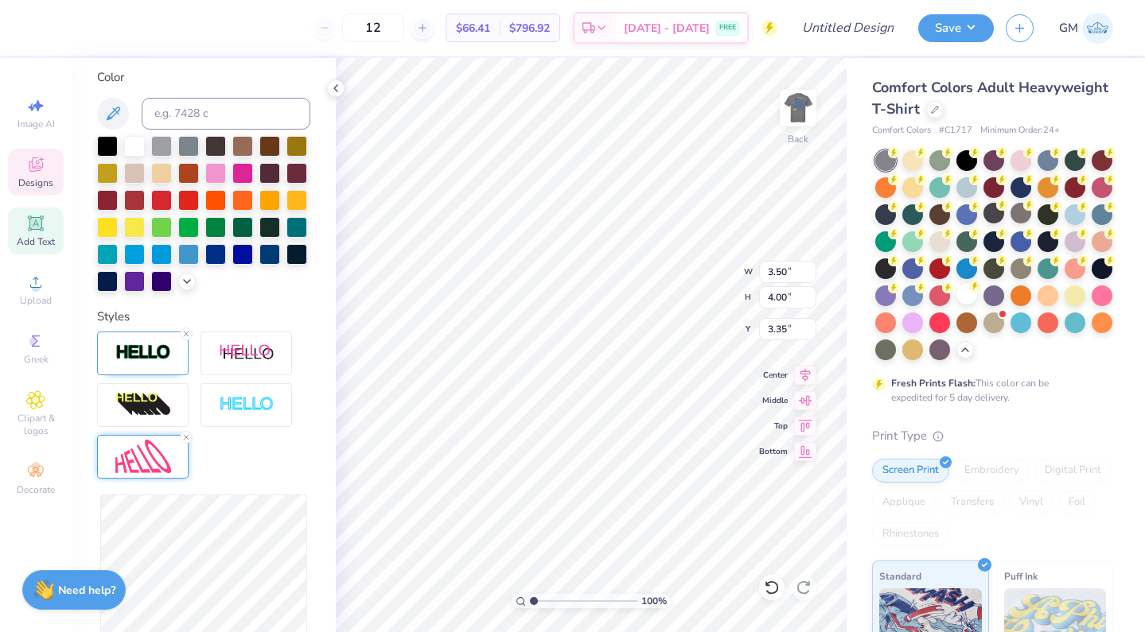
type input "4.03"
type input "3.41"
type input "3.57"
type input "4.16"
type input "4.33"
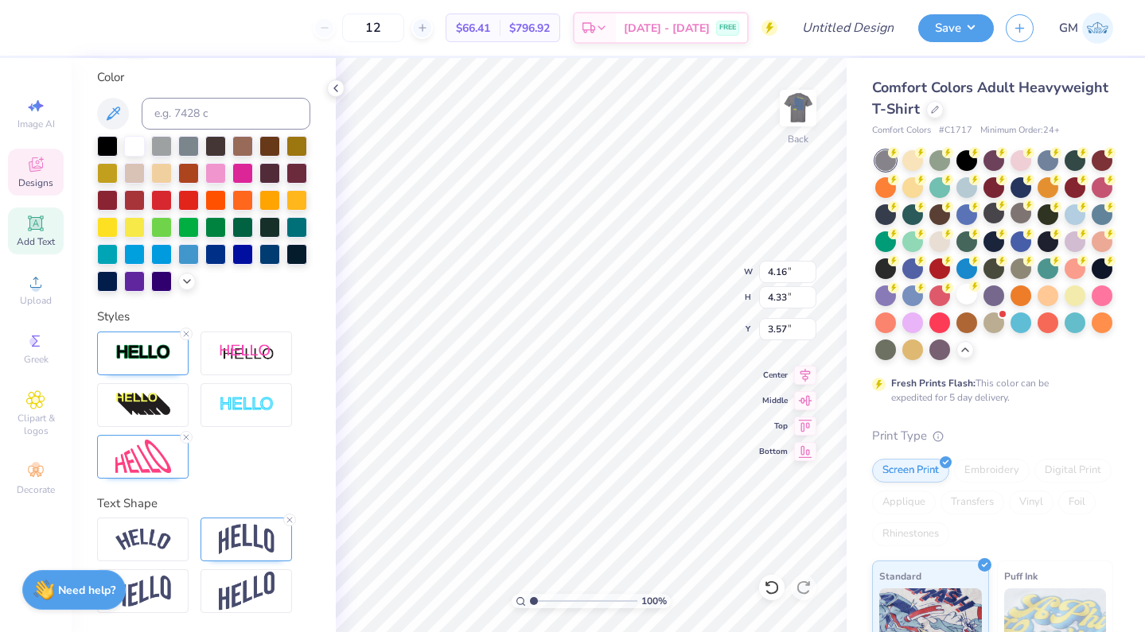
type input "3.77"
type input "4.03"
drag, startPoint x: 153, startPoint y: 463, endPoint x: 219, endPoint y: 461, distance: 66.1
click at [123, 449] on img at bounding box center [143, 457] width 56 height 34
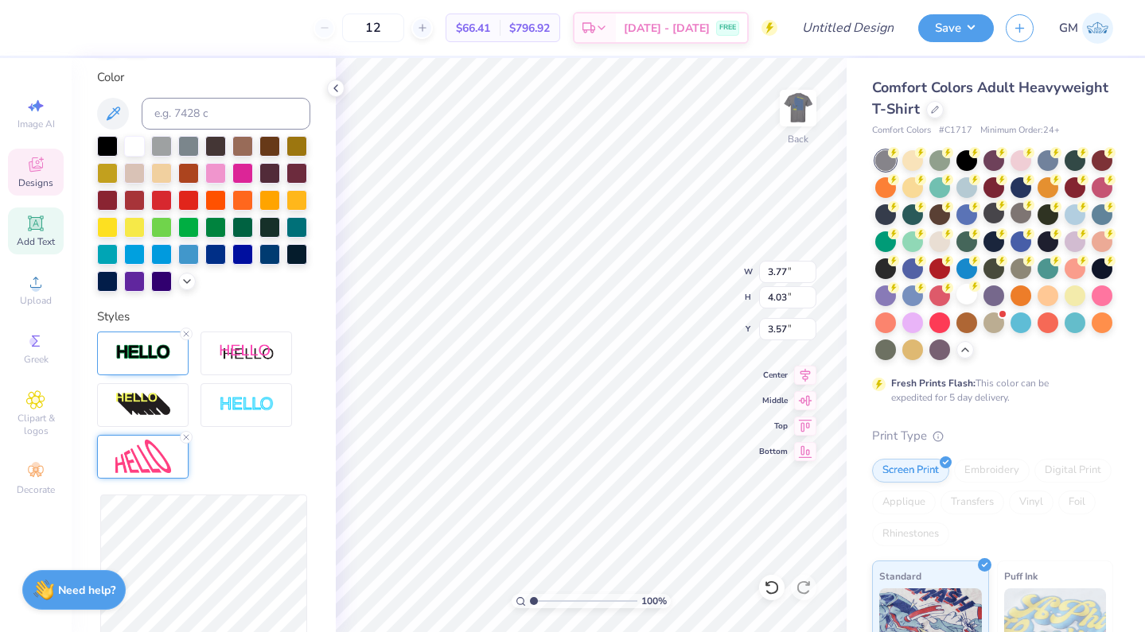
type input "3.56"
type input "3.91"
type input "3.63"
type input "3.57"
type input "4.30"
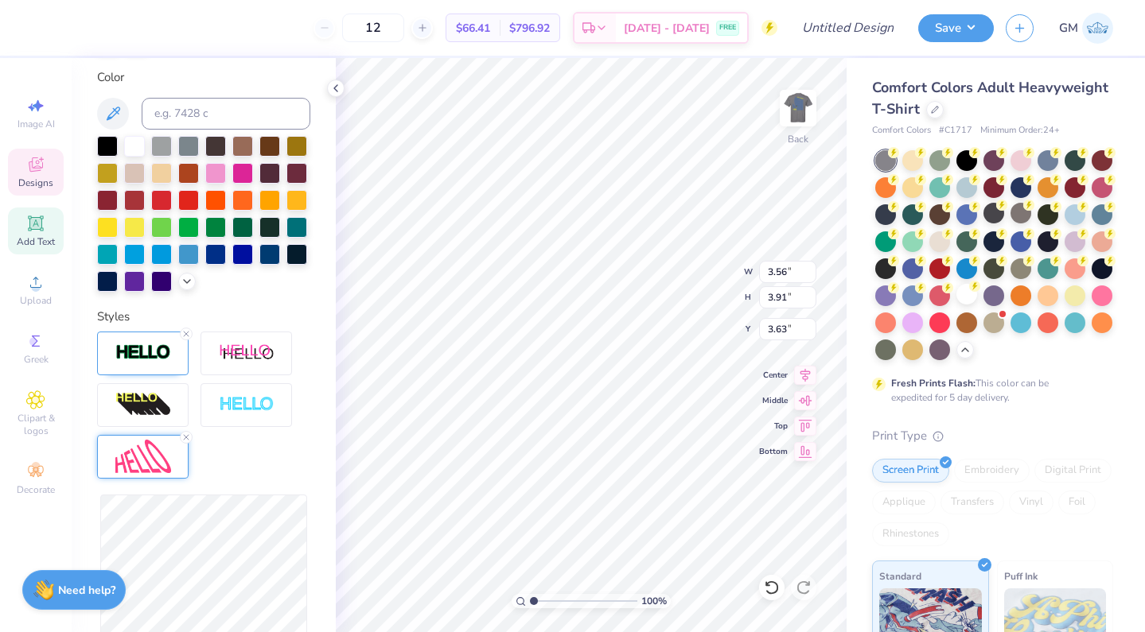
type input "3.43"
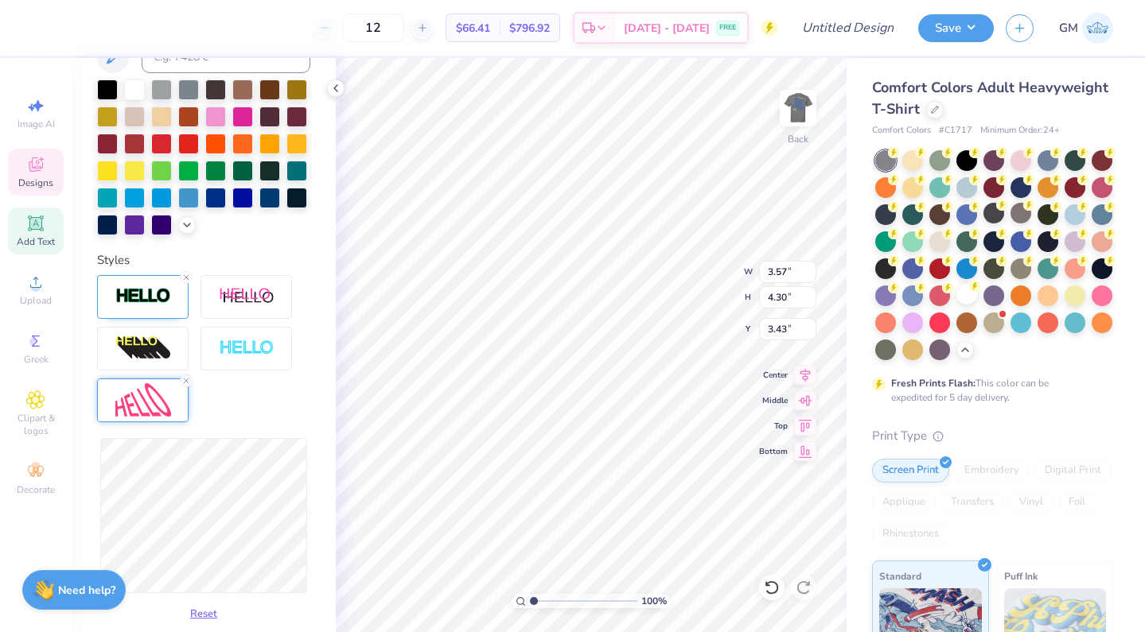
scroll to position [418, 0]
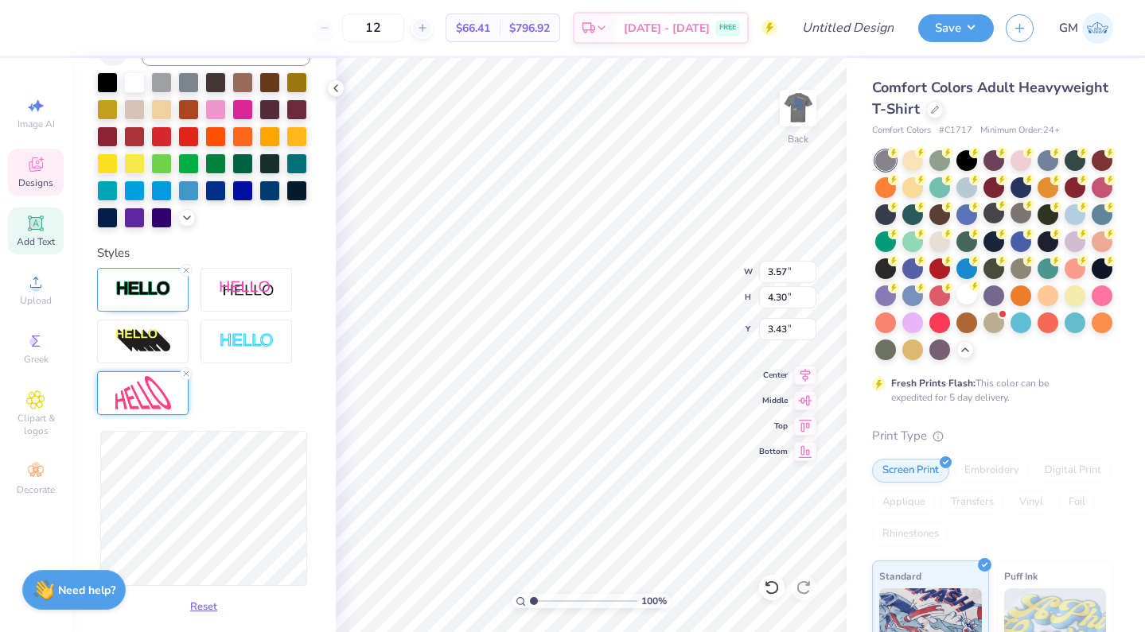
type input "3.67"
type input "4.31"
type input "3.48"
type input "3.55"
type input "4.35"
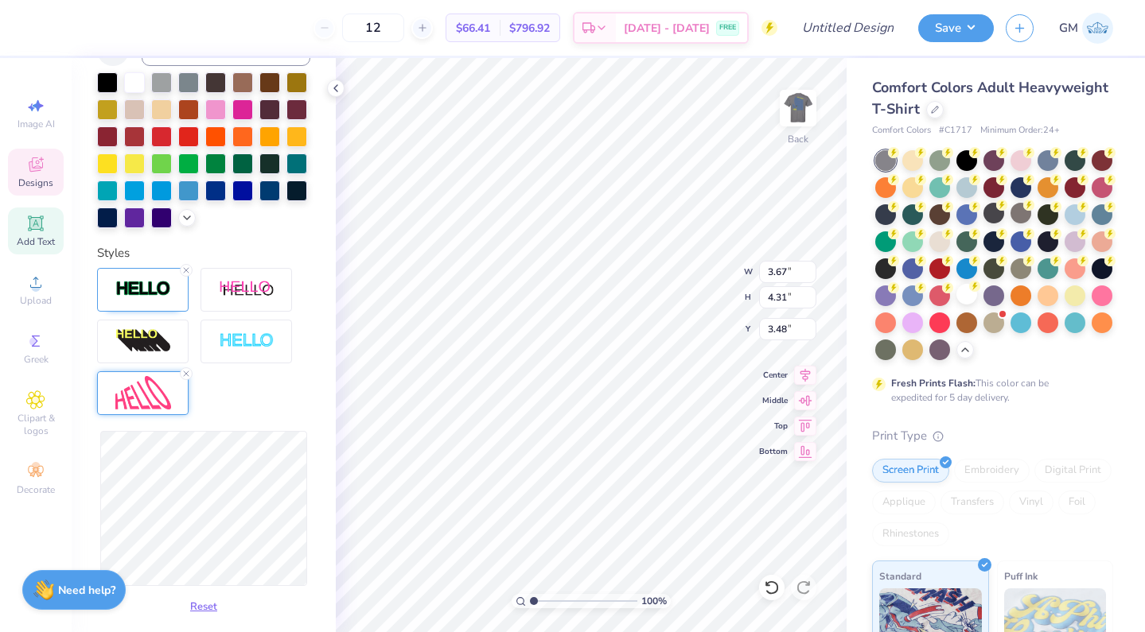
type input "3.44"
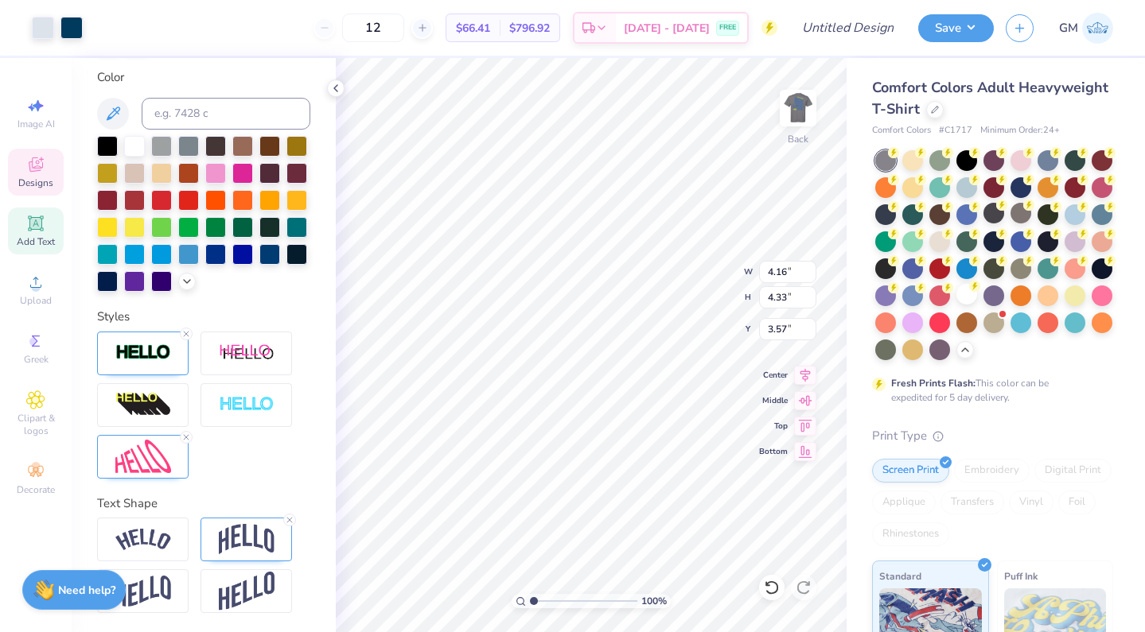
scroll to position [354, 0]
click at [140, 459] on img at bounding box center [143, 457] width 56 height 34
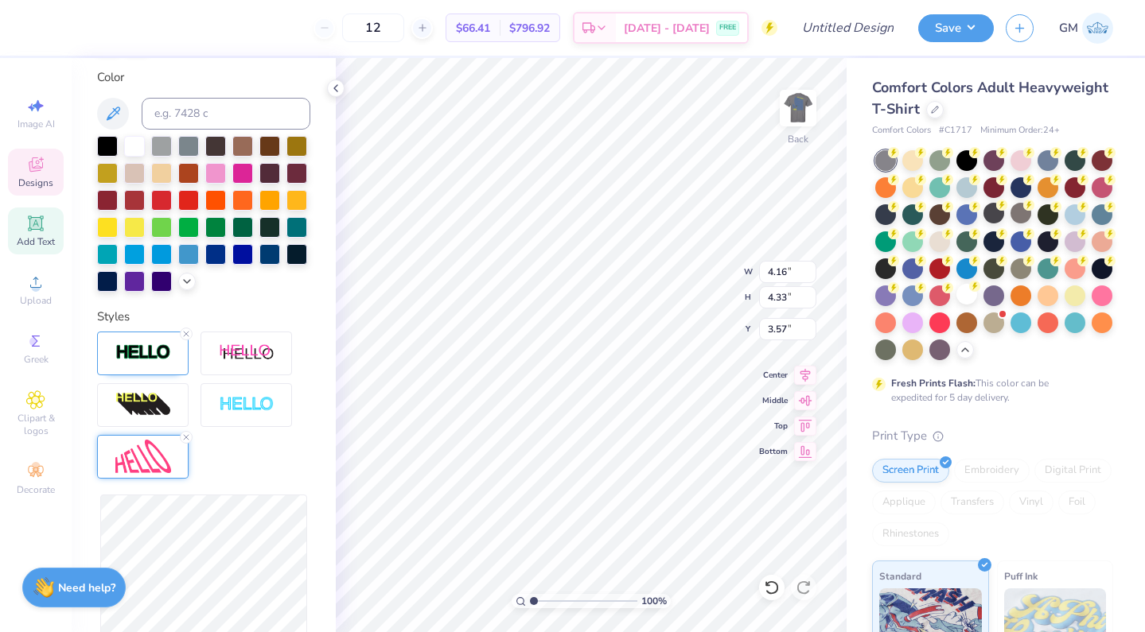
type input "4.17"
type input "4.13"
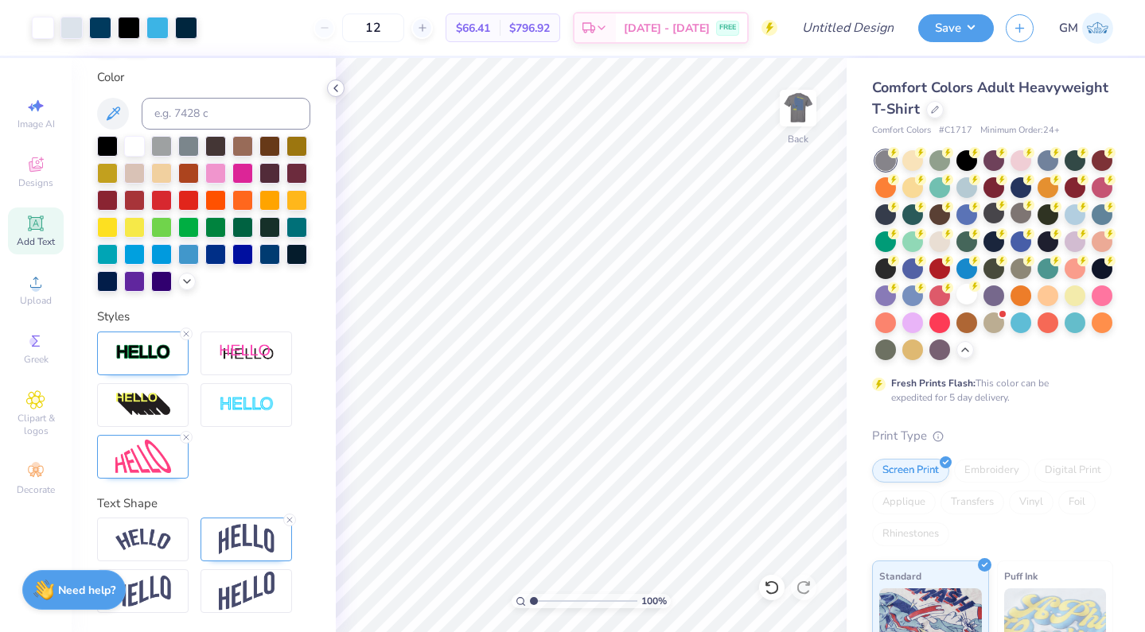
click at [342, 85] on div at bounding box center [336, 89] width 18 height 18
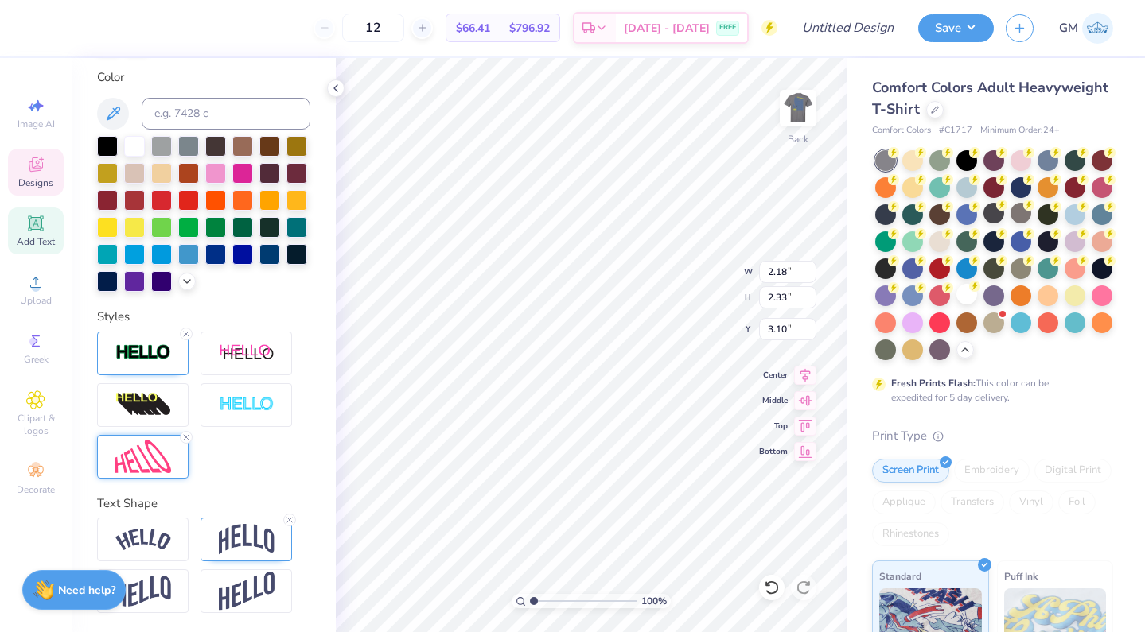
click at [172, 465] on div at bounding box center [142, 457] width 91 height 44
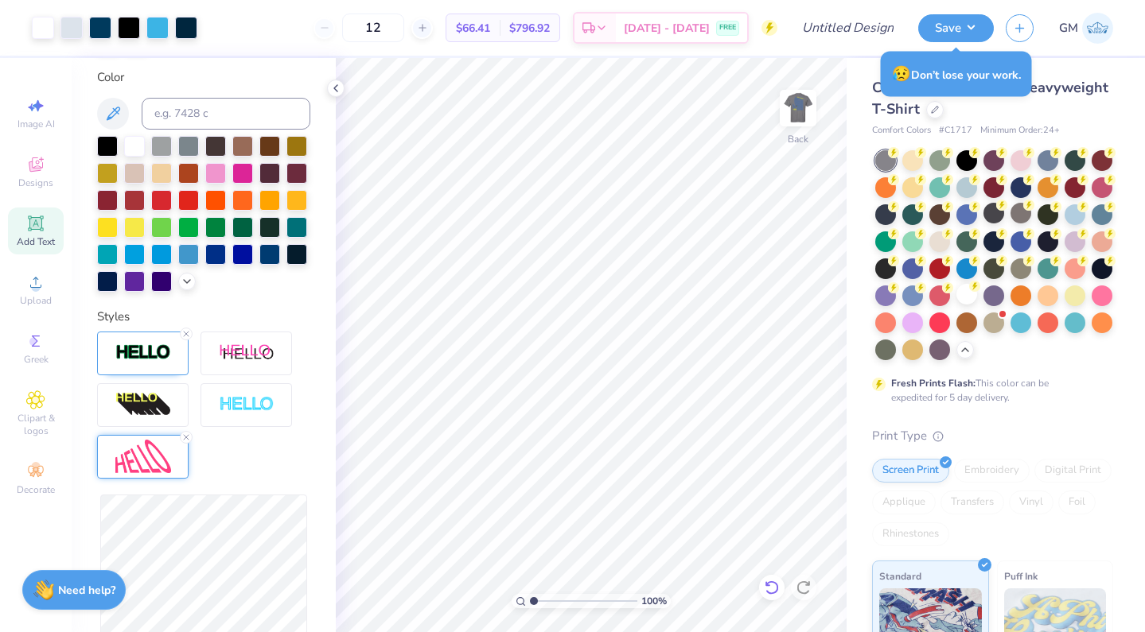
click at [772, 585] on icon at bounding box center [772, 588] width 16 height 16
click at [772, 584] on icon at bounding box center [772, 588] width 16 height 16
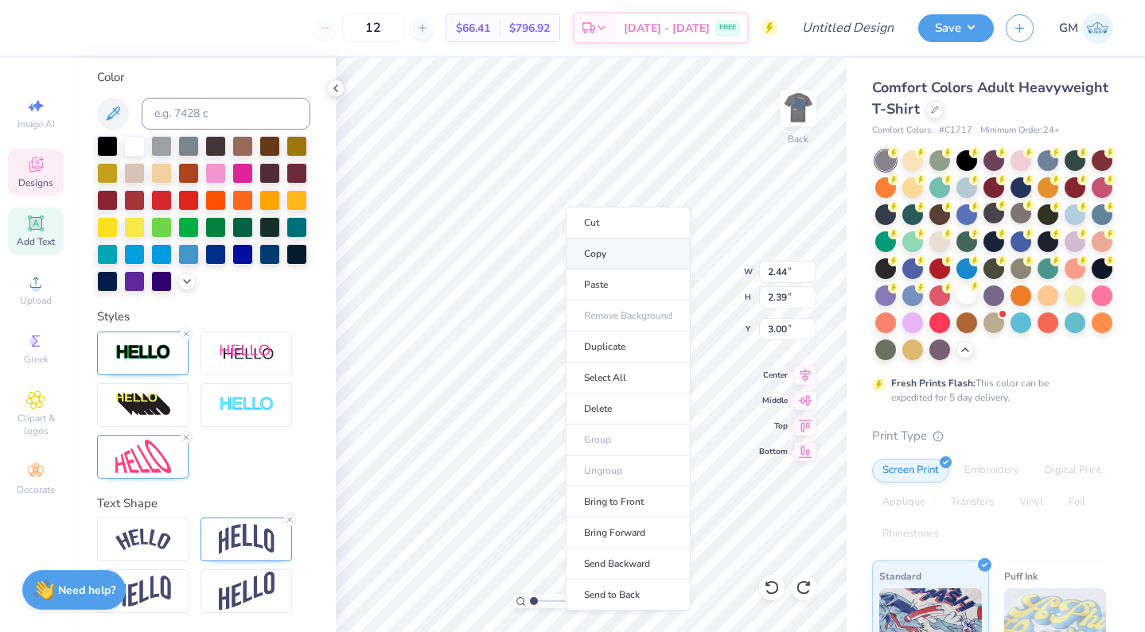
click at [601, 258] on li "Copy" at bounding box center [628, 254] width 125 height 31
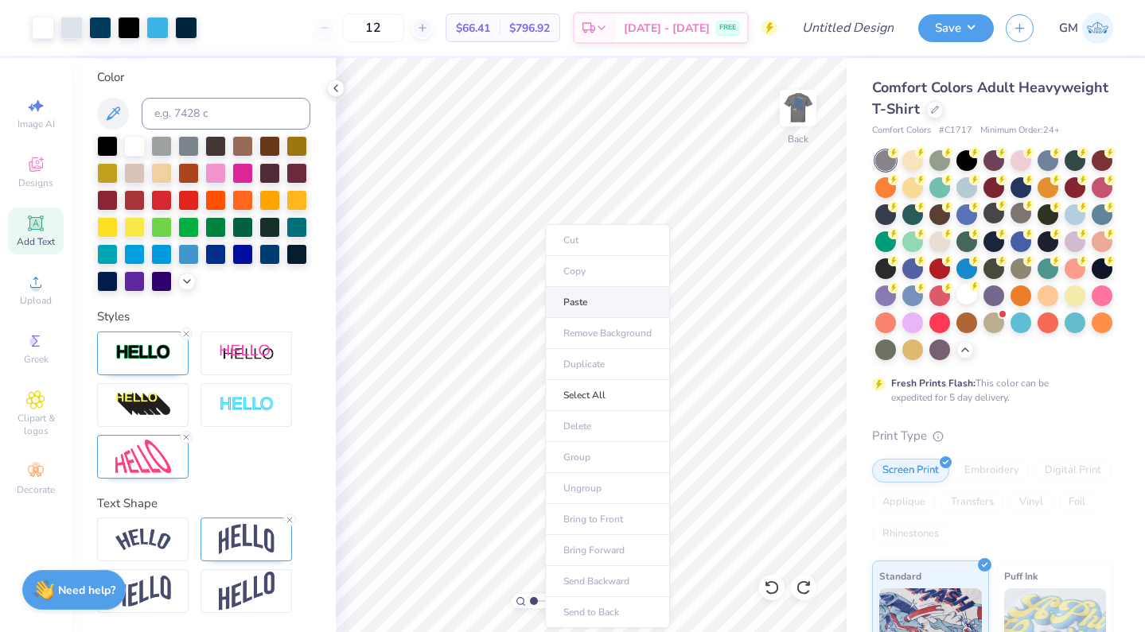
click at [574, 300] on li "Paste" at bounding box center [607, 302] width 125 height 31
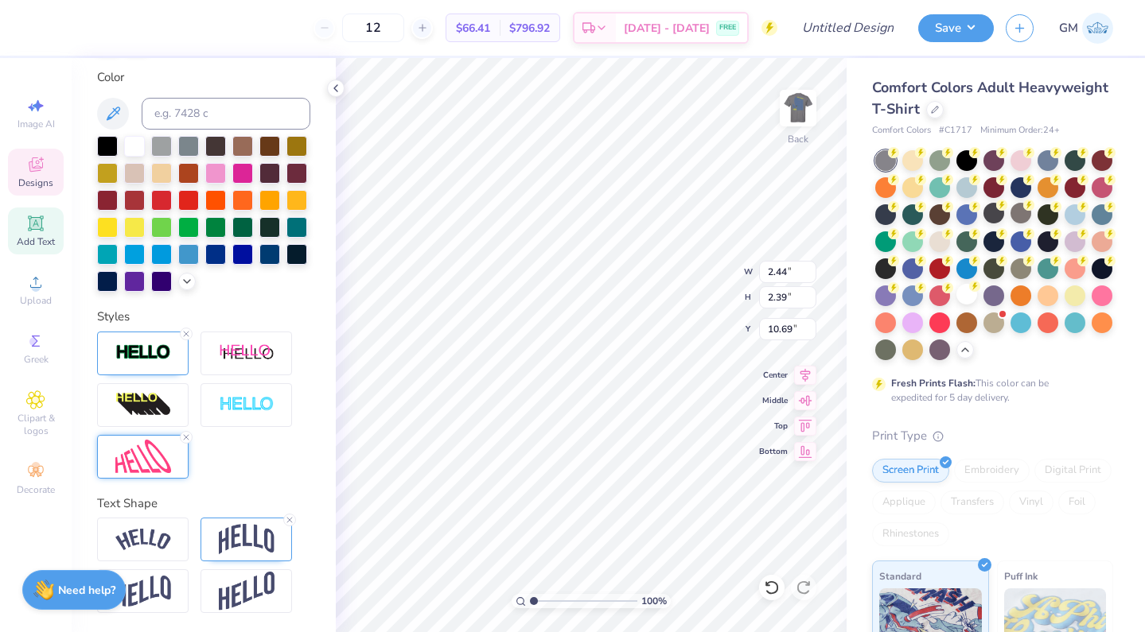
click at [130, 463] on img at bounding box center [143, 457] width 56 height 34
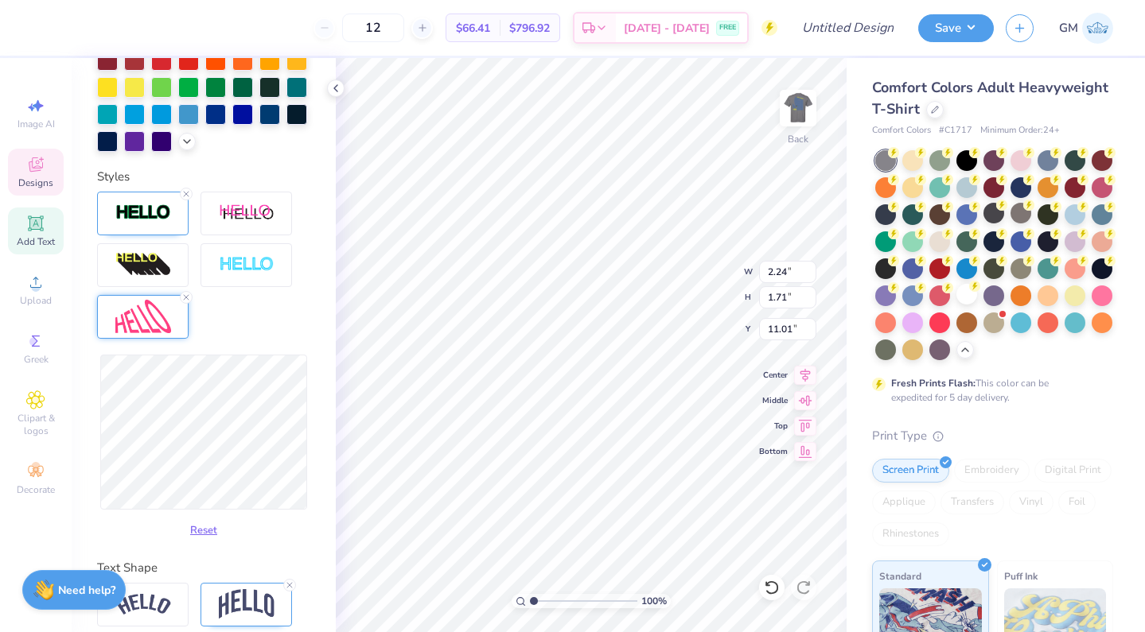
scroll to position [1, 0]
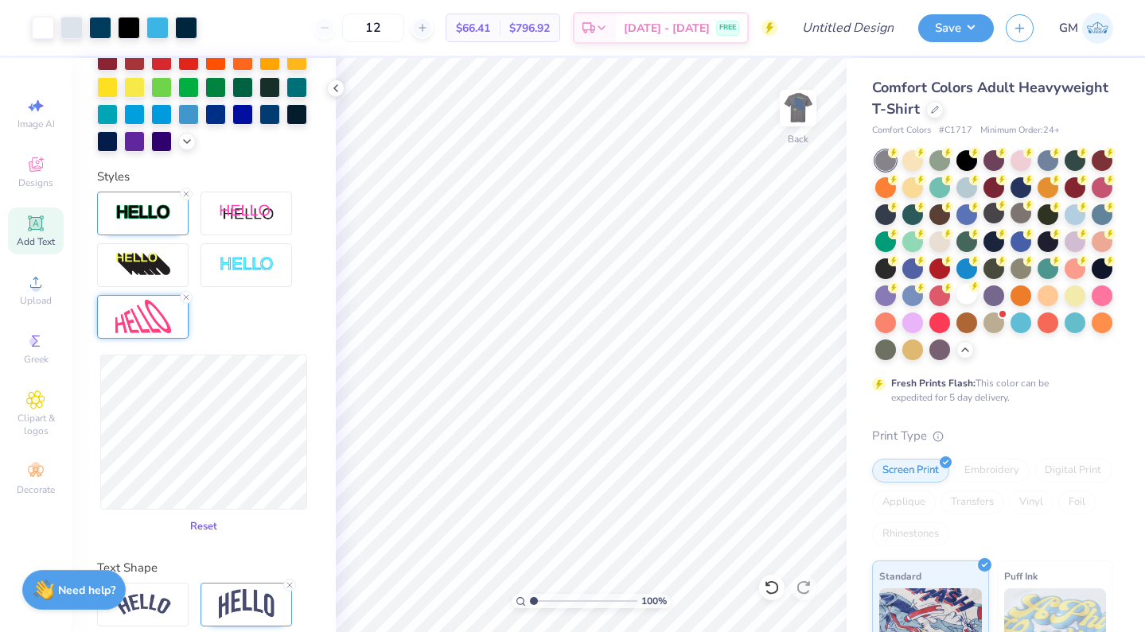
click at [208, 531] on button "Reset" at bounding box center [203, 527] width 41 height 26
click at [940, 37] on button "Save" at bounding box center [956, 26] width 76 height 28
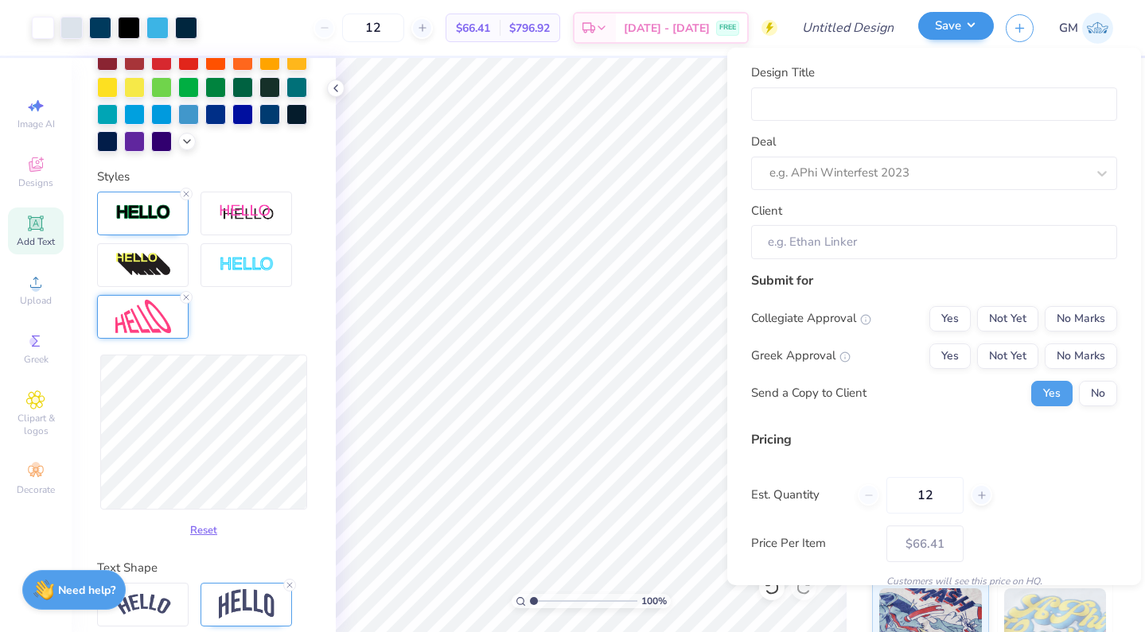
drag, startPoint x: 956, startPoint y: 36, endPoint x: 948, endPoint y: 32, distance: 9.6
click at [956, 36] on button "Save" at bounding box center [956, 26] width 76 height 28
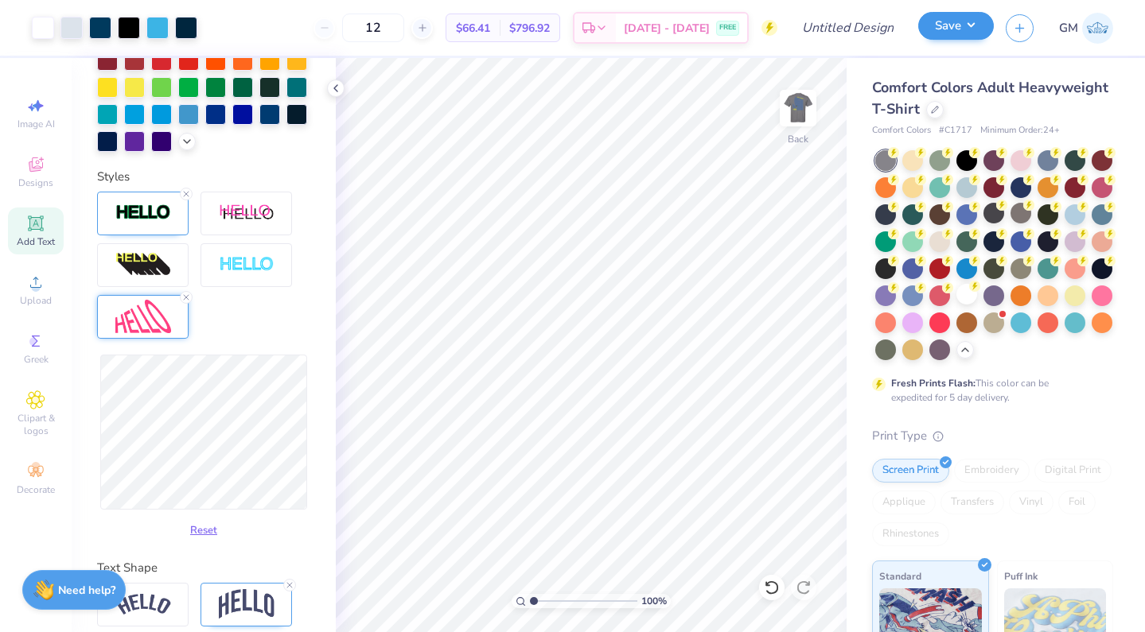
click at [947, 38] on button "Save" at bounding box center [956, 26] width 76 height 28
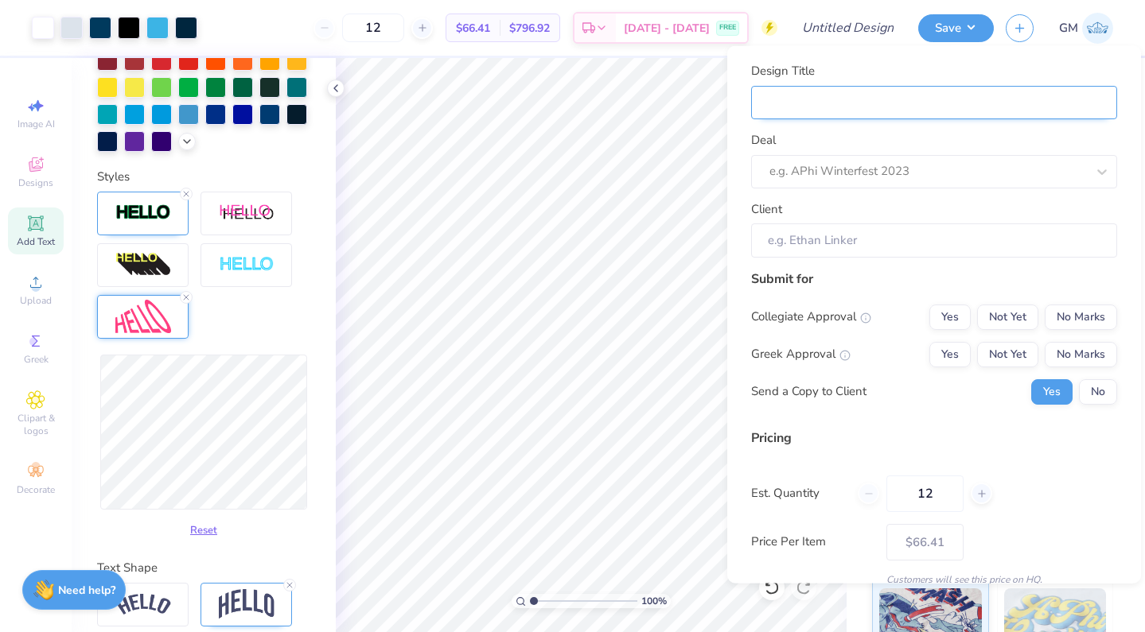
click at [914, 112] on input "Design Title" at bounding box center [934, 102] width 366 height 34
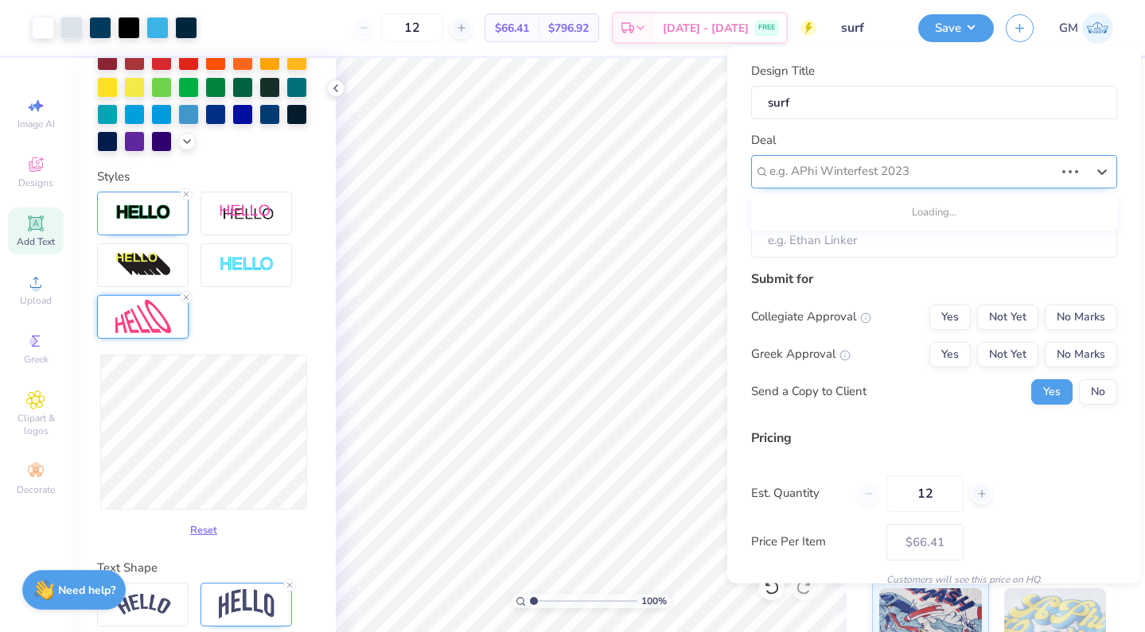
click at [993, 157] on div "e.g. APhi Winterfest 2023" at bounding box center [934, 170] width 366 height 33
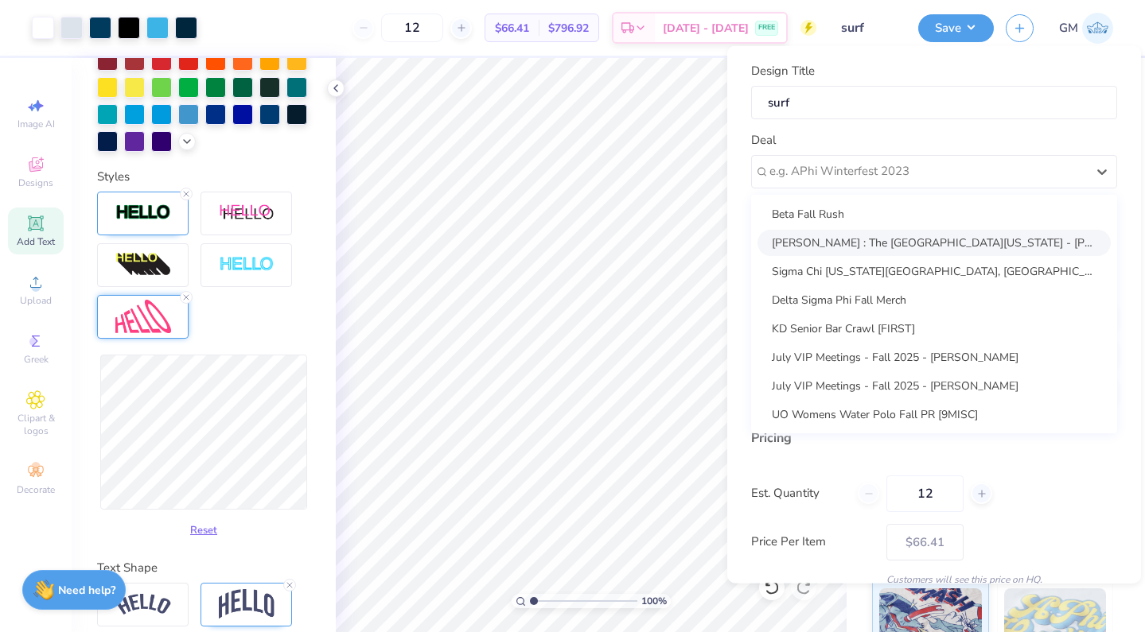
click at [986, 235] on div "[PERSON_NAME] : The [GEOGRAPHIC_DATA][US_STATE] - [PERSON_NAME]" at bounding box center [933, 242] width 353 height 26
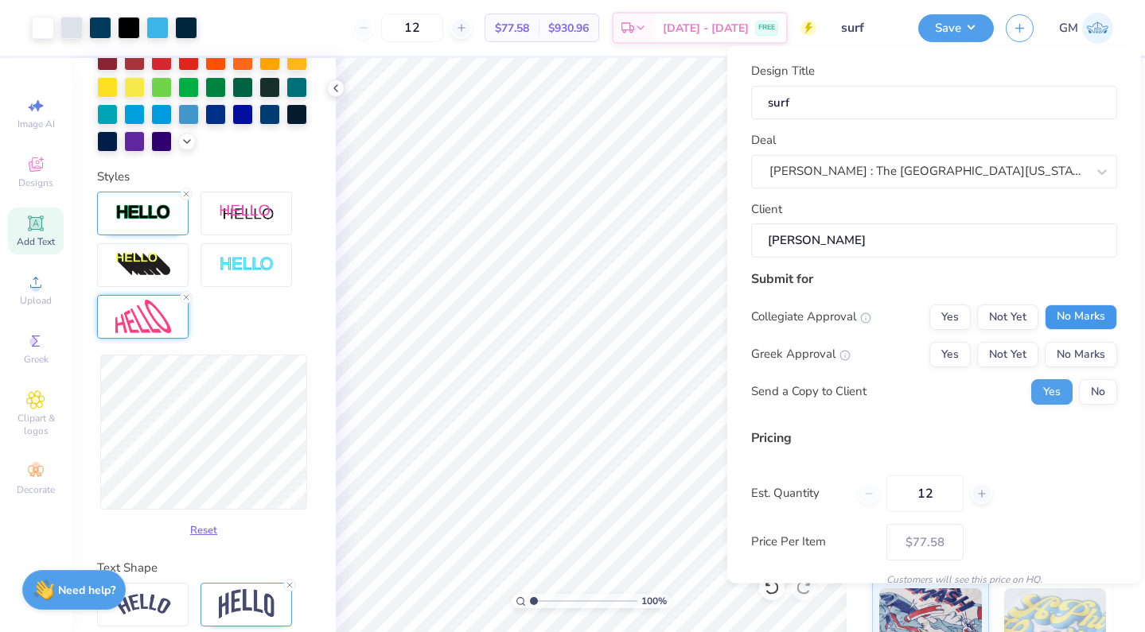
click at [1055, 317] on button "No Marks" at bounding box center [1081, 316] width 72 height 25
click at [963, 354] on button "Yes" at bounding box center [949, 353] width 41 height 25
click at [1084, 395] on button "No" at bounding box center [1098, 391] width 38 height 25
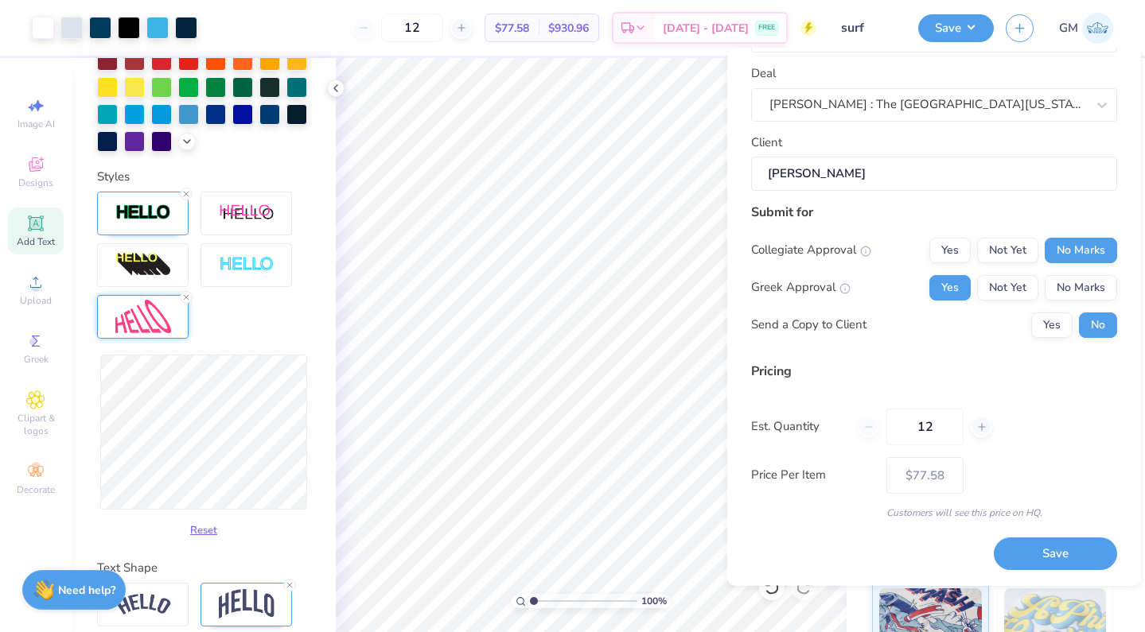
scroll to position [68, 0]
click at [1015, 550] on button "Save" at bounding box center [1055, 555] width 123 height 33
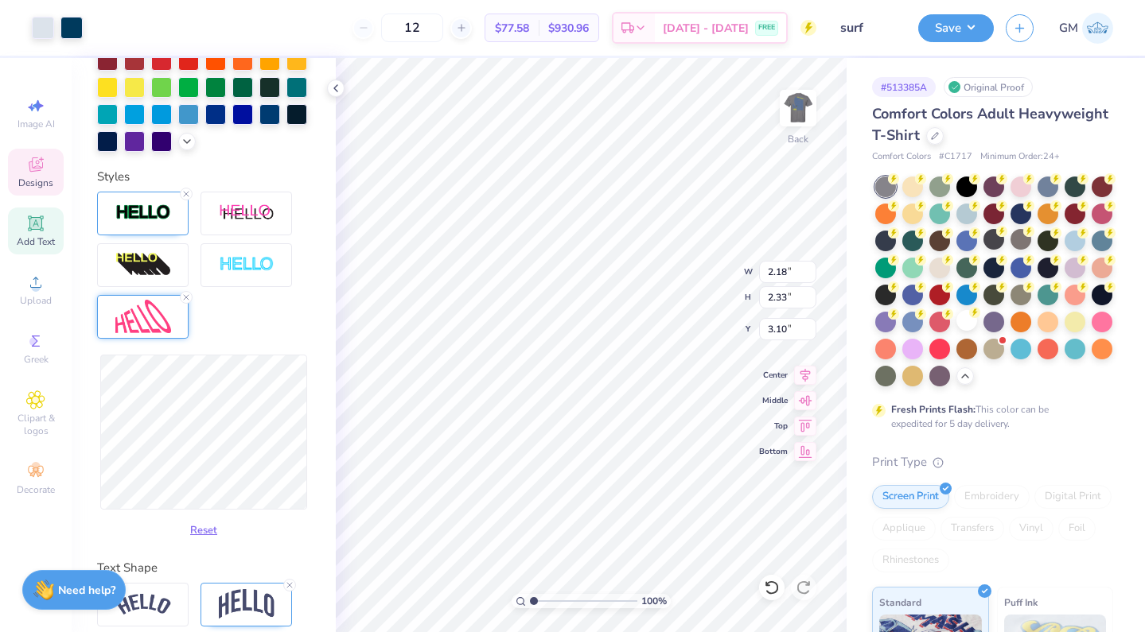
scroll to position [354, 0]
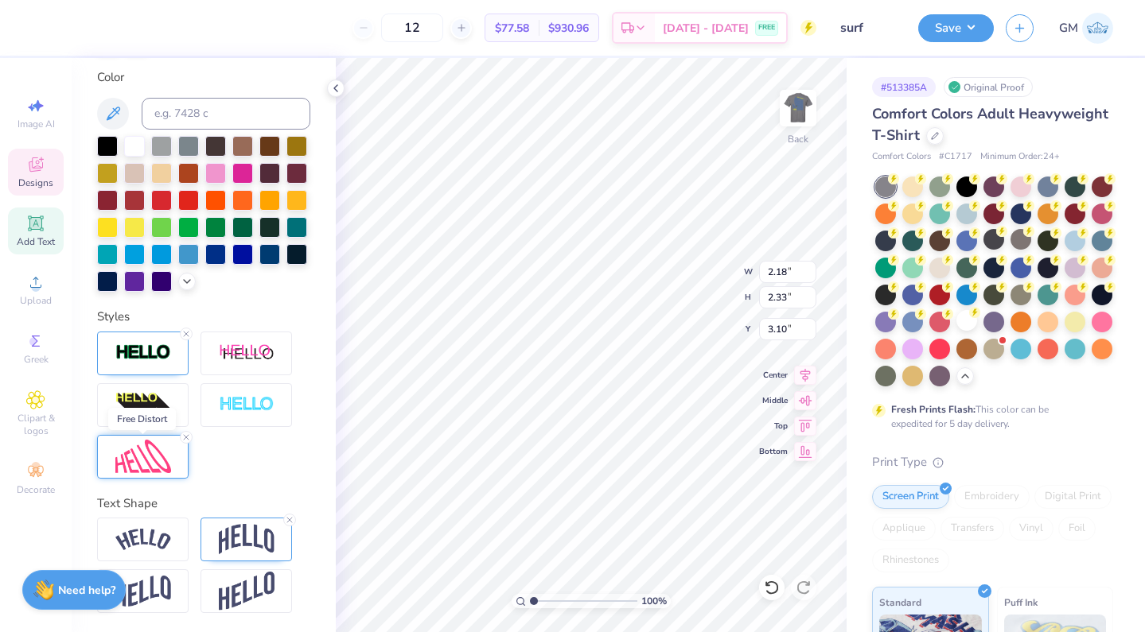
click at [161, 461] on img at bounding box center [143, 457] width 56 height 34
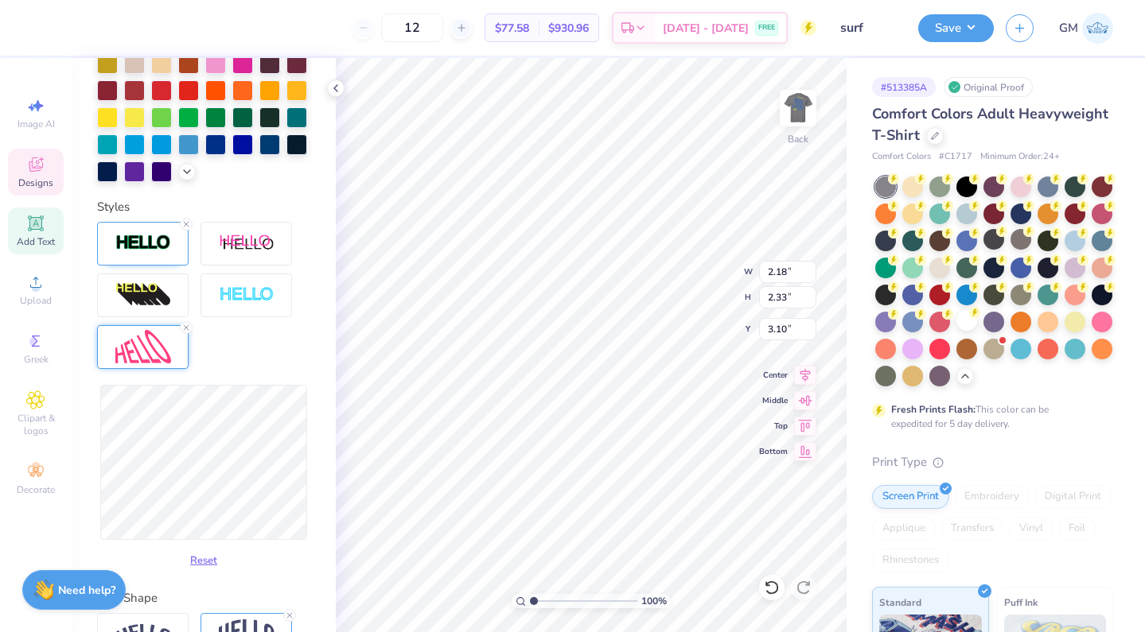
scroll to position [466, 0]
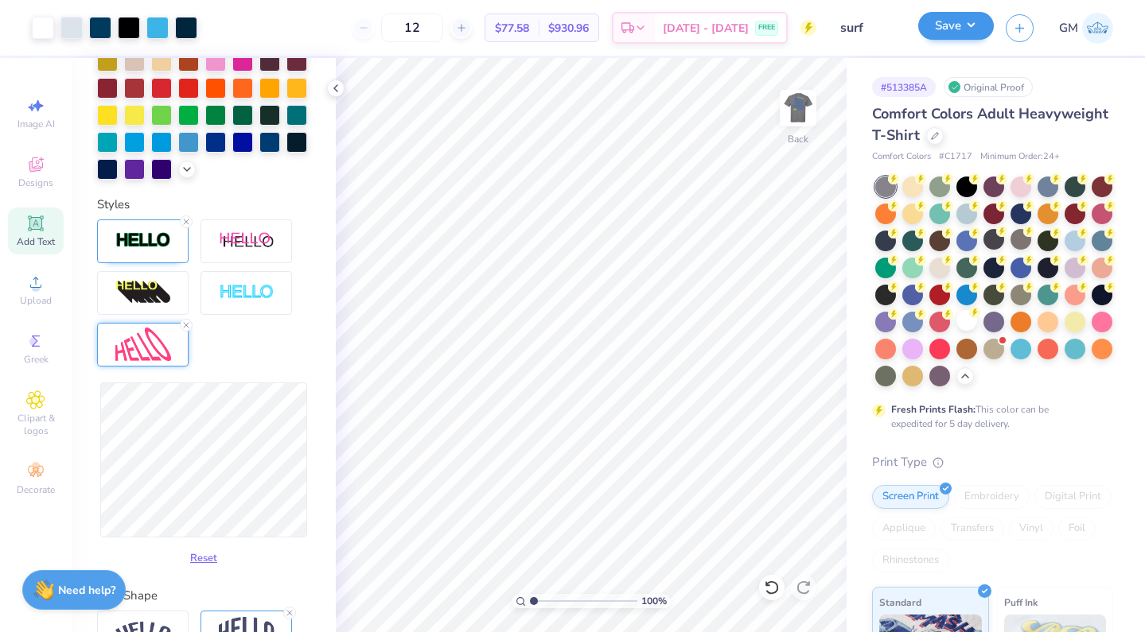
click at [940, 33] on button "Save" at bounding box center [956, 26] width 76 height 28
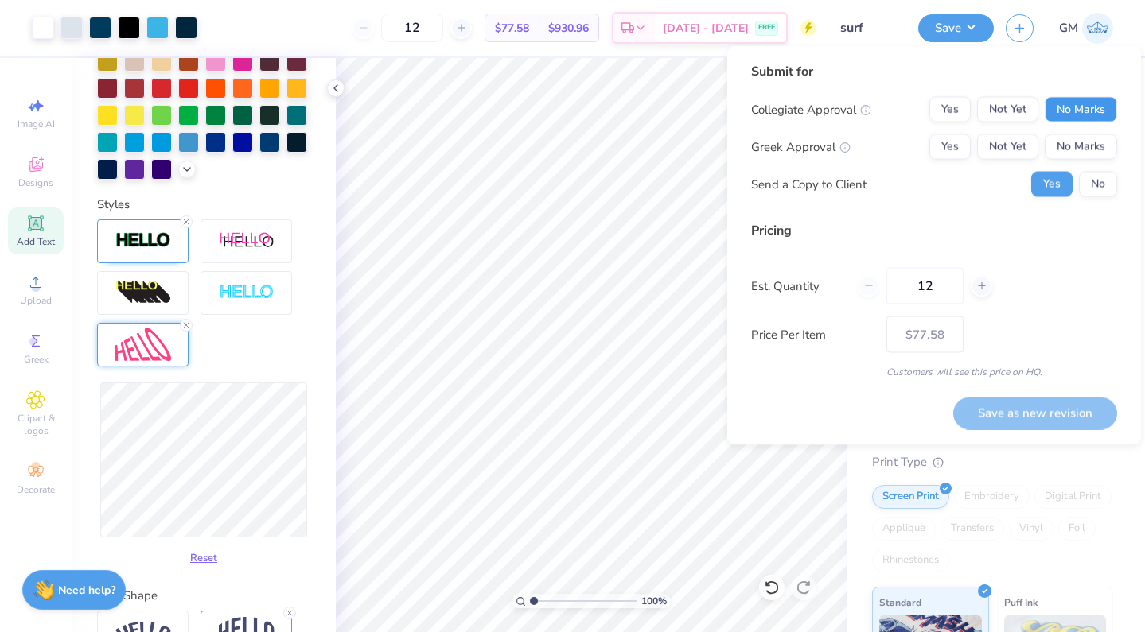
click at [1079, 115] on button "No Marks" at bounding box center [1081, 109] width 72 height 25
click at [954, 154] on button "Yes" at bounding box center [949, 146] width 41 height 25
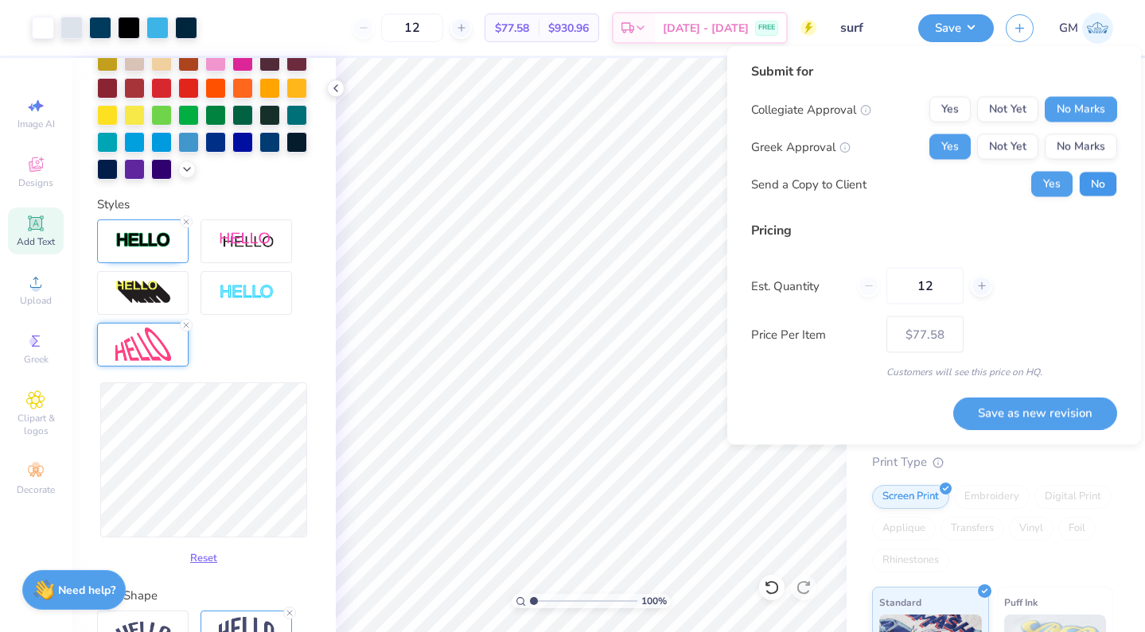
click at [1100, 189] on button "No" at bounding box center [1098, 184] width 38 height 25
click at [1003, 419] on button "Save as new revision" at bounding box center [1035, 413] width 164 height 33
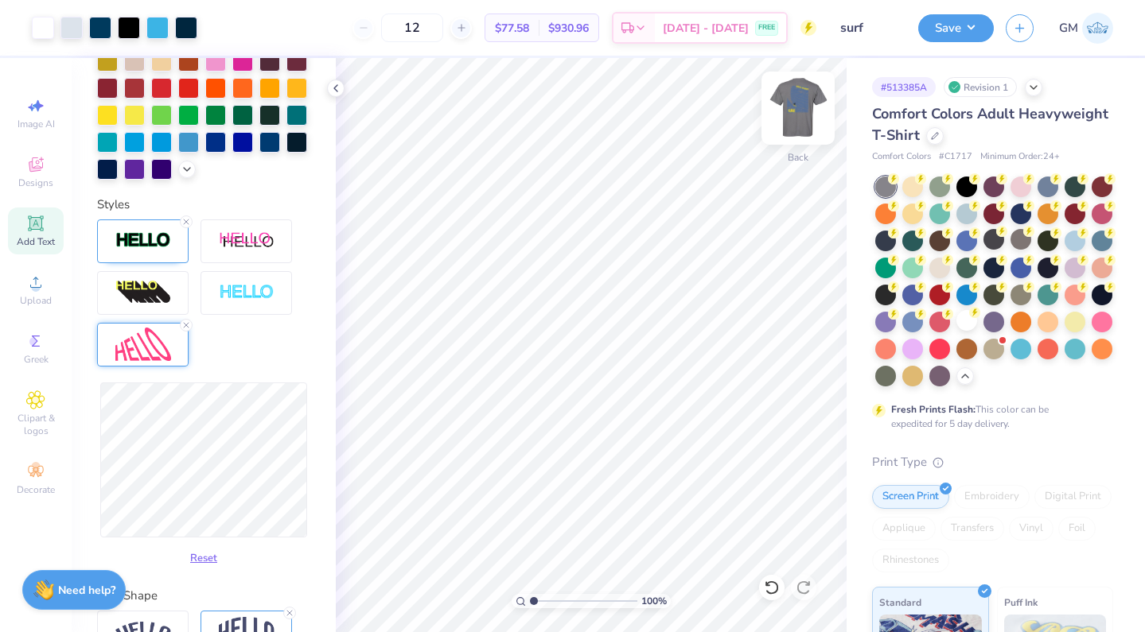
click at [801, 120] on img at bounding box center [798, 108] width 64 height 64
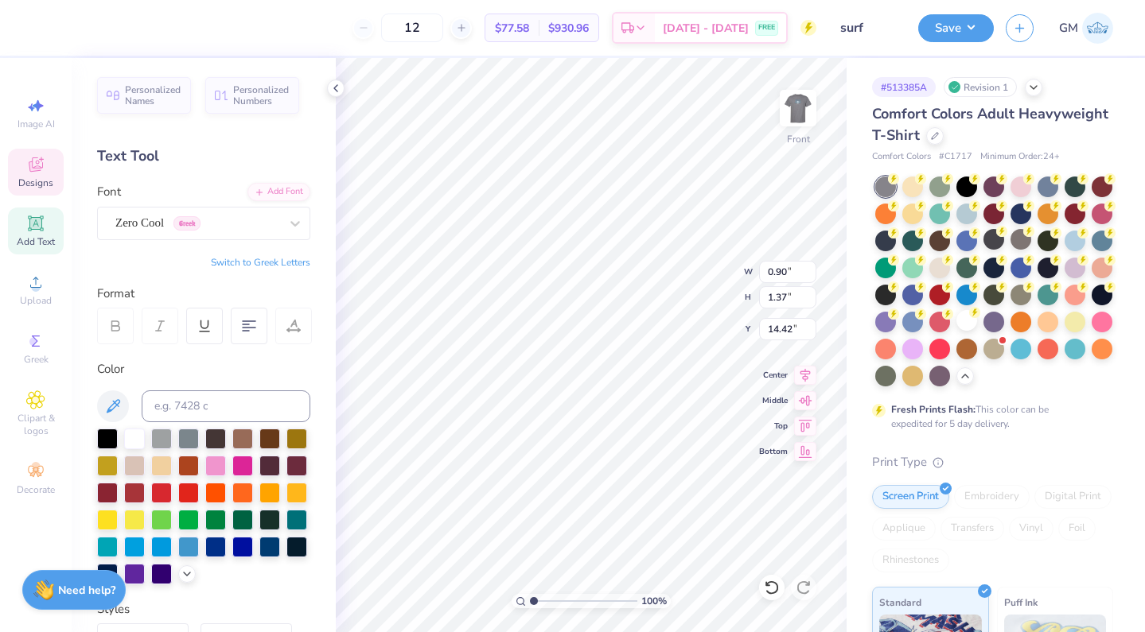
click at [269, 263] on button "Switch to Greek Letters" at bounding box center [260, 262] width 99 height 13
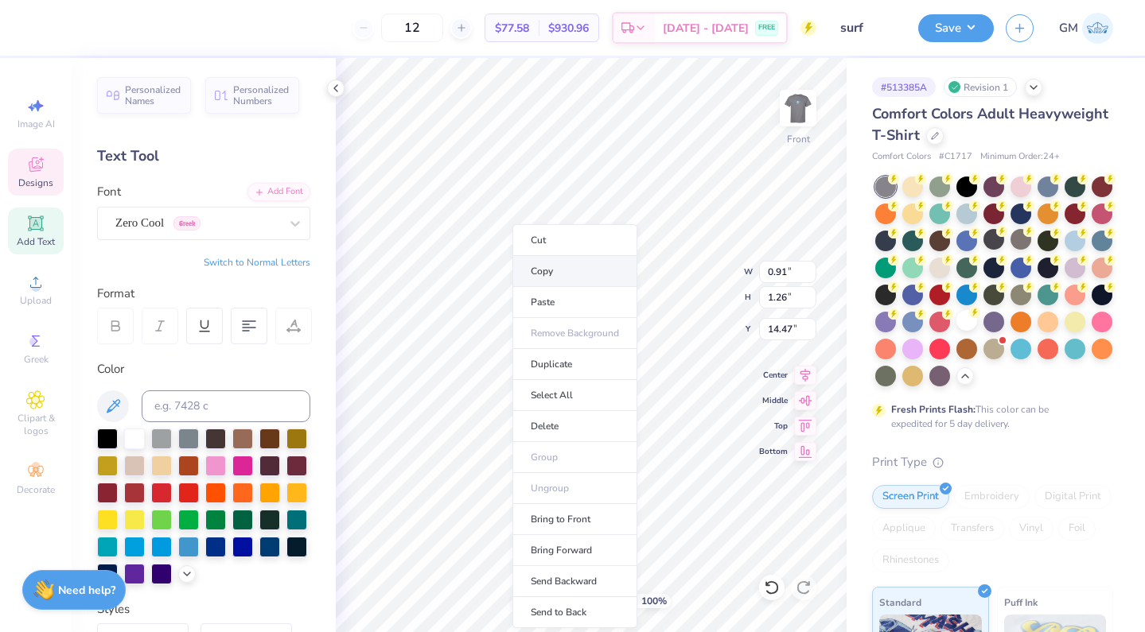
click at [552, 272] on li "Copy" at bounding box center [574, 271] width 125 height 31
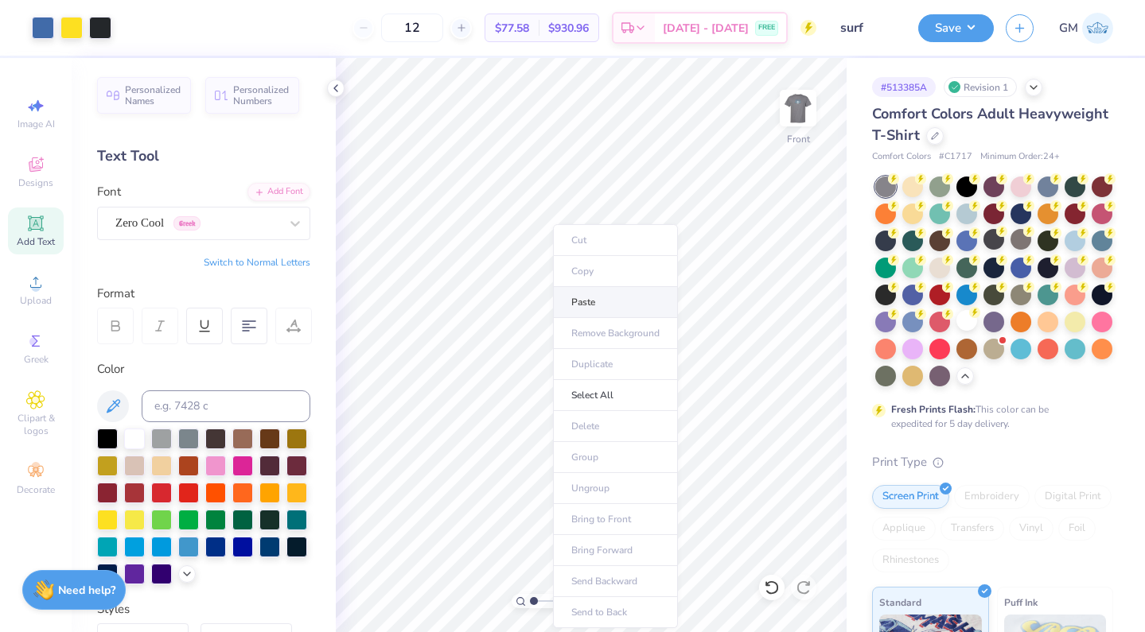
click at [579, 315] on li "Paste" at bounding box center [615, 302] width 125 height 31
click at [337, 88] on icon at bounding box center [335, 88] width 13 height 13
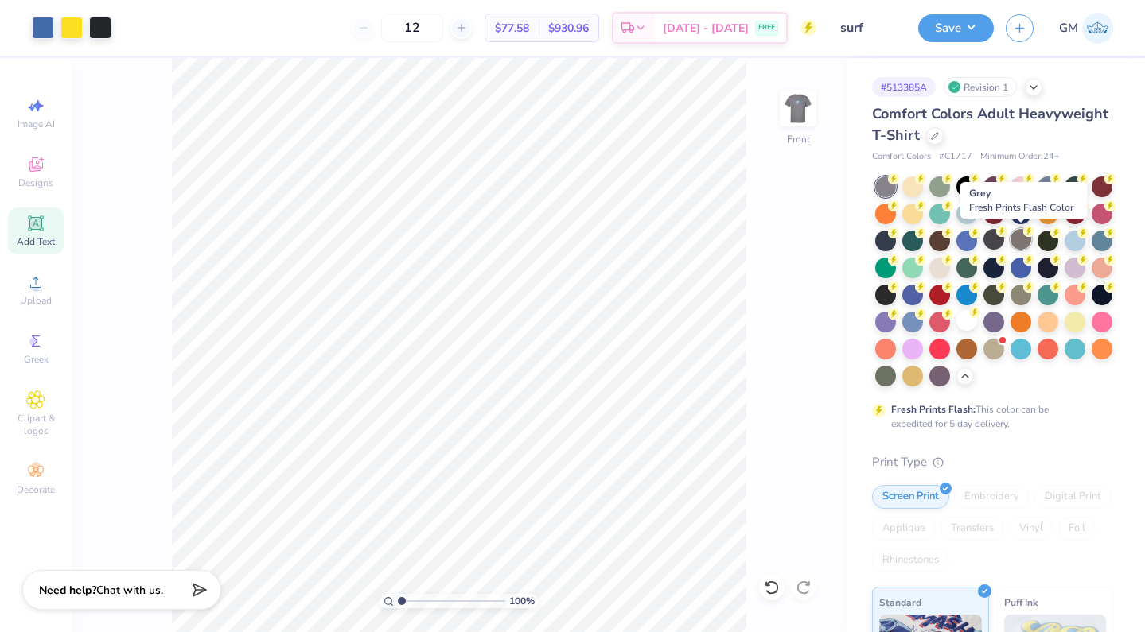
click at [1021, 245] on div at bounding box center [1020, 239] width 21 height 21
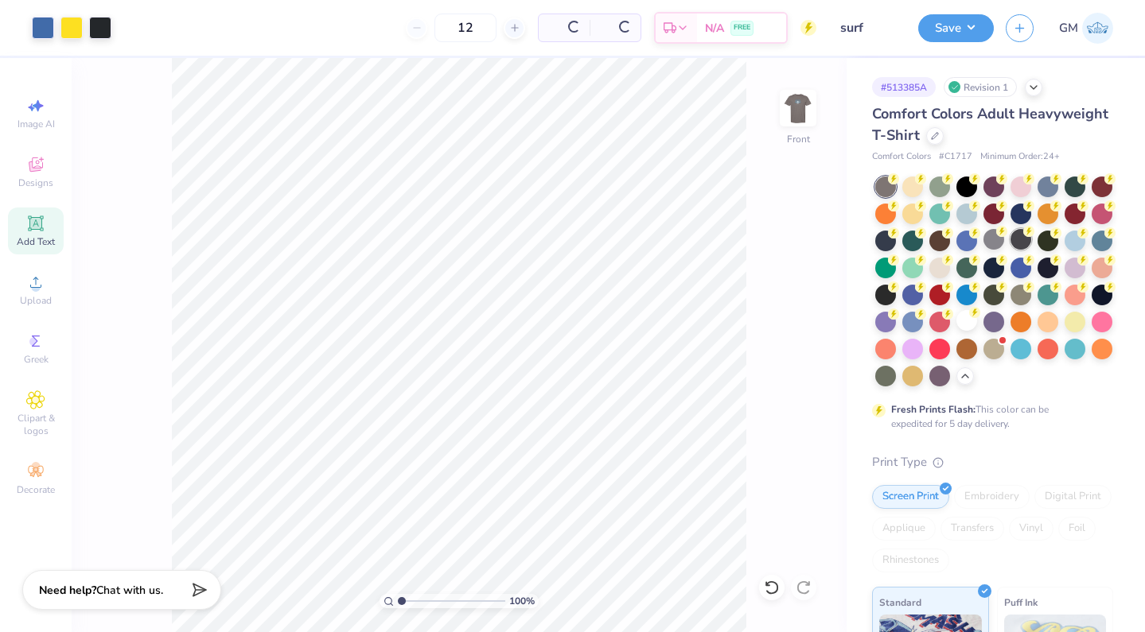
click at [1021, 239] on div at bounding box center [1020, 239] width 21 height 21
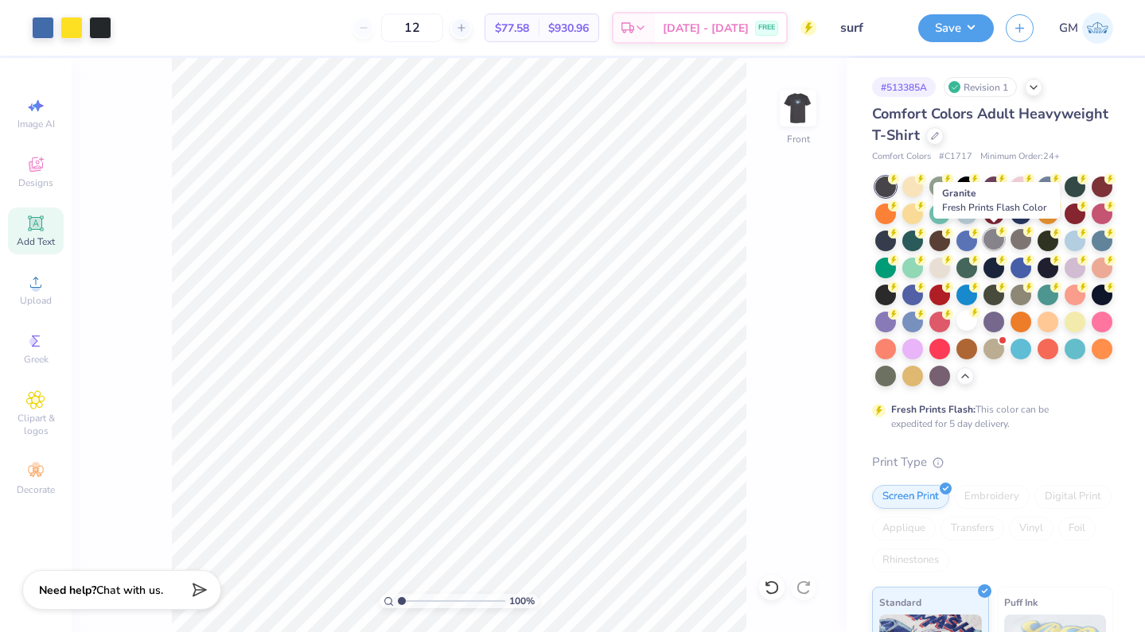
click at [993, 238] on div at bounding box center [993, 239] width 21 height 21
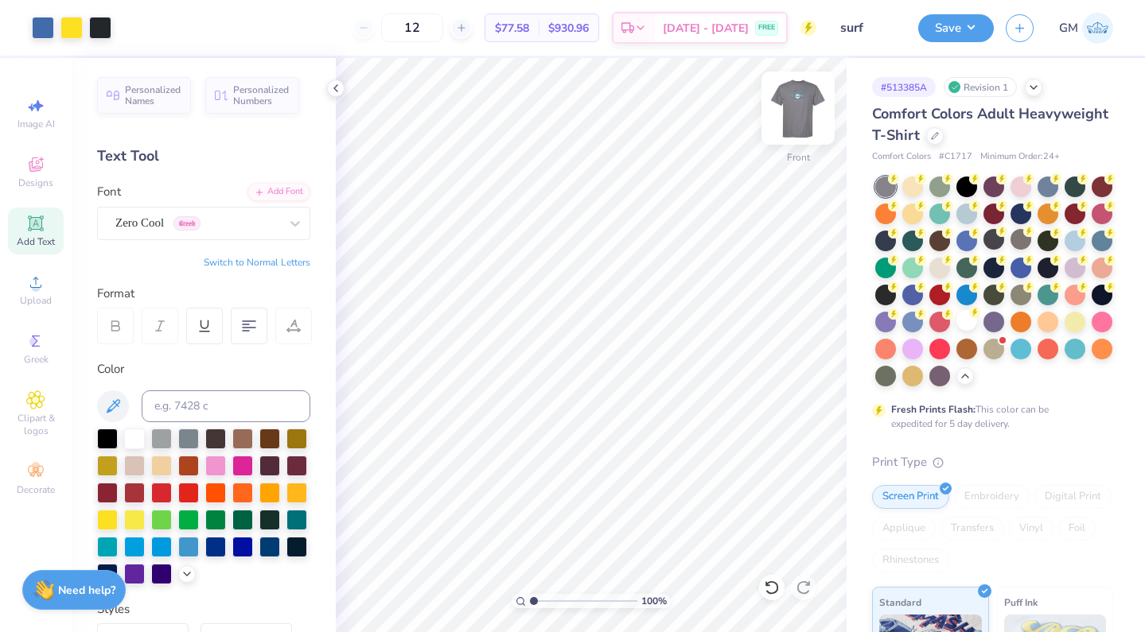
click at [792, 109] on img at bounding box center [798, 108] width 64 height 64
click at [795, 121] on img at bounding box center [798, 108] width 64 height 64
click at [796, 105] on img at bounding box center [798, 108] width 64 height 64
click at [809, 111] on img at bounding box center [798, 108] width 64 height 64
click at [75, 25] on div at bounding box center [71, 26] width 22 height 22
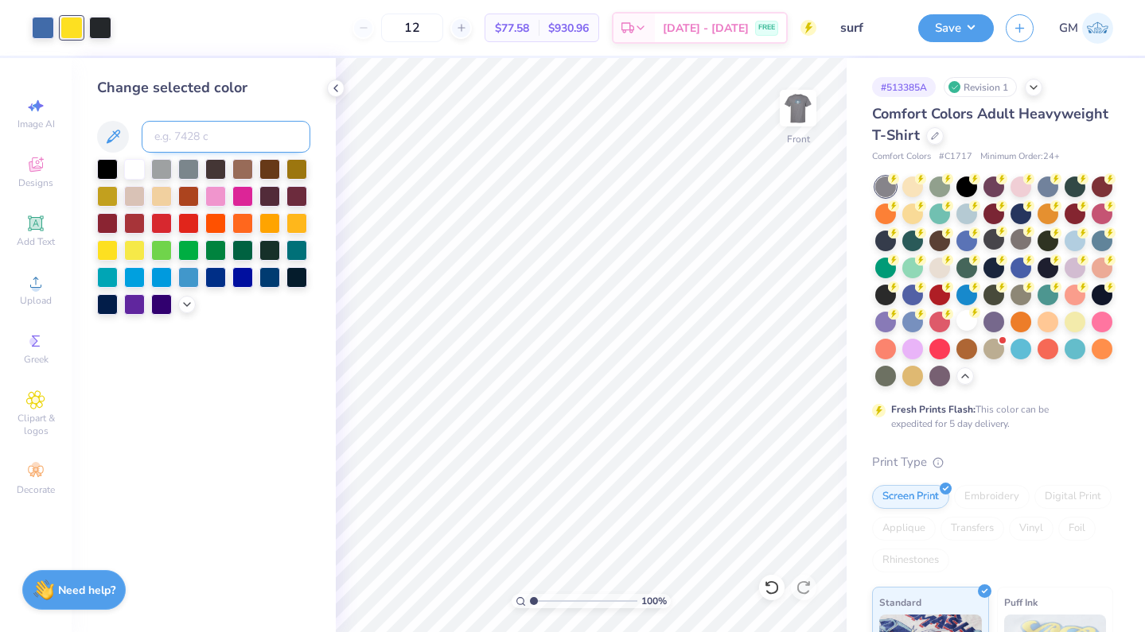
click at [204, 147] on input at bounding box center [226, 137] width 169 height 32
click at [1024, 243] on div at bounding box center [1020, 239] width 21 height 21
click at [993, 242] on div at bounding box center [993, 239] width 21 height 21
click at [335, 86] on icon at bounding box center [335, 88] width 13 height 13
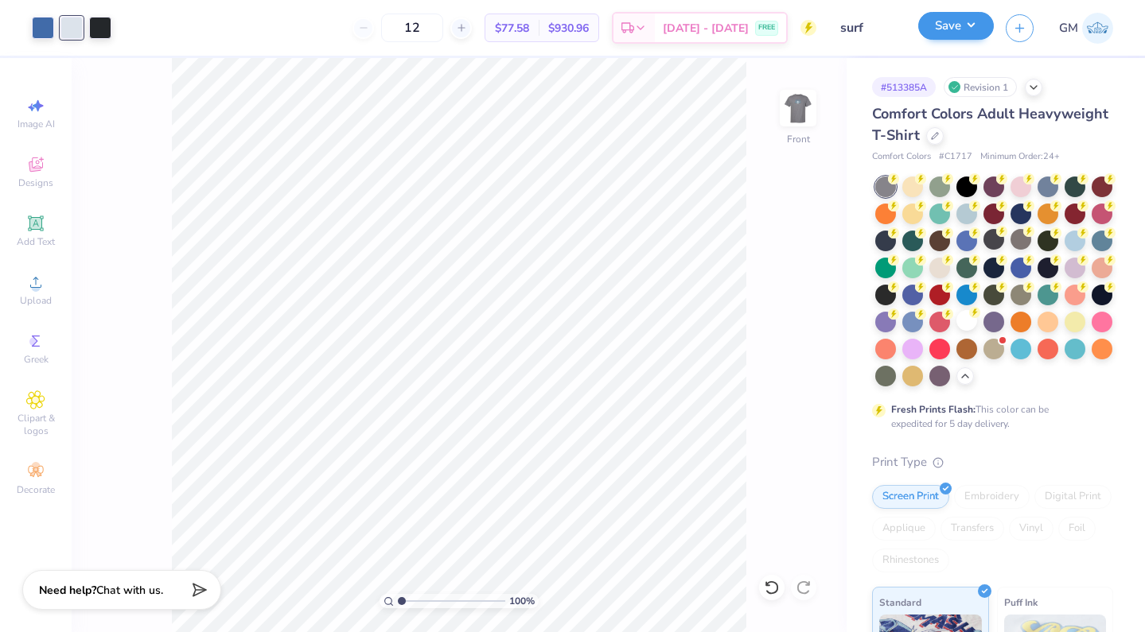
click at [965, 31] on button "Save" at bounding box center [956, 26] width 76 height 28
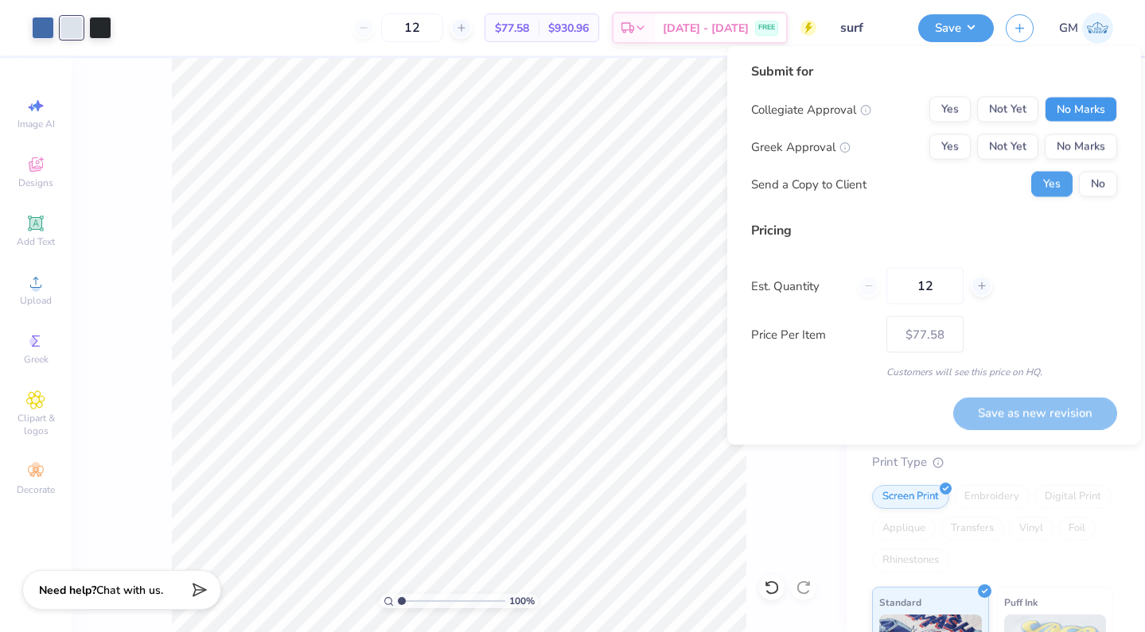
click at [1067, 108] on button "No Marks" at bounding box center [1081, 109] width 72 height 25
click at [955, 147] on button "Yes" at bounding box center [949, 146] width 41 height 25
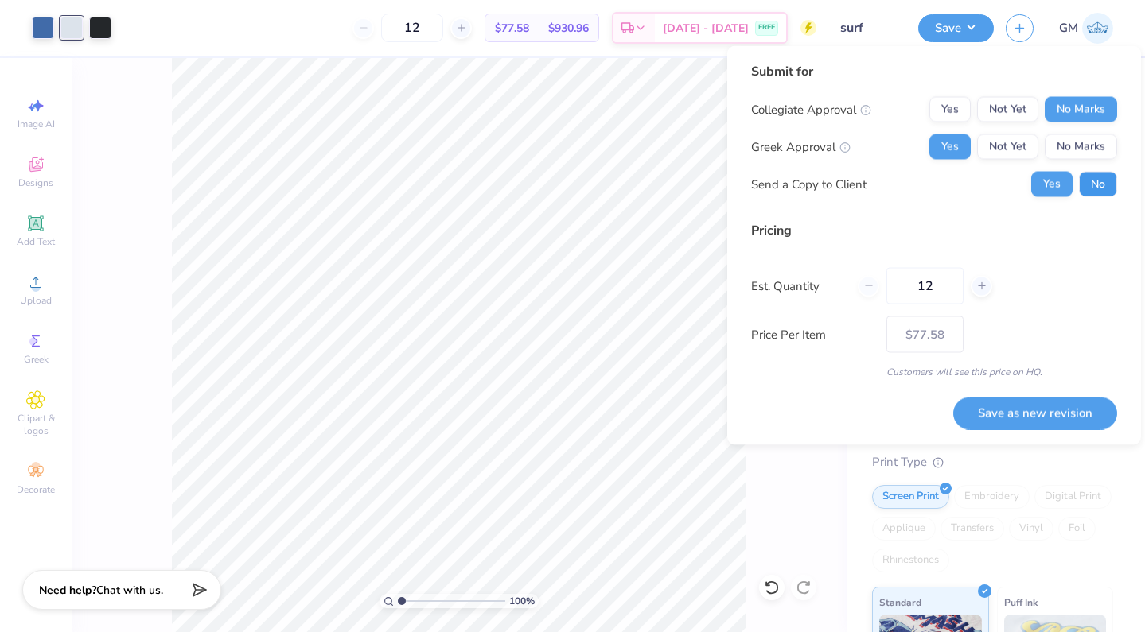
click at [1094, 180] on button "No" at bounding box center [1098, 184] width 38 height 25
click at [1045, 421] on button "Save as new revision" at bounding box center [1035, 413] width 164 height 33
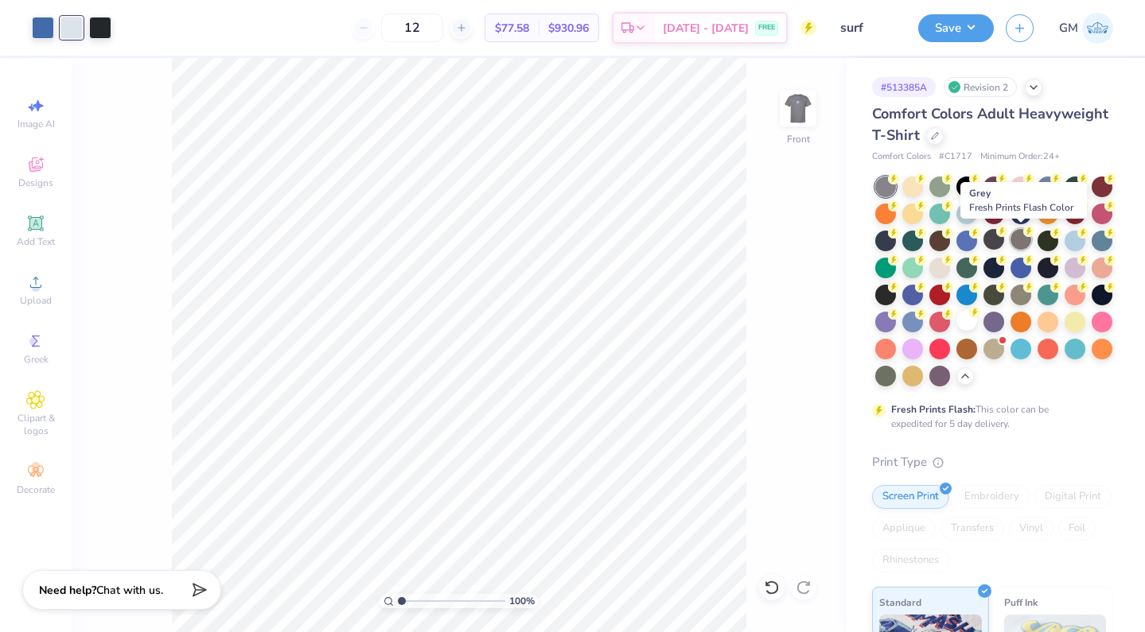
click at [1019, 239] on div at bounding box center [1020, 239] width 21 height 21
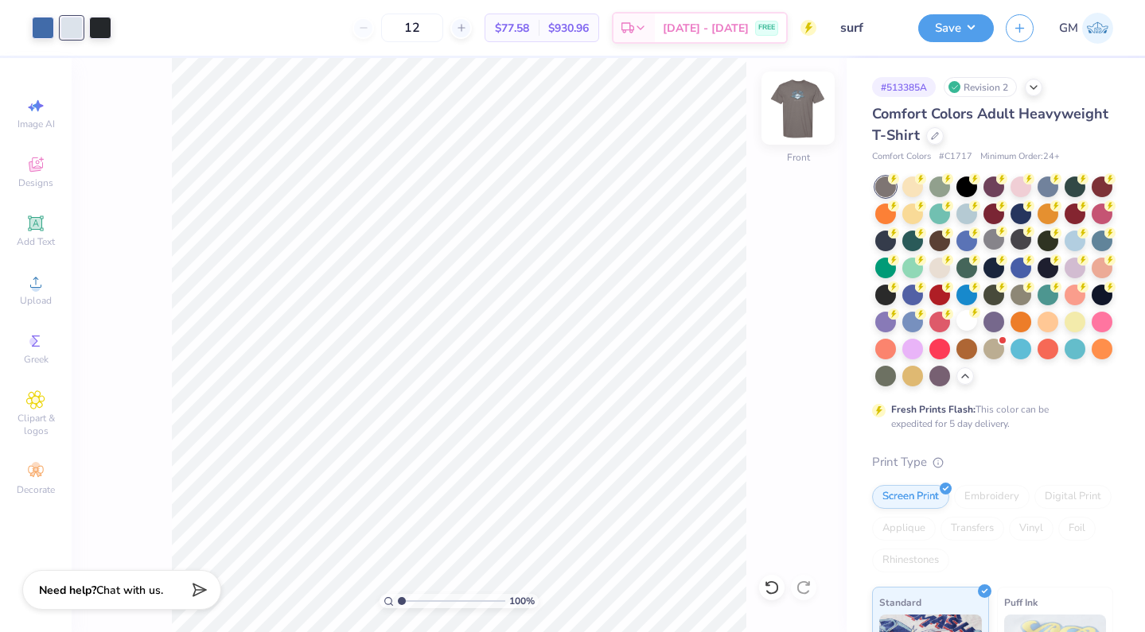
click at [815, 115] on img at bounding box center [798, 108] width 64 height 64
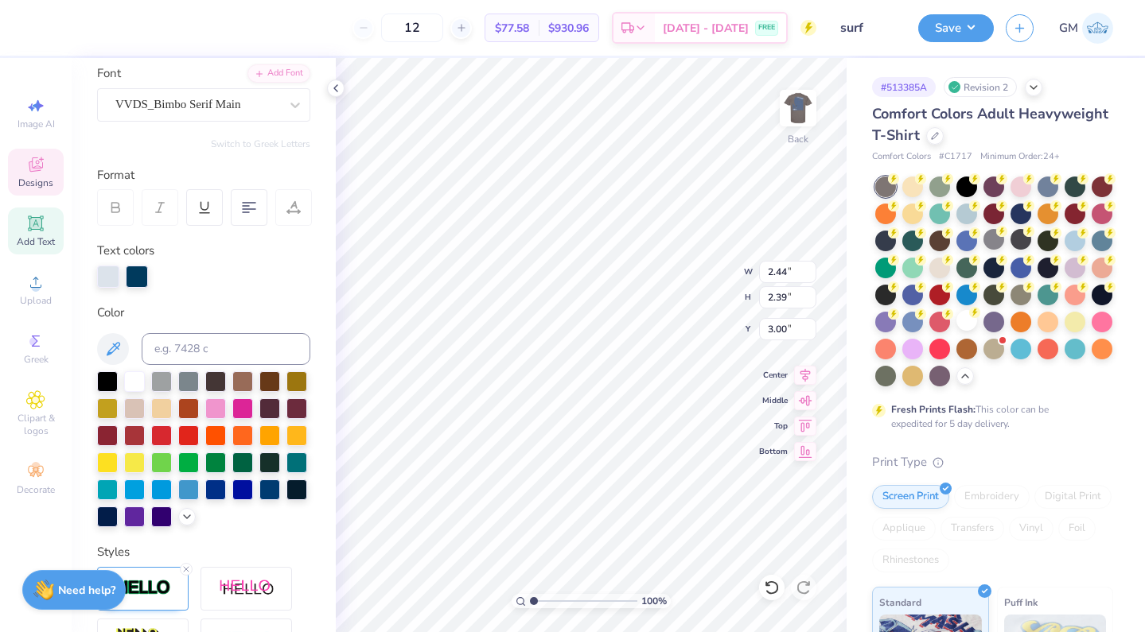
scroll to position [125, 0]
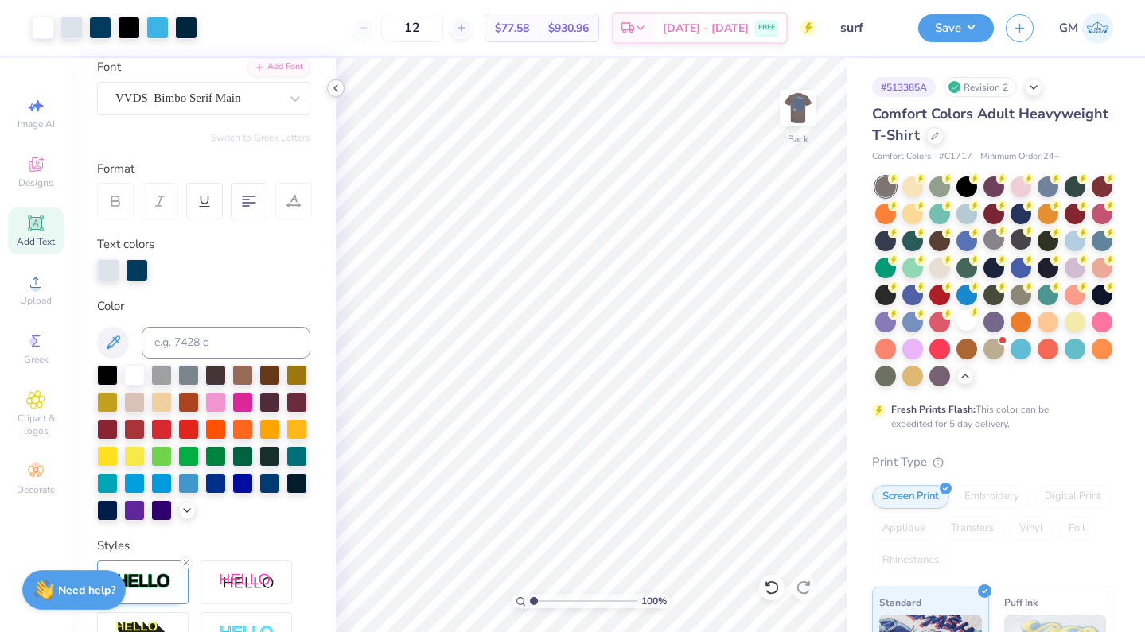
click at [336, 84] on icon at bounding box center [335, 88] width 13 height 13
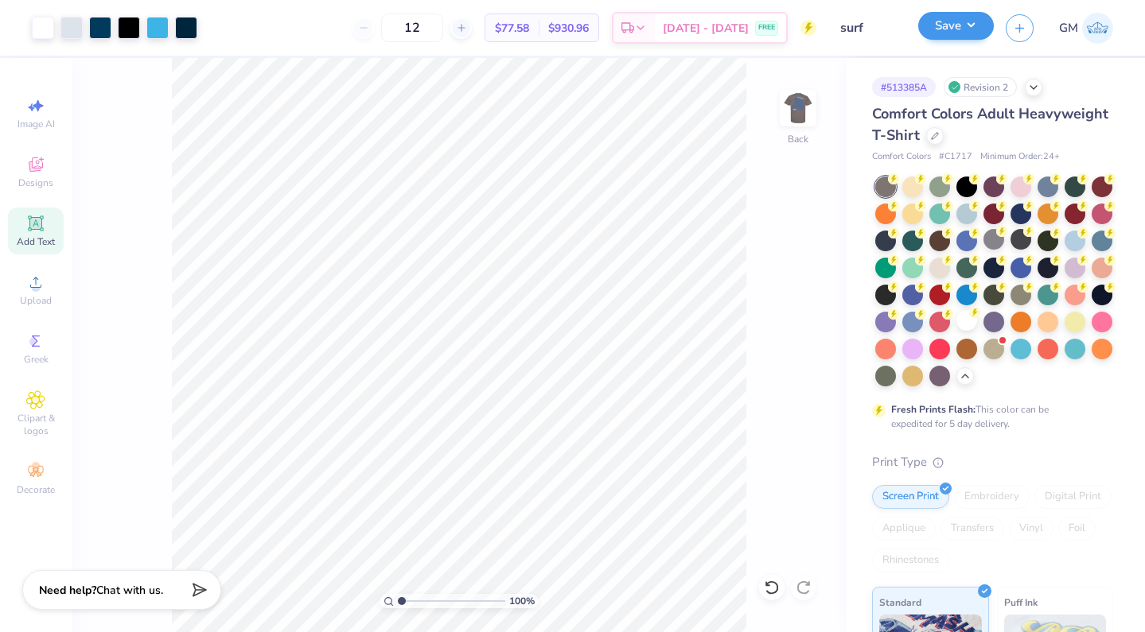
click at [956, 35] on button "Save" at bounding box center [956, 26] width 76 height 28
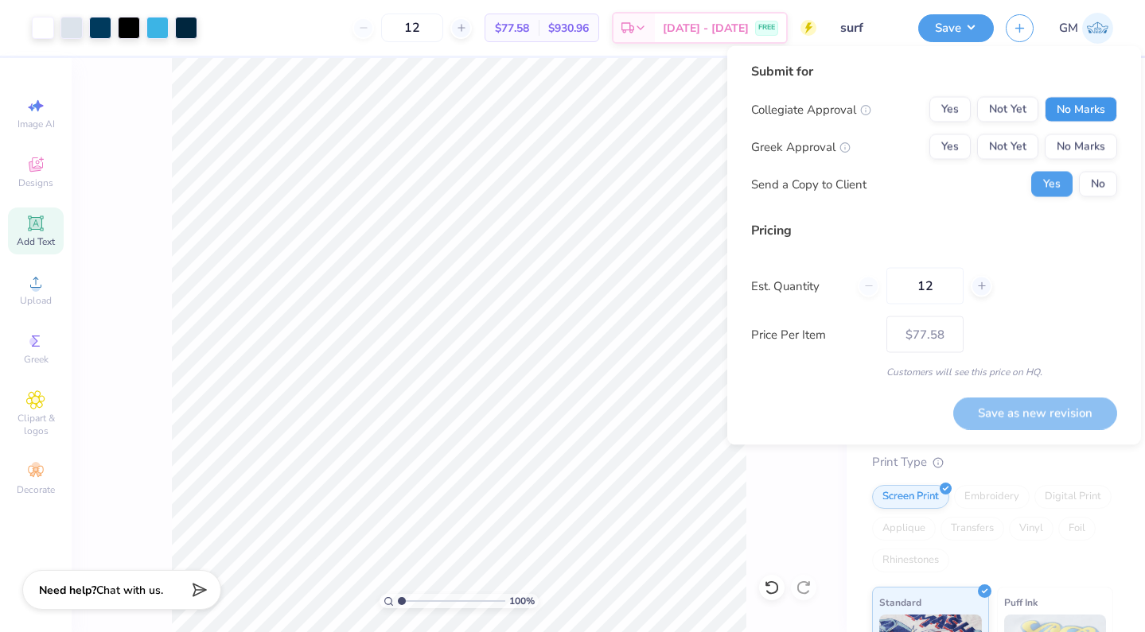
click at [1073, 116] on button "No Marks" at bounding box center [1081, 109] width 72 height 25
click at [954, 155] on button "Yes" at bounding box center [949, 146] width 41 height 25
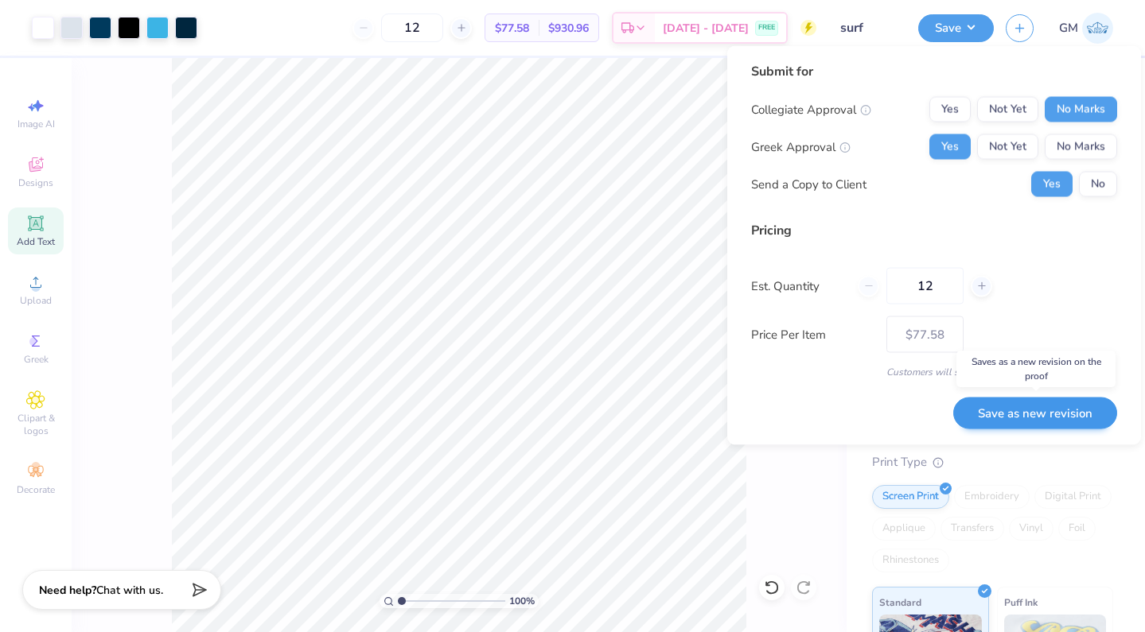
click at [1032, 405] on button "Save as new revision" at bounding box center [1035, 413] width 164 height 33
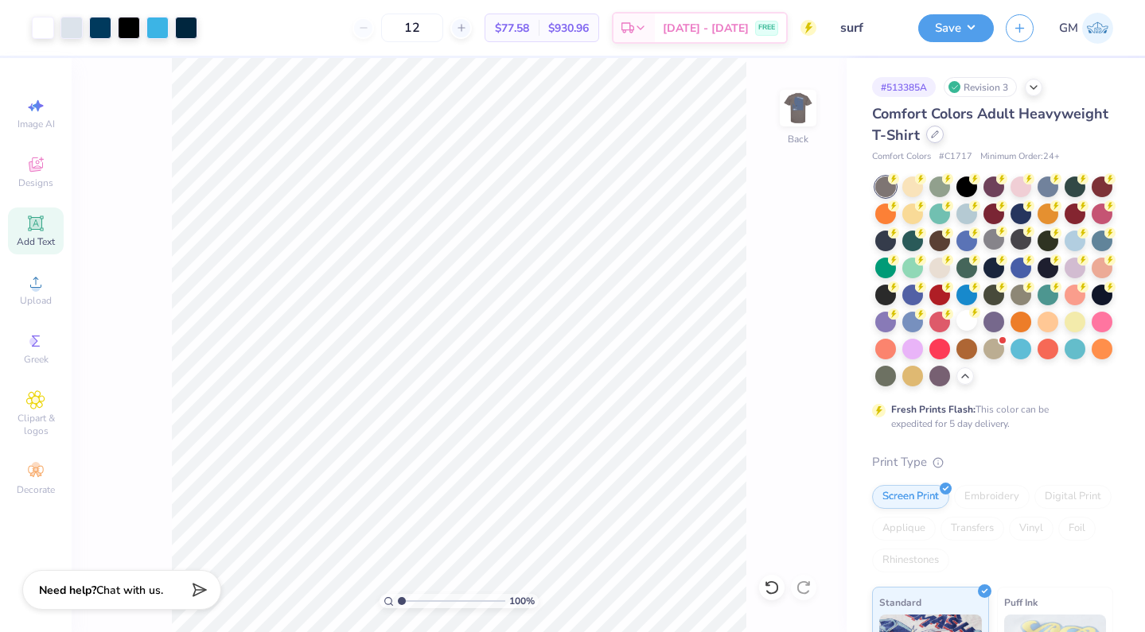
click at [938, 134] on div at bounding box center [935, 135] width 18 height 18
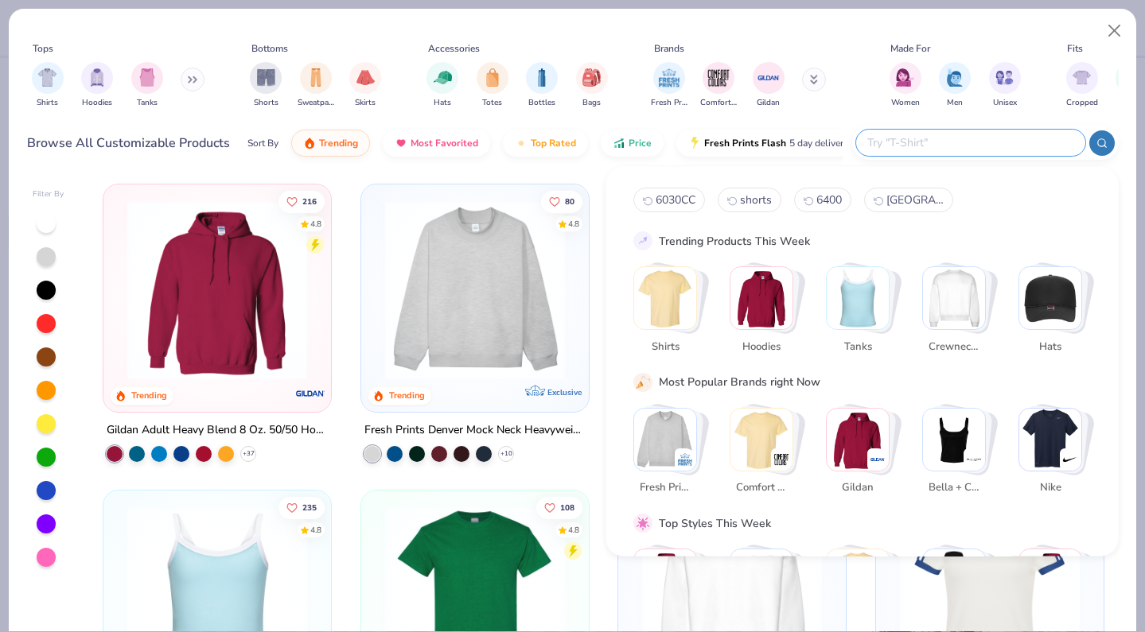
click at [1010, 140] on input "text" at bounding box center [970, 143] width 208 height 18
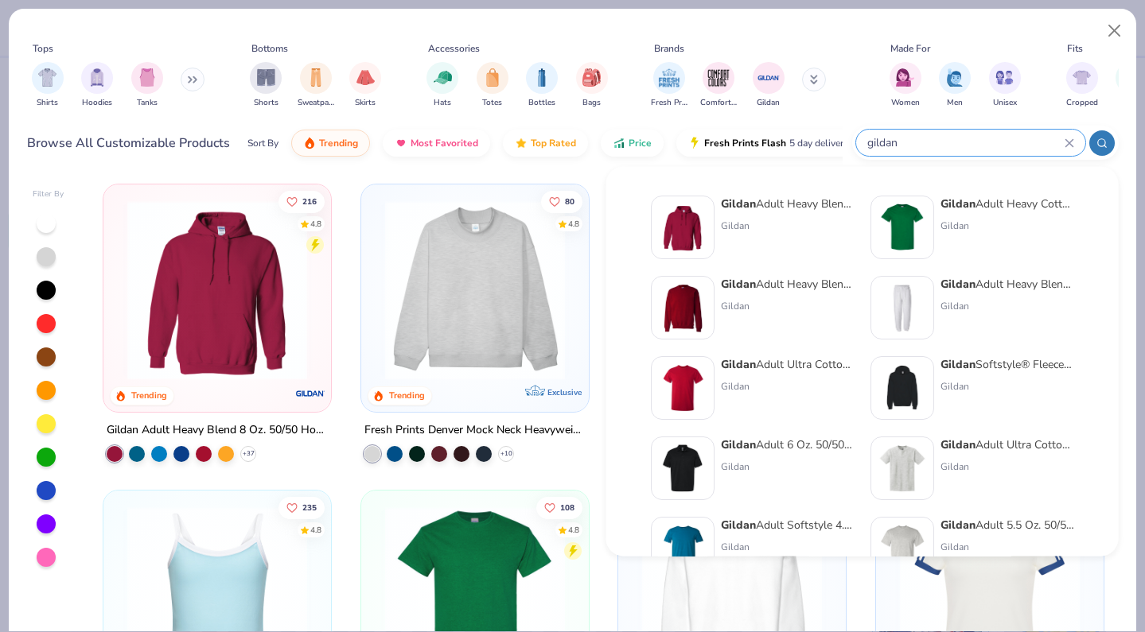
click at [963, 201] on strong "Gildan" at bounding box center [957, 204] width 35 height 15
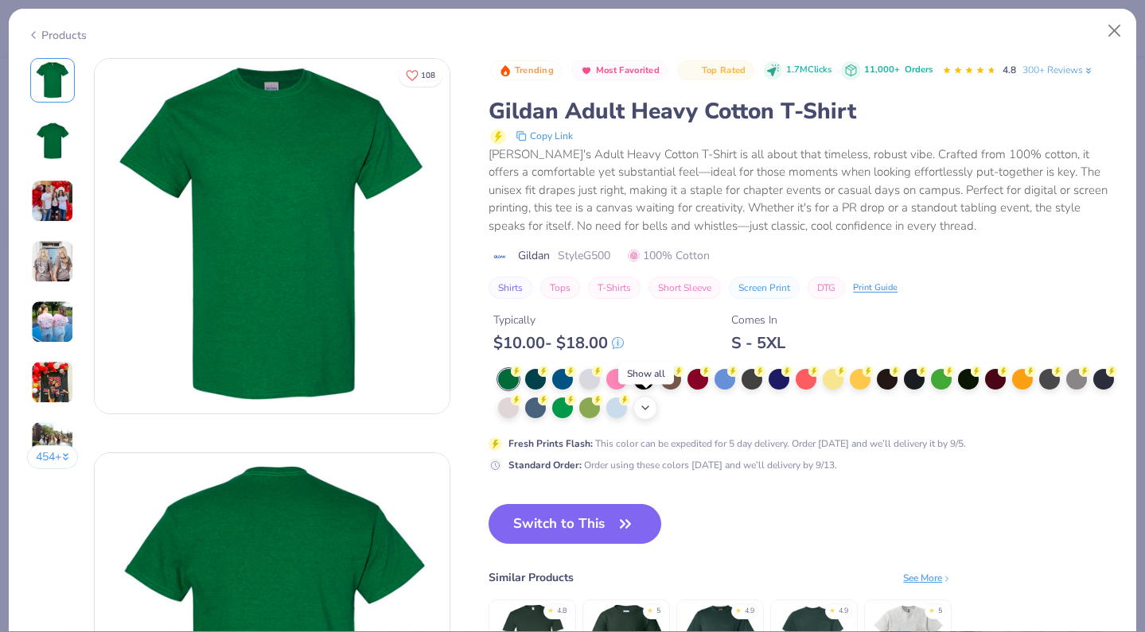
click at [649, 406] on icon at bounding box center [645, 408] width 13 height 13
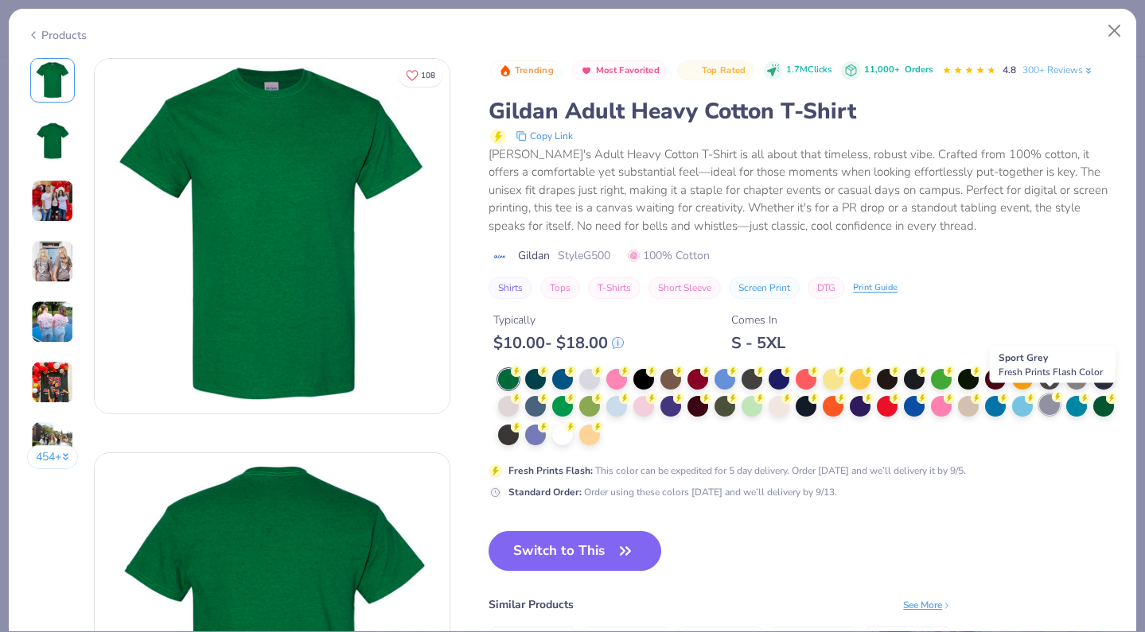
click at [1049, 403] on div at bounding box center [1049, 405] width 21 height 21
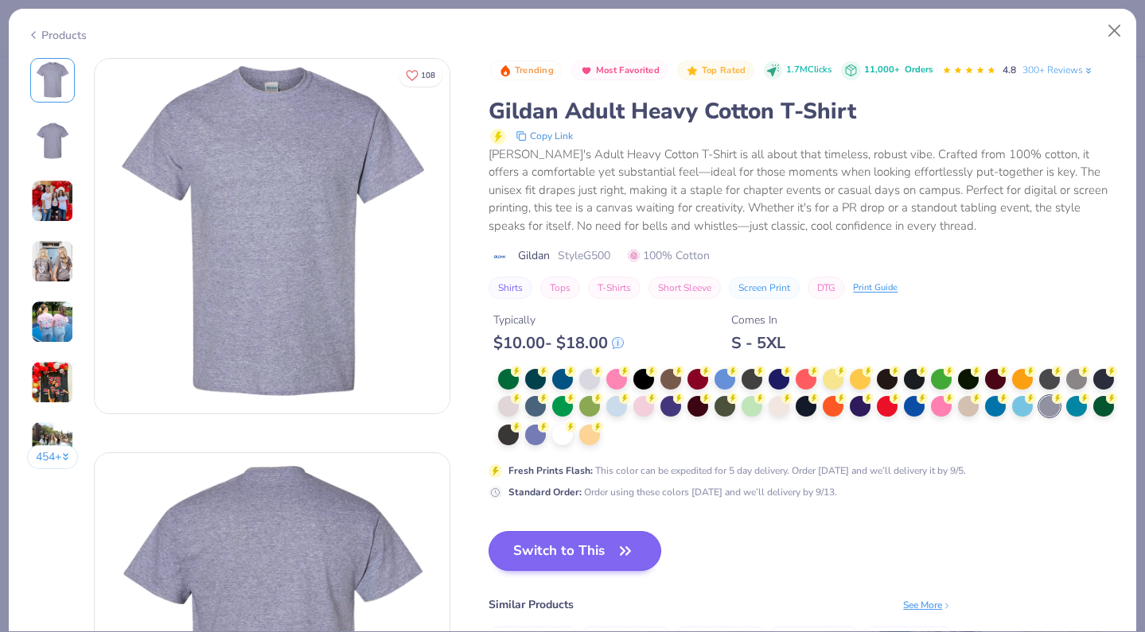
click at [599, 556] on button "Switch to This" at bounding box center [574, 551] width 173 height 40
click at [593, 546] on button "Switch to This" at bounding box center [574, 551] width 173 height 40
click at [603, 549] on button "Switch to This" at bounding box center [574, 551] width 173 height 40
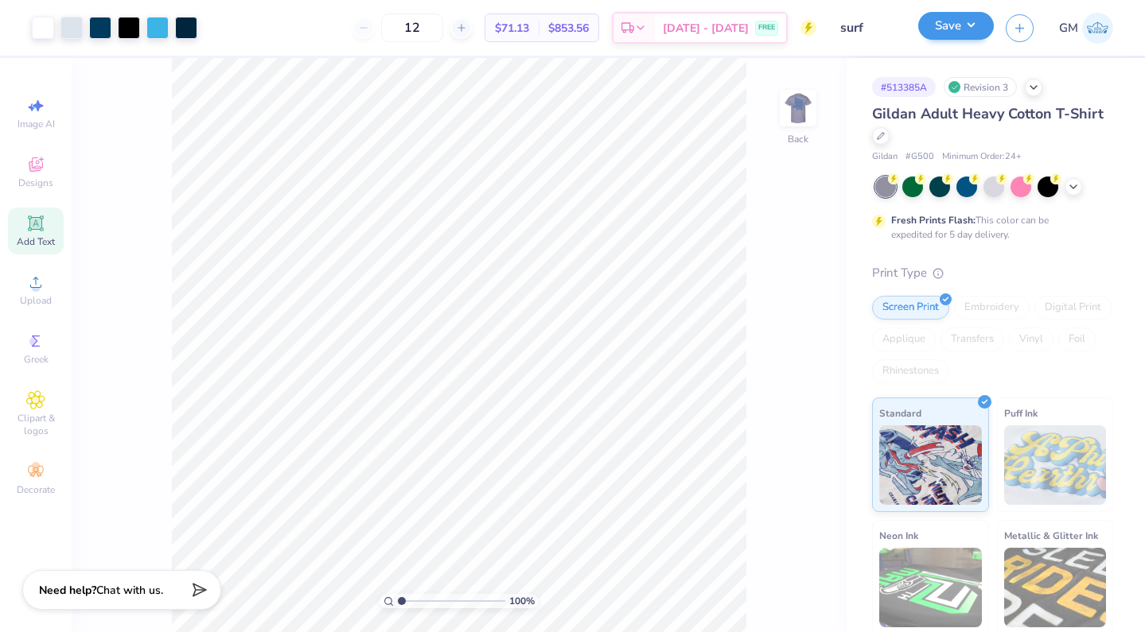
click at [974, 36] on button "Save" at bounding box center [956, 26] width 76 height 28
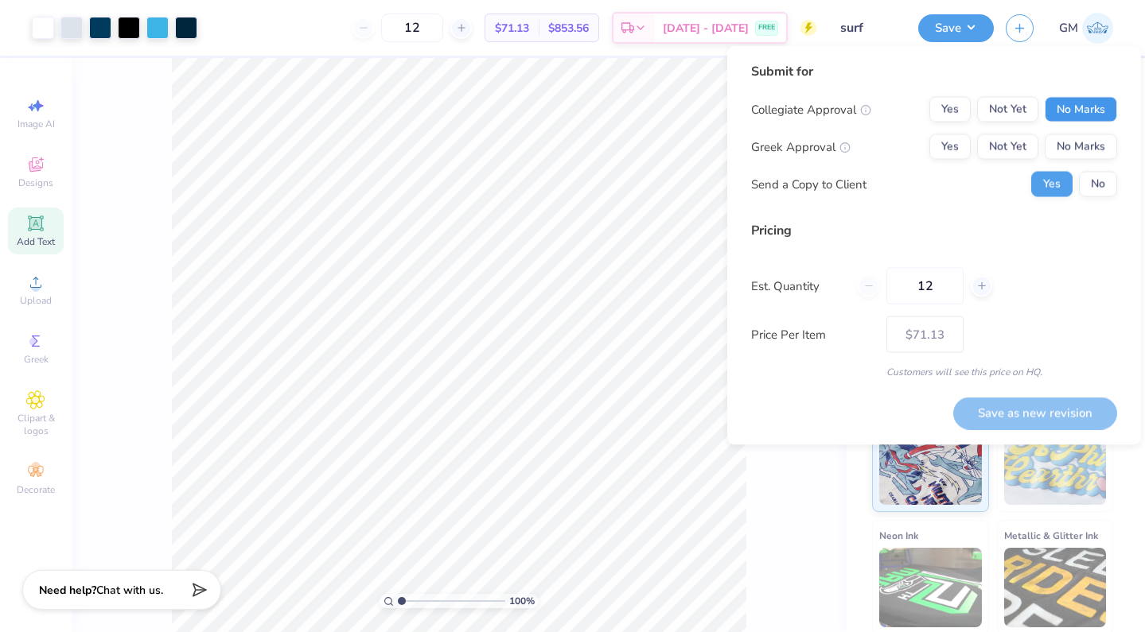
click at [1062, 116] on button "No Marks" at bounding box center [1081, 109] width 72 height 25
click at [963, 145] on button "Yes" at bounding box center [949, 146] width 41 height 25
click at [1038, 411] on button "Save as new revision" at bounding box center [1035, 413] width 164 height 33
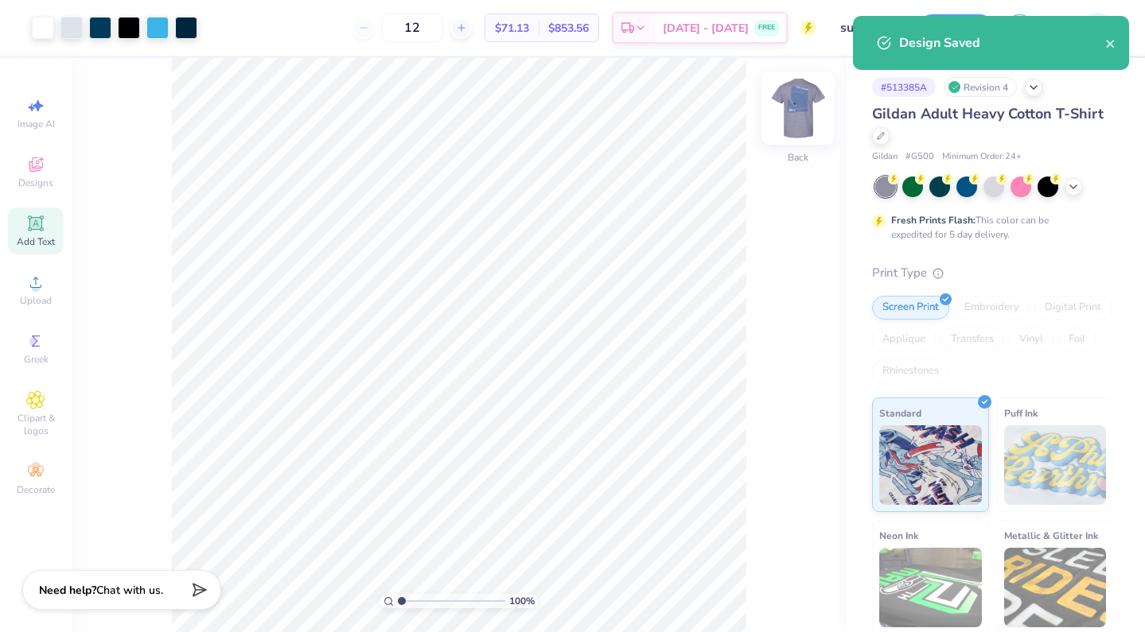
click at [811, 127] on div at bounding box center [797, 108] width 73 height 73
